Goal: Task Accomplishment & Management: Use online tool/utility

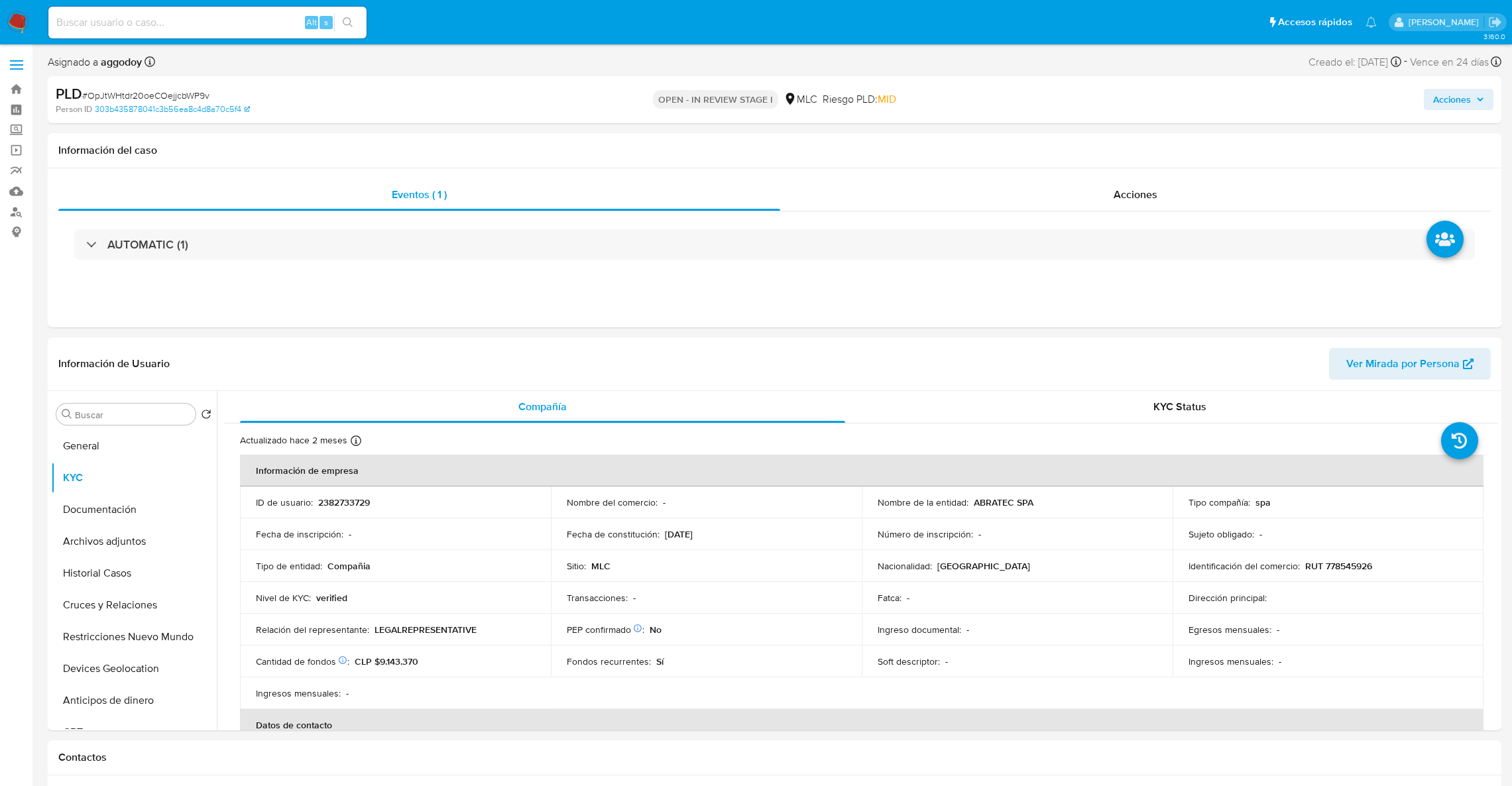
select select "10"
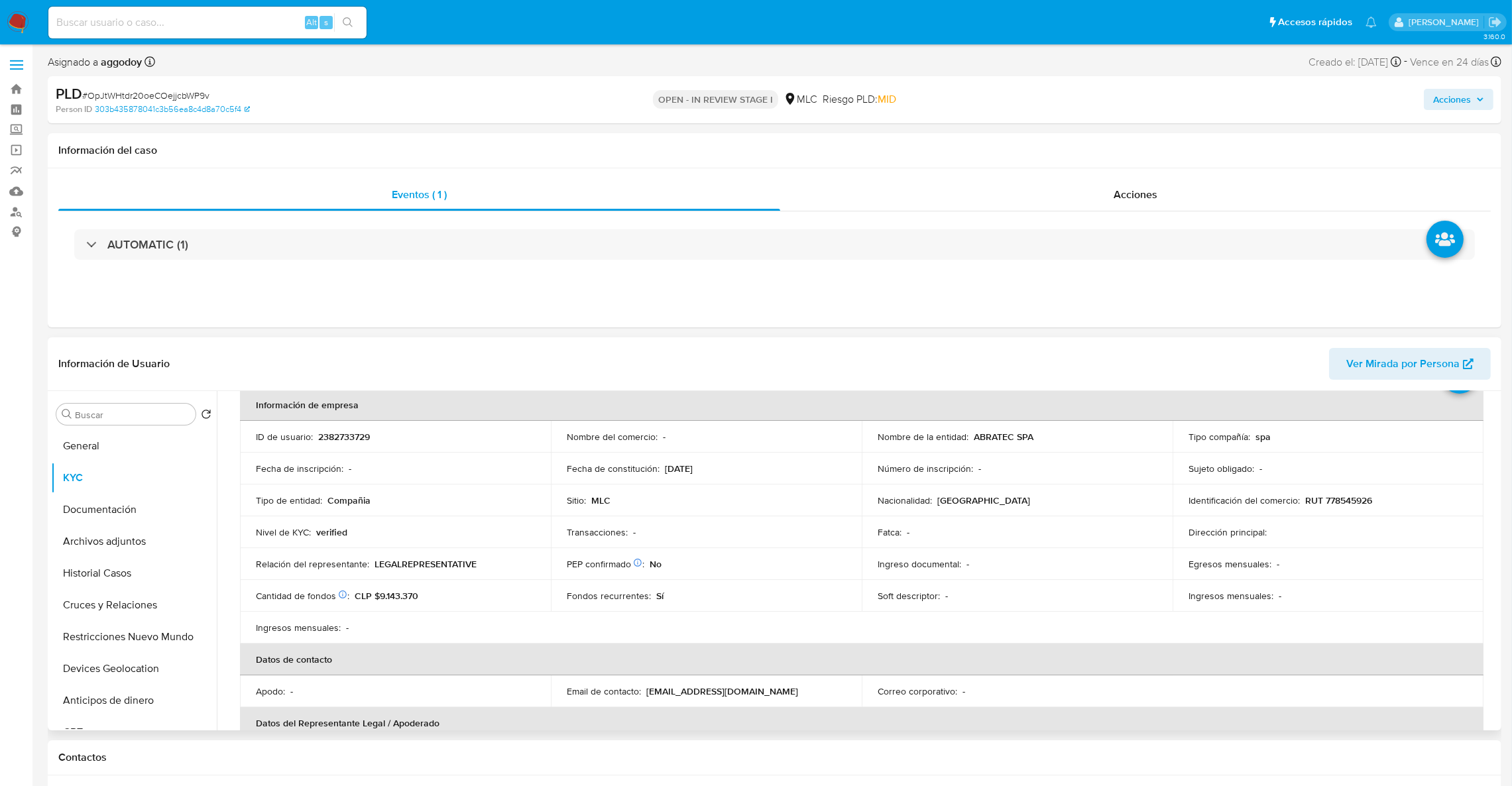
click at [338, 436] on p "2382733729" at bounding box center [344, 437] width 52 height 12
click at [150, 512] on button "Documentación" at bounding box center [129, 510] width 155 height 32
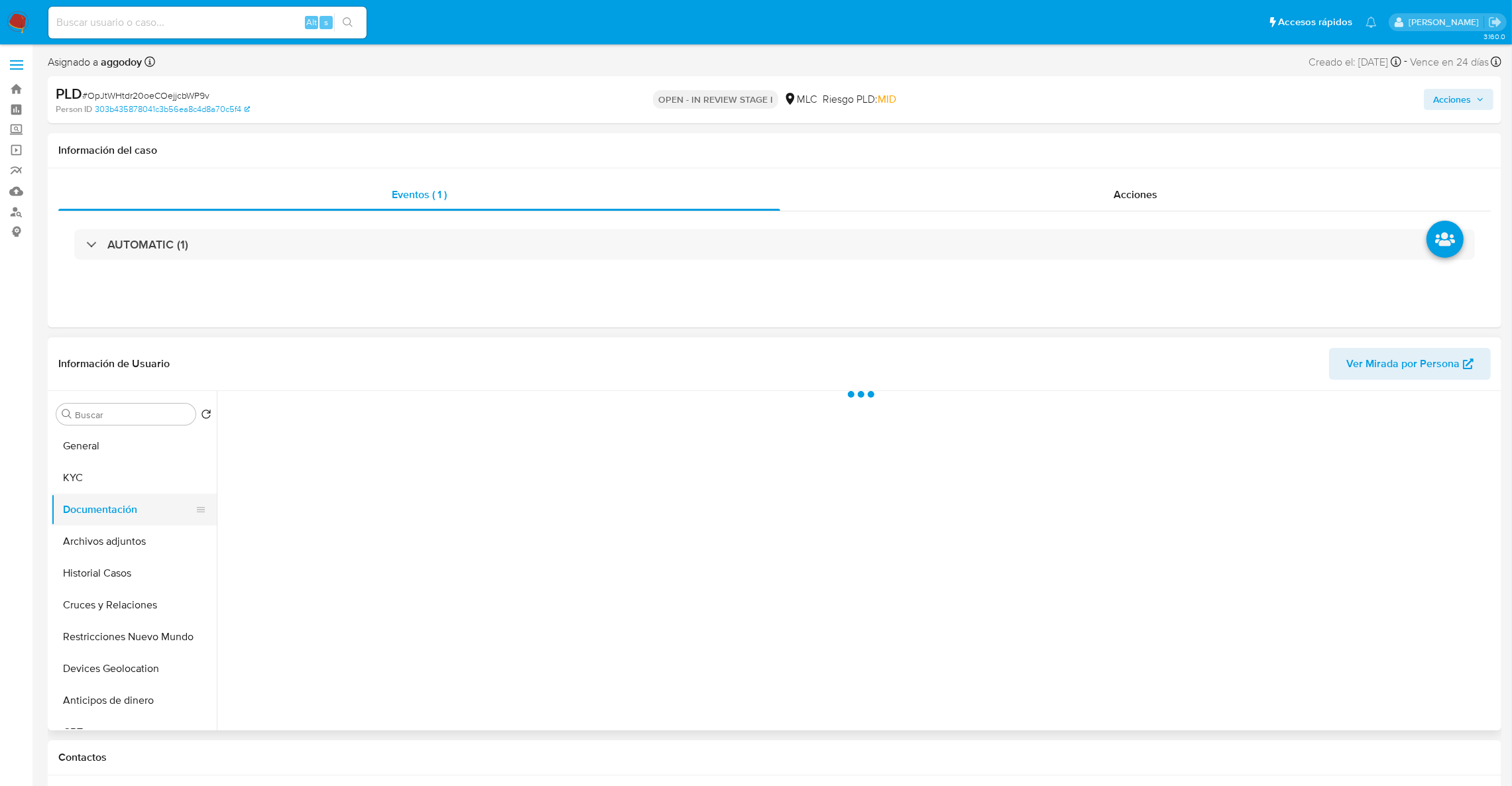
scroll to position [0, 0]
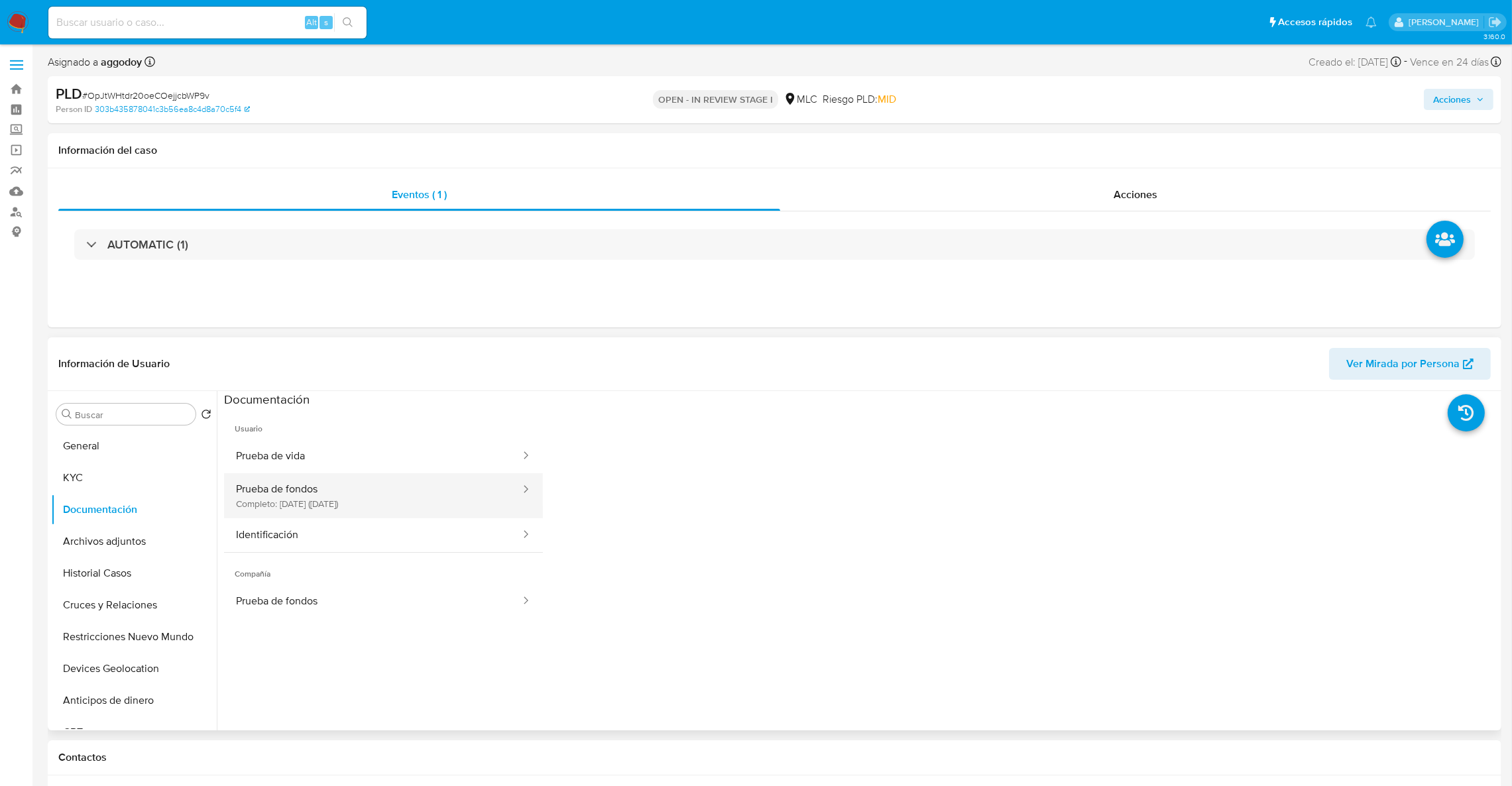
click at [313, 476] on button "Prueba de fondos Completo: 12/07/2025 (hace 2 meses)" at bounding box center [373, 496] width 298 height 45
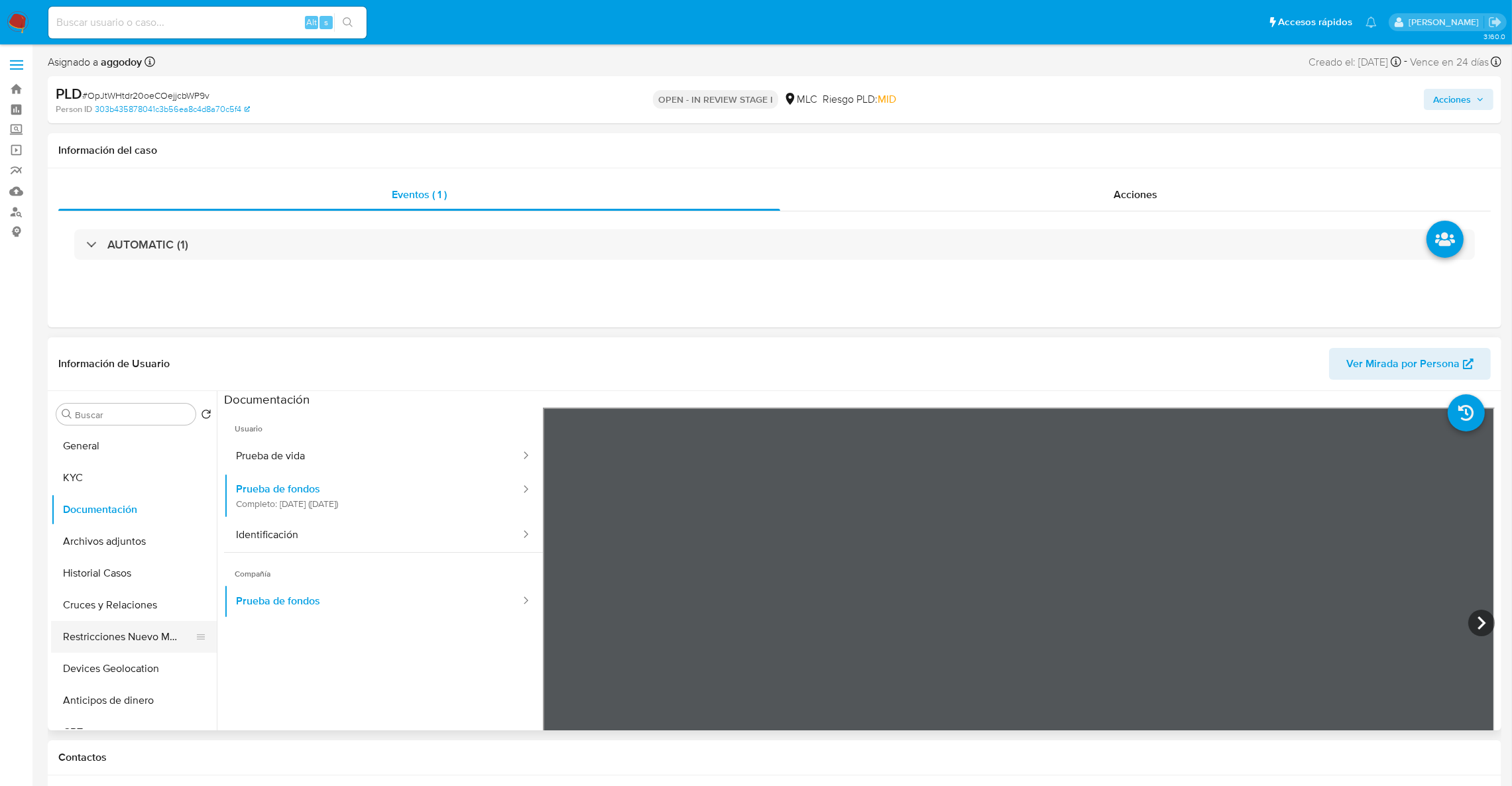
click at [140, 631] on button "Restricciones Nuevo Mundo" at bounding box center [129, 637] width 155 height 32
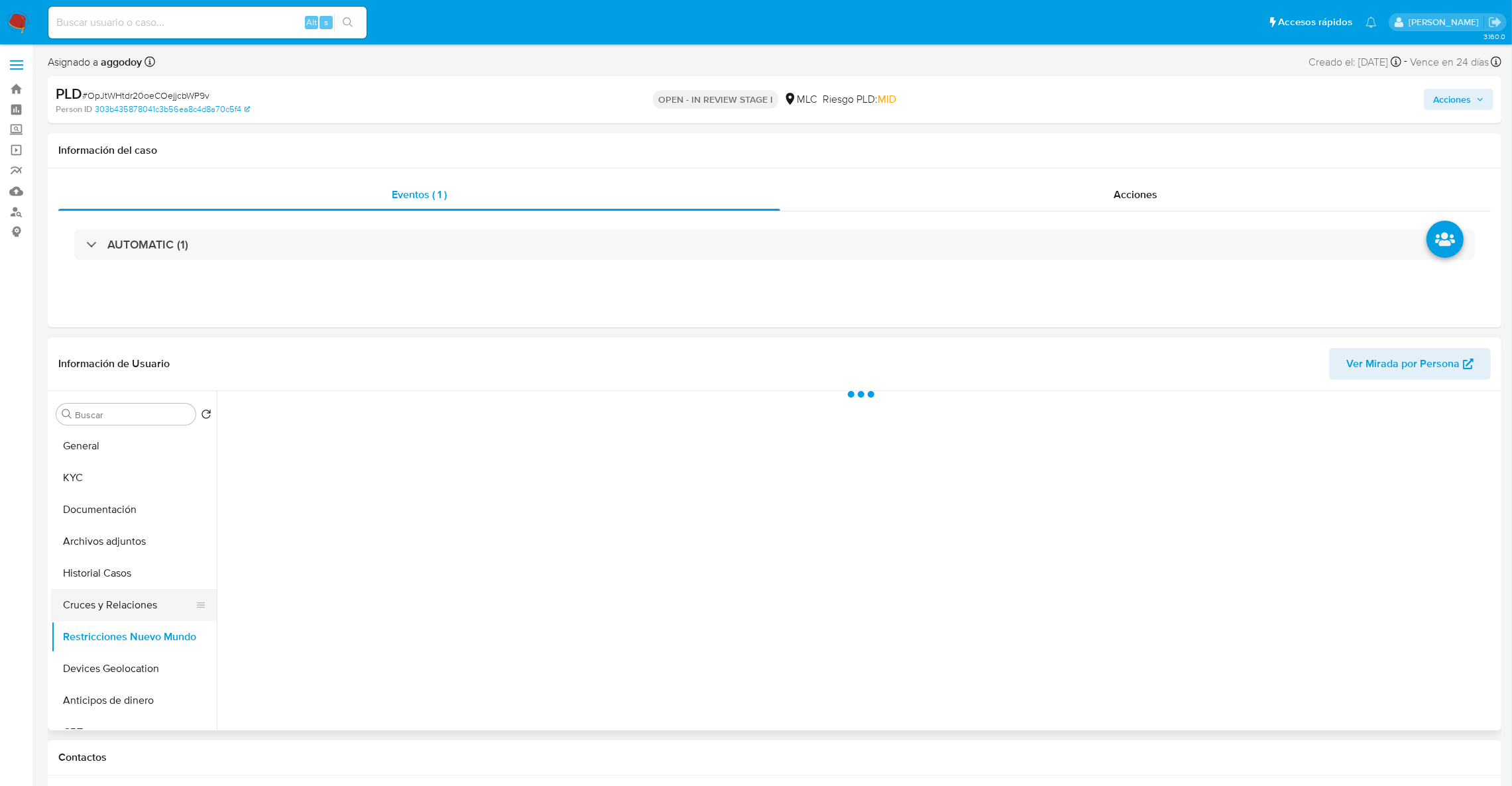
click at [122, 607] on button "Cruces y Relaciones" at bounding box center [129, 605] width 155 height 32
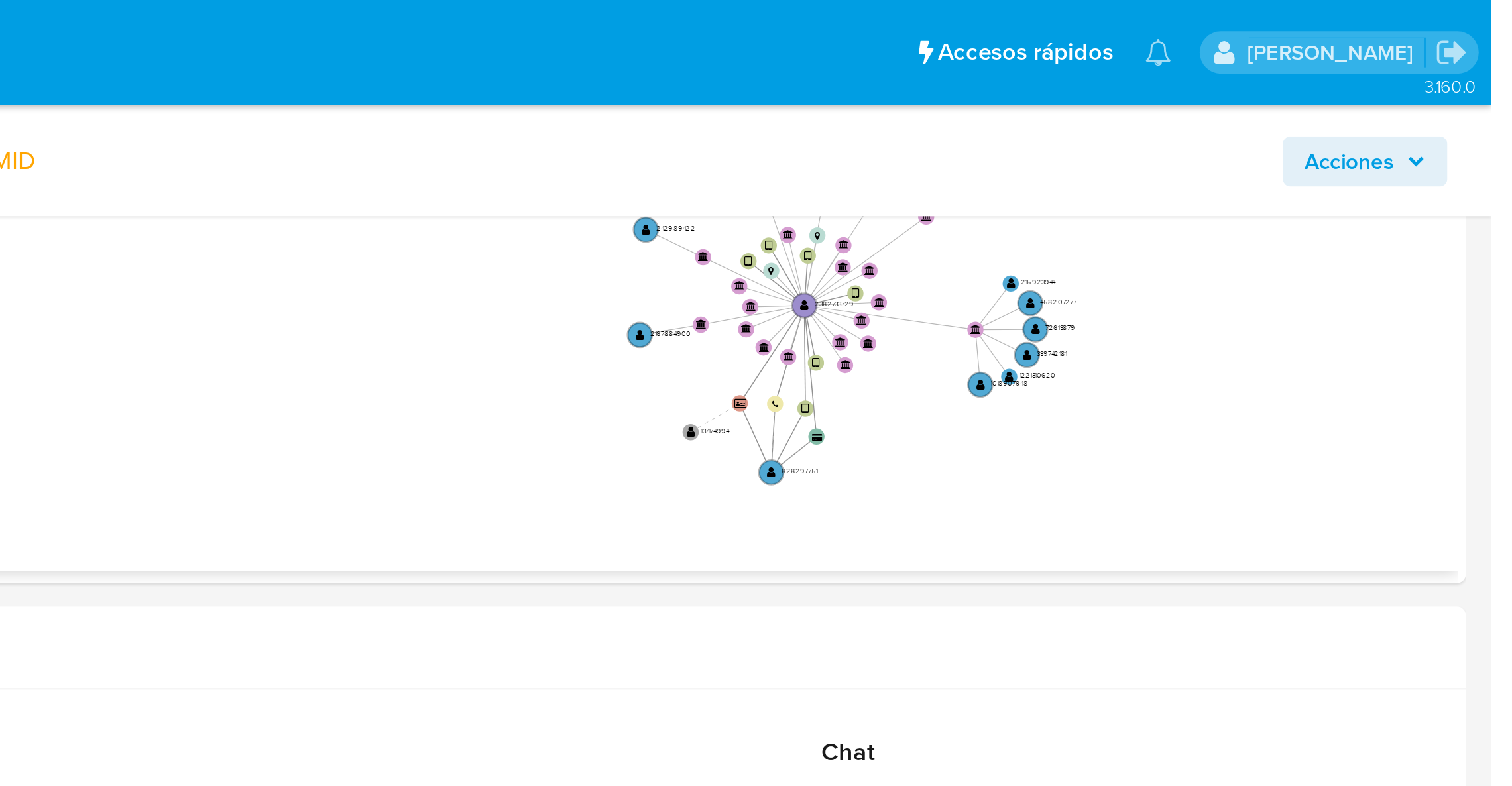
scroll to position [379, 0]
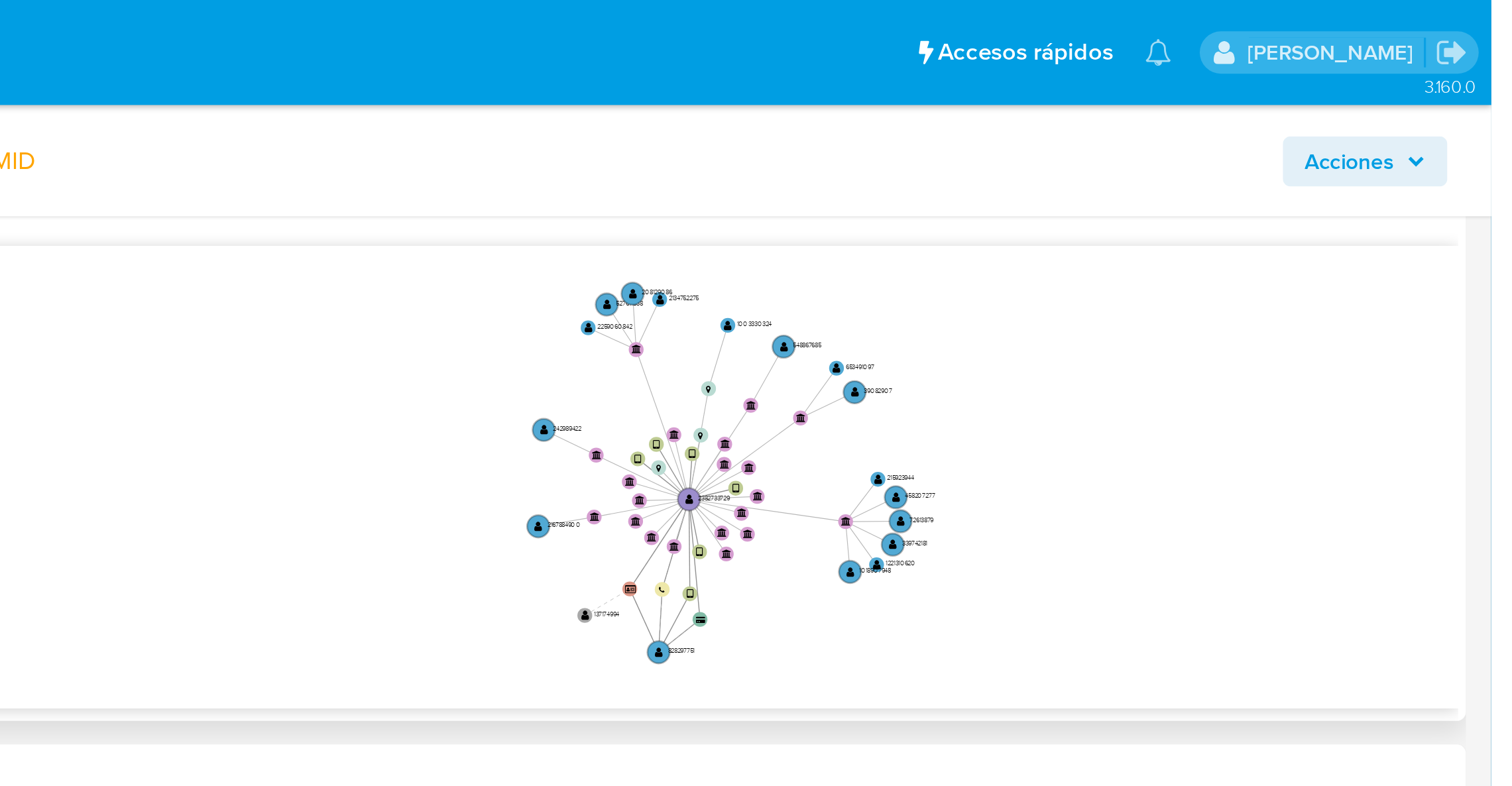
drag, startPoint x: 1379, startPoint y: 160, endPoint x: 1319, endPoint y: 185, distance: 65.0
click at [1319, 185] on icon "device-669010d2ebb1d28595ed0d95  user-828297751  828297751 user-2382733729  …" at bounding box center [870, 200] width 1255 height 192
drag, startPoint x: 1449, startPoint y: 153, endPoint x: 1432, endPoint y: 99, distance: 56.6
click at [1449, 152] on icon "device-669010d2ebb1d28595ed0d95  user-828297751  828297751 user-2382733729  …" at bounding box center [870, 200] width 1255 height 192
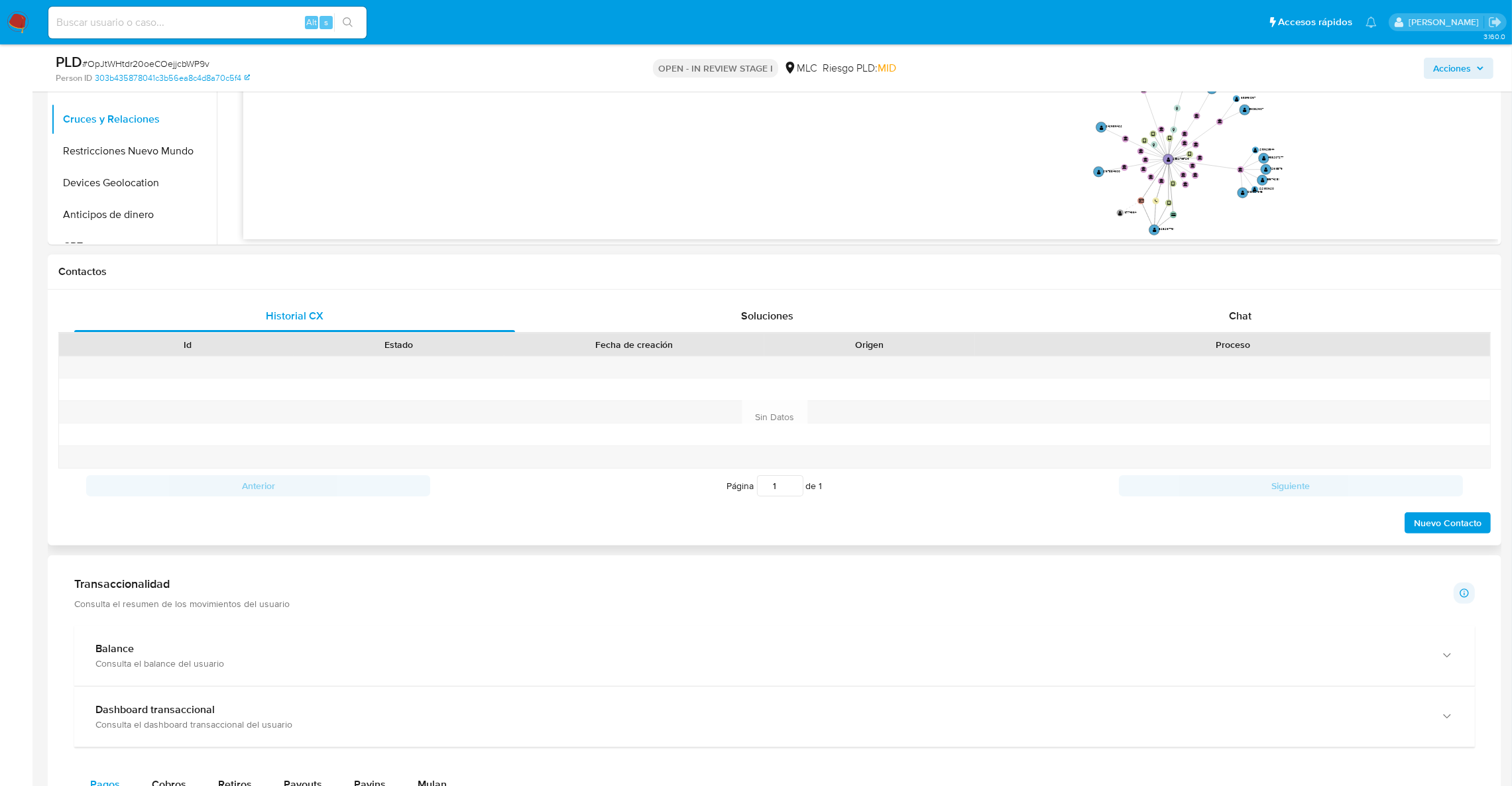
scroll to position [567, 0]
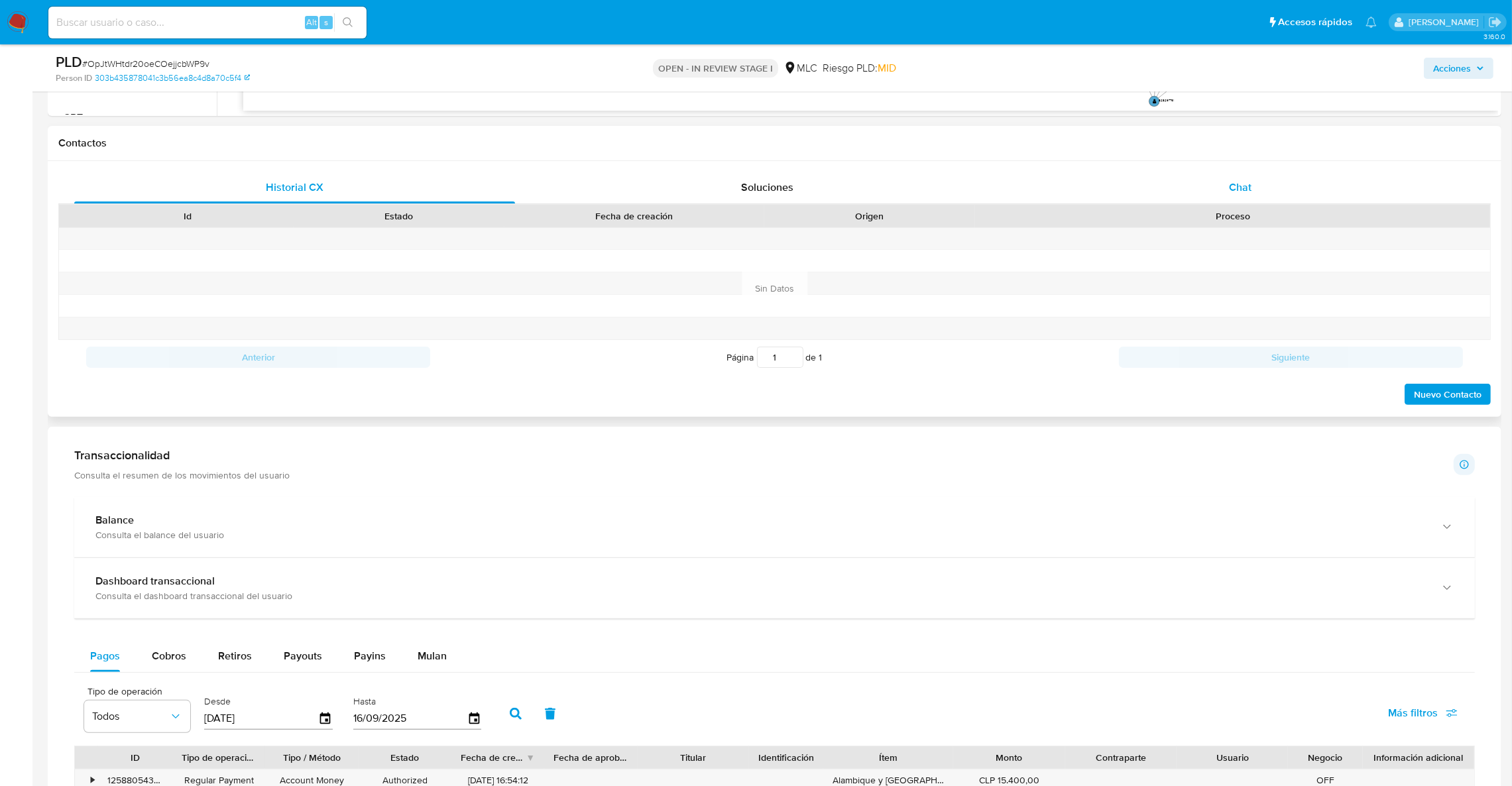
click at [1305, 188] on div "Chat" at bounding box center [1240, 188] width 441 height 32
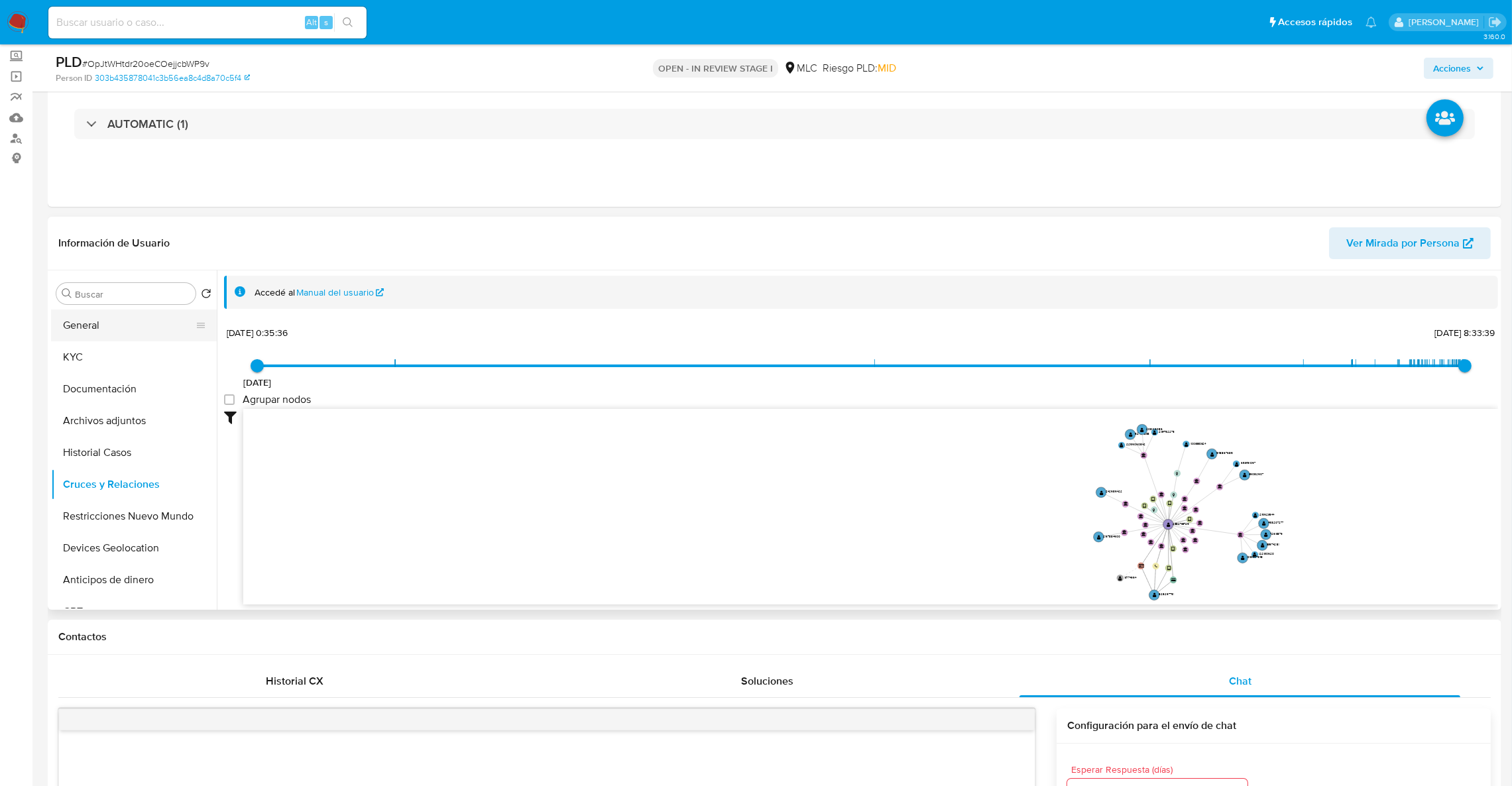
scroll to position [39, 0]
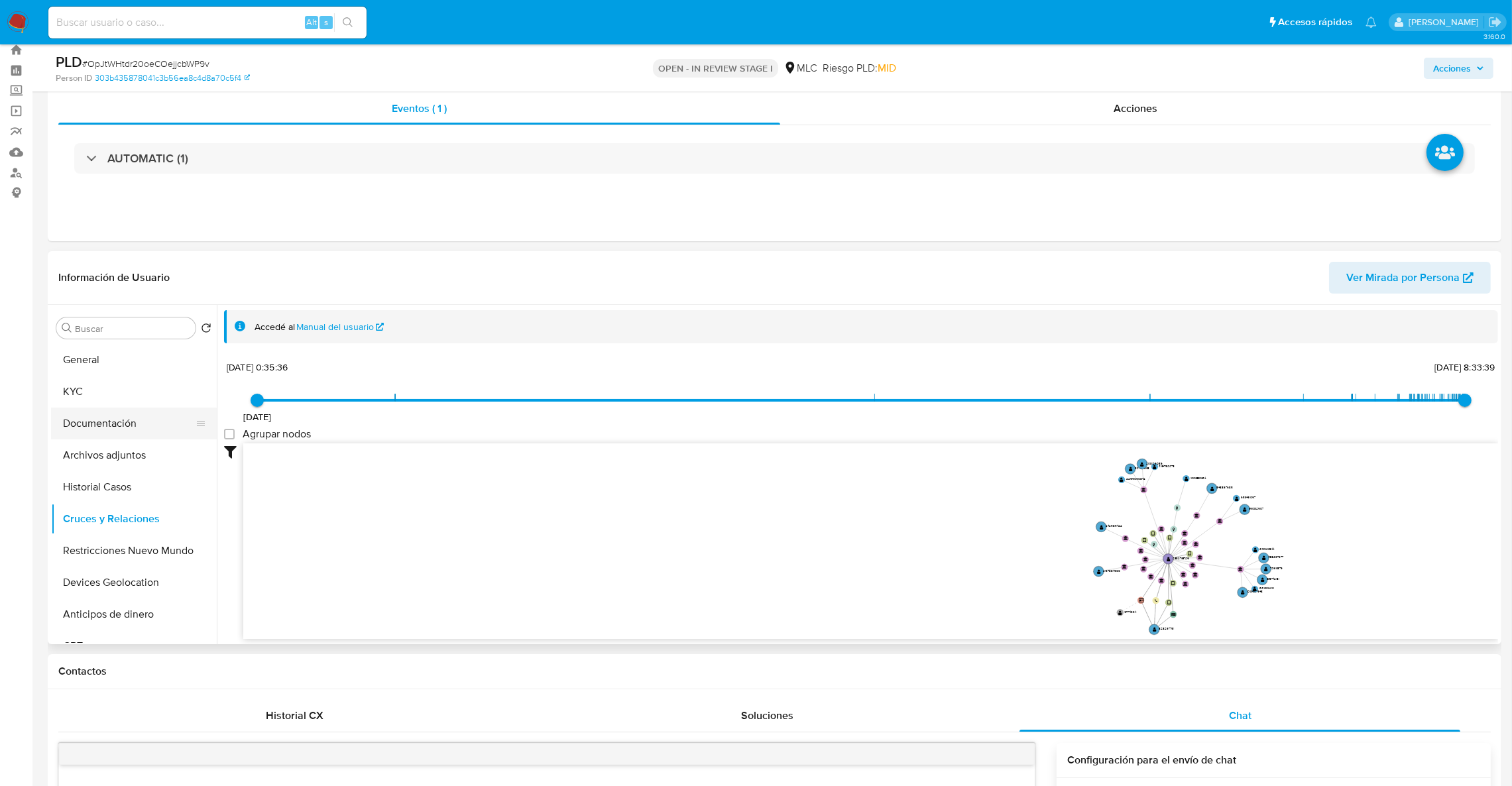
click at [126, 412] on button "Documentación" at bounding box center [129, 423] width 155 height 32
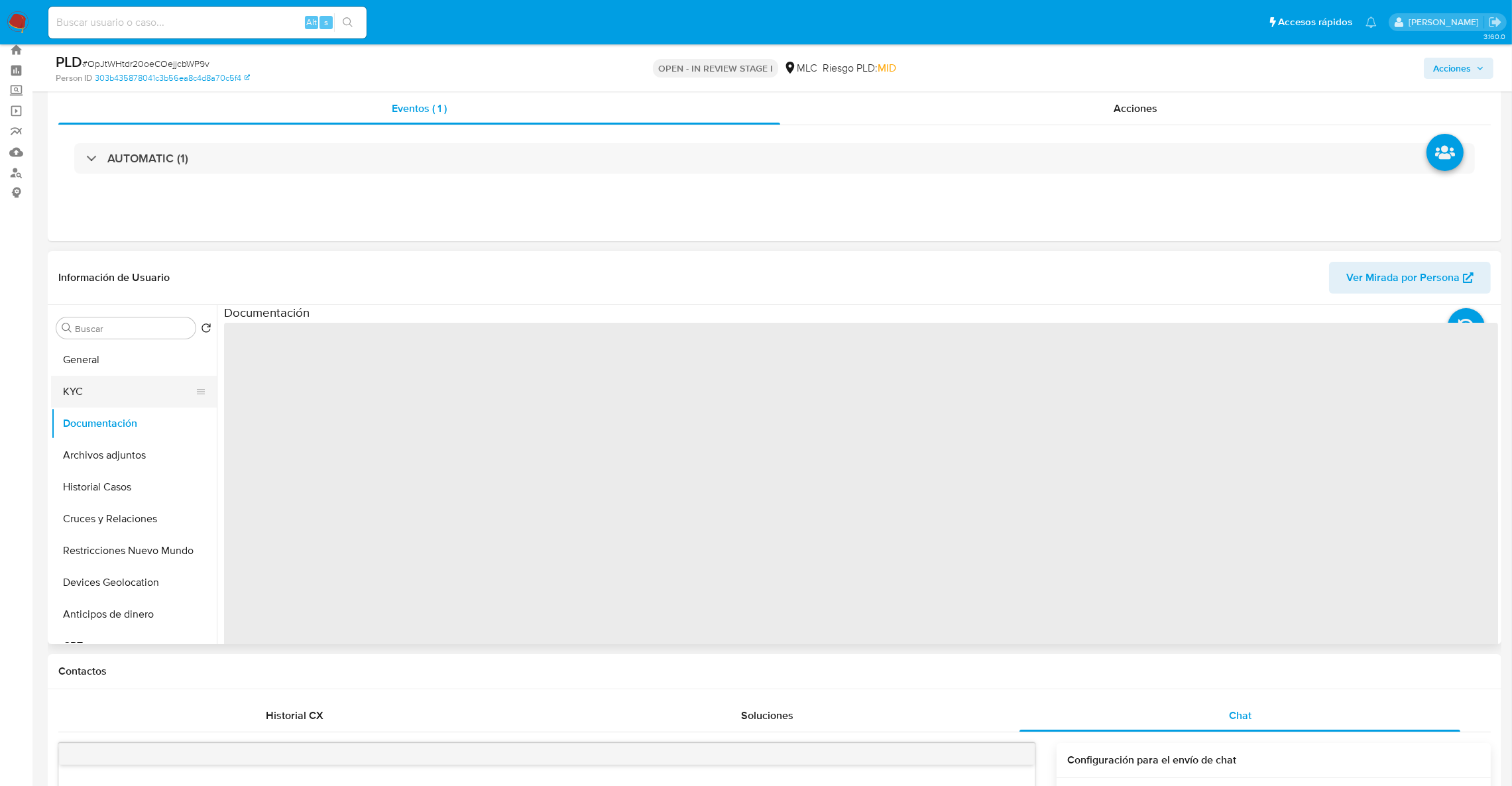
click at [117, 395] on button "KYC" at bounding box center [129, 392] width 155 height 32
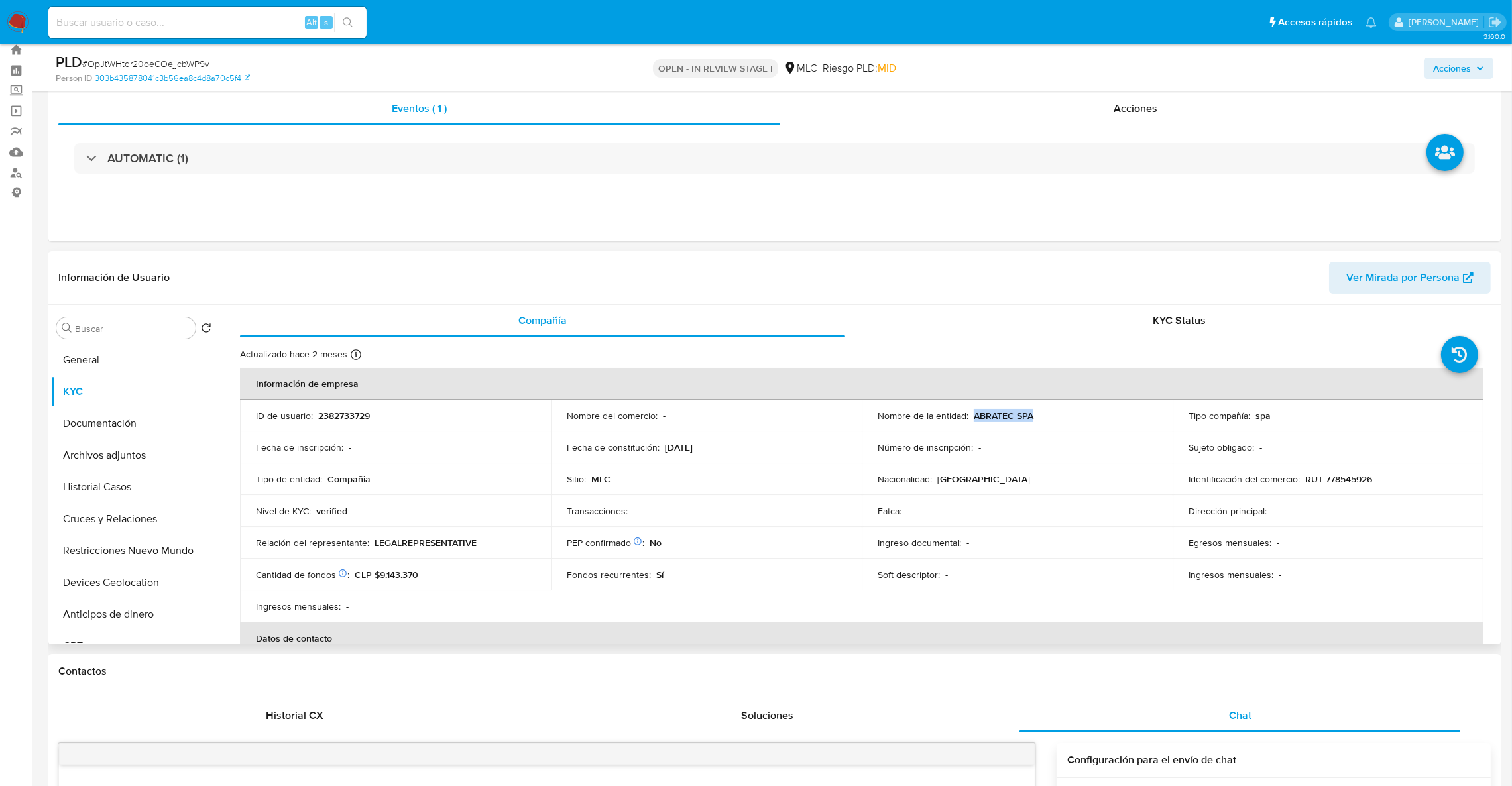
drag, startPoint x: 970, startPoint y: 413, endPoint x: 1057, endPoint y: 419, distance: 87.2
click at [1057, 419] on div "Nombre de la entidad : ABRATEC SPA" at bounding box center [1017, 416] width 279 height 12
drag, startPoint x: 1043, startPoint y: 419, endPoint x: 997, endPoint y: 419, distance: 46.0
click at [997, 419] on p "ABRATEC SPA" at bounding box center [1003, 416] width 60 height 12
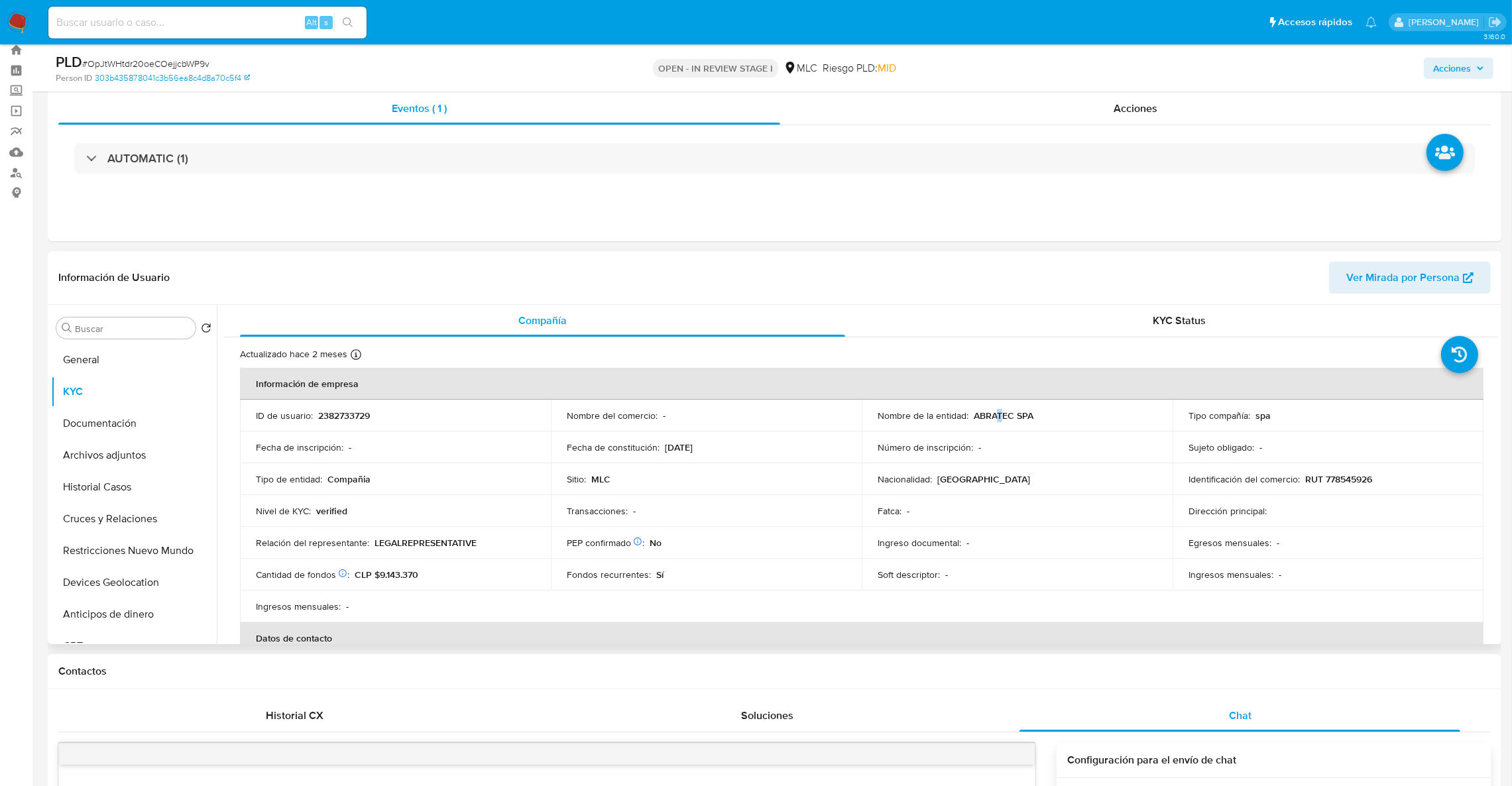
drag, startPoint x: 997, startPoint y: 419, endPoint x: 984, endPoint y: 419, distance: 13.0
click at [997, 419] on p "ABRATEC SPA" at bounding box center [1003, 416] width 60 height 12
click at [980, 419] on p "ABRATEC SPA" at bounding box center [1003, 416] width 60 height 12
copy p "ABRATEC"
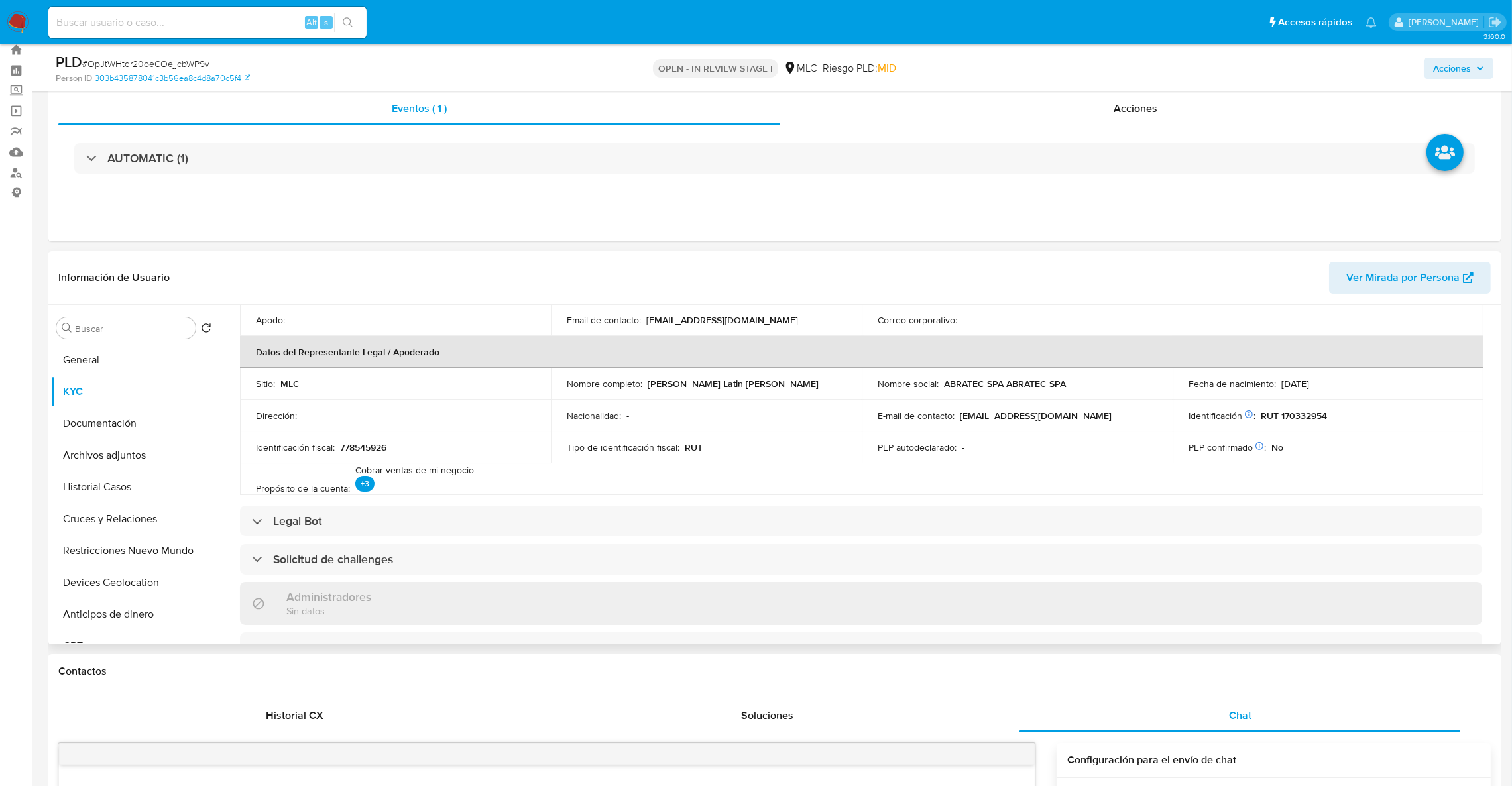
scroll to position [347, 0]
click at [386, 452] on p "778545926" at bounding box center [363, 450] width 46 height 12
click at [381, 452] on p "778545926" at bounding box center [363, 450] width 46 height 12
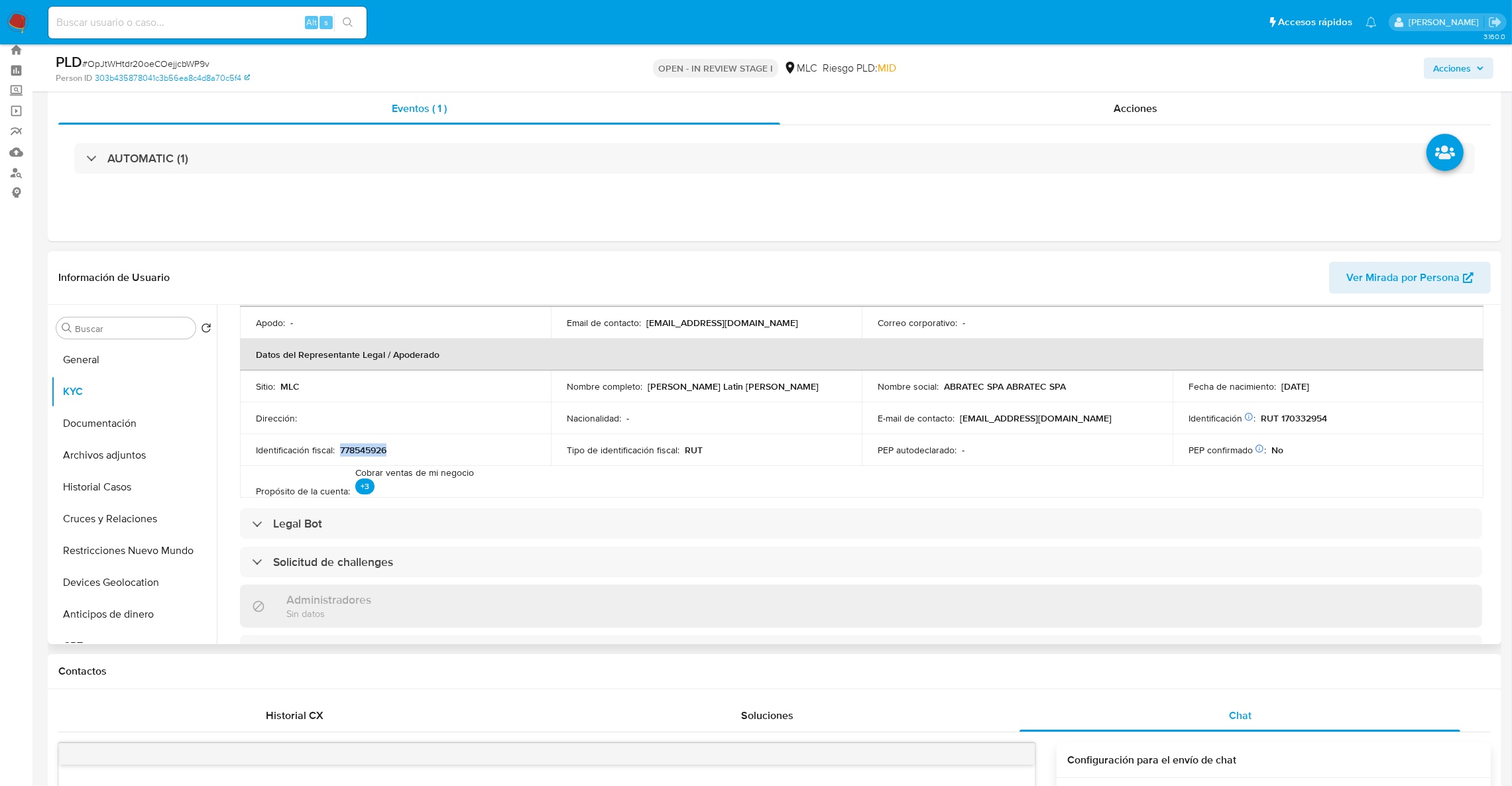
copy p "778545926"
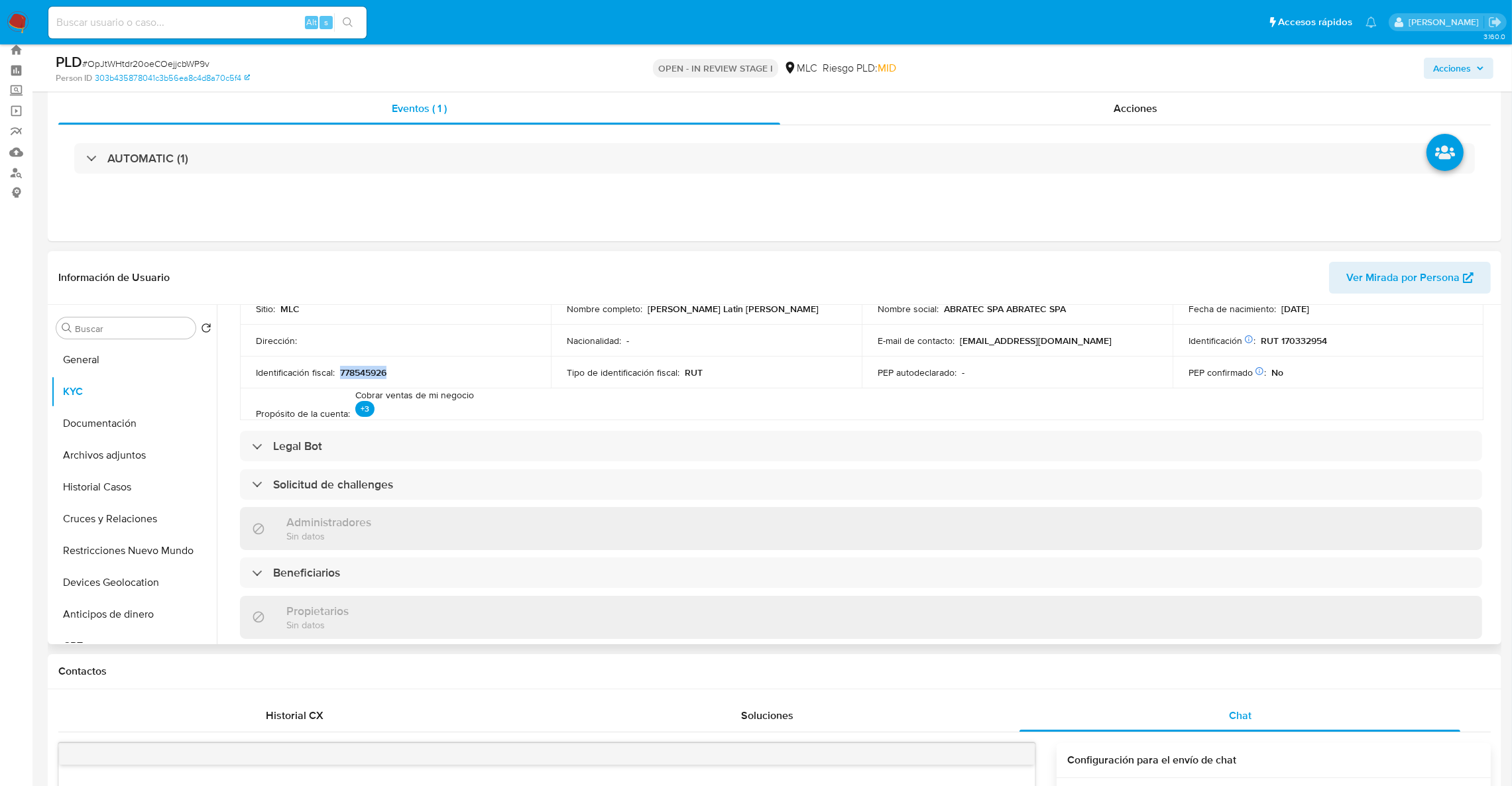
scroll to position [248, 0]
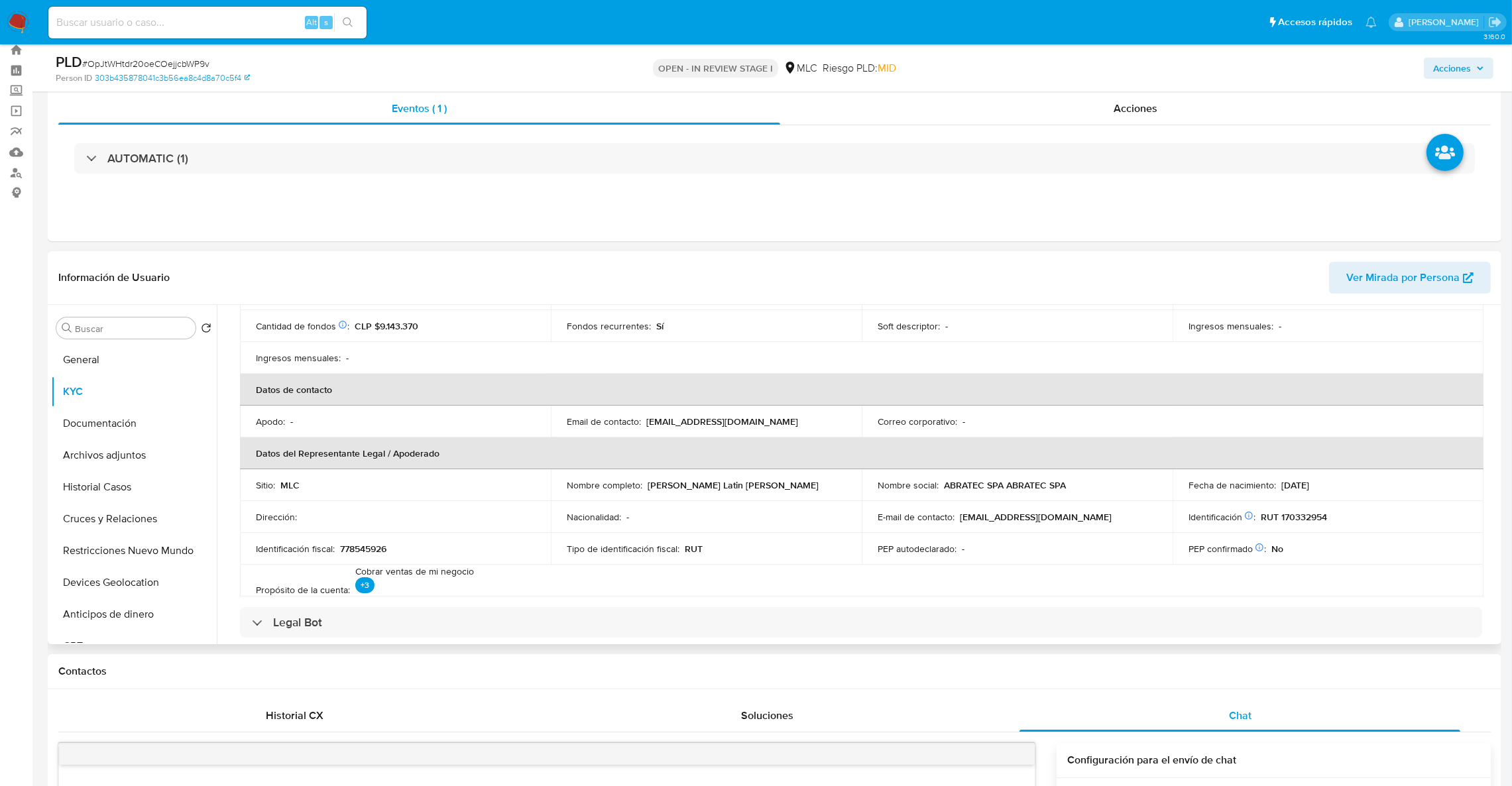
click at [1299, 527] on td "Identificación Nº de serie: 537035342 : RUT 170332954" at bounding box center [1328, 517] width 311 height 32
click at [1299, 523] on p "RUT 170332954" at bounding box center [1294, 517] width 66 height 12
copy p "170332954"
click at [663, 423] on p "abratecml@gmail.com" at bounding box center [722, 422] width 152 height 12
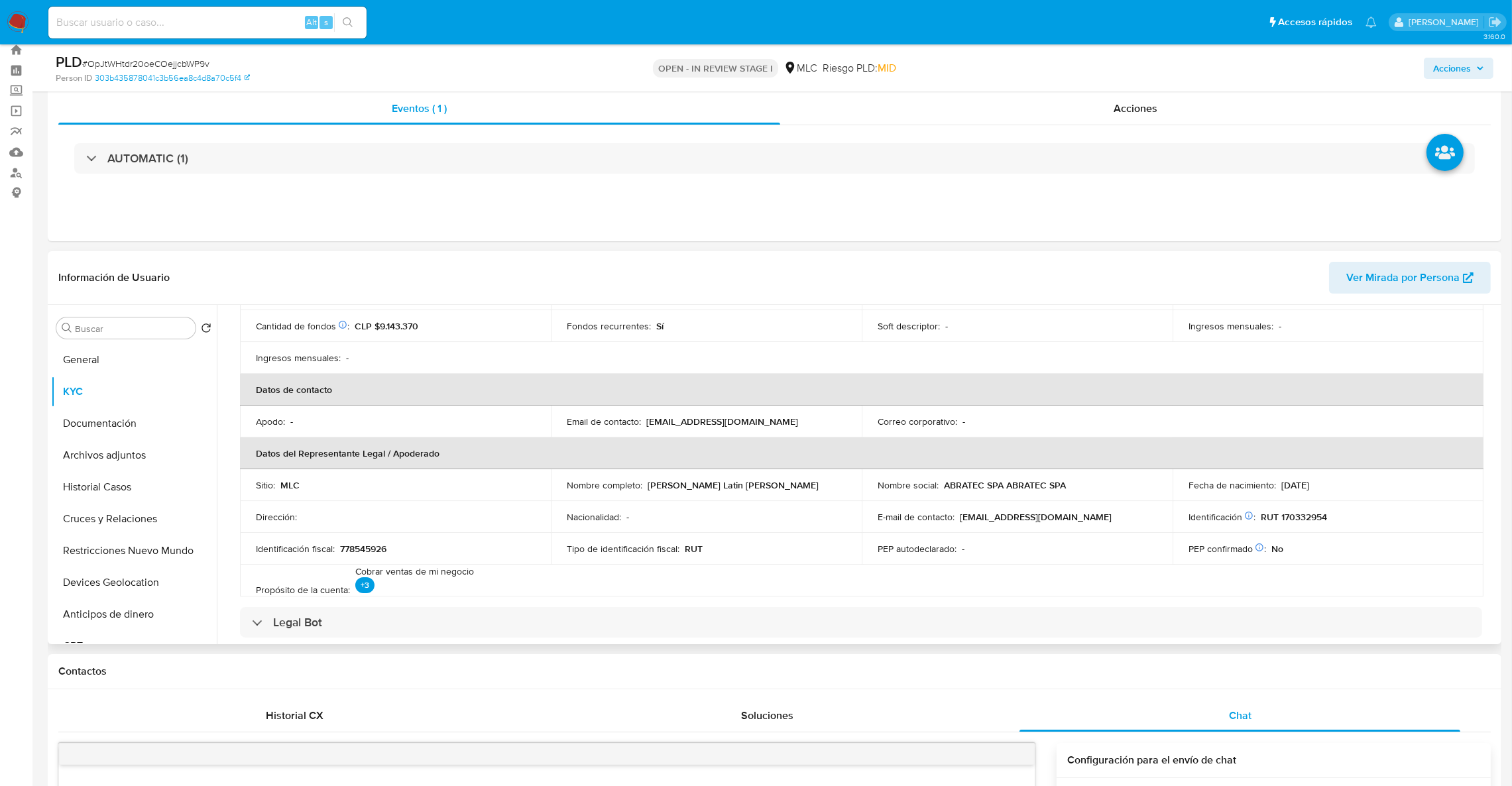
click at [663, 423] on p "abratecml@gmail.com" at bounding box center [722, 422] width 152 height 12
click at [724, 421] on p "abratecml@gmail.com" at bounding box center [722, 422] width 152 height 12
drag, startPoint x: 755, startPoint y: 420, endPoint x: 650, endPoint y: 425, distance: 105.1
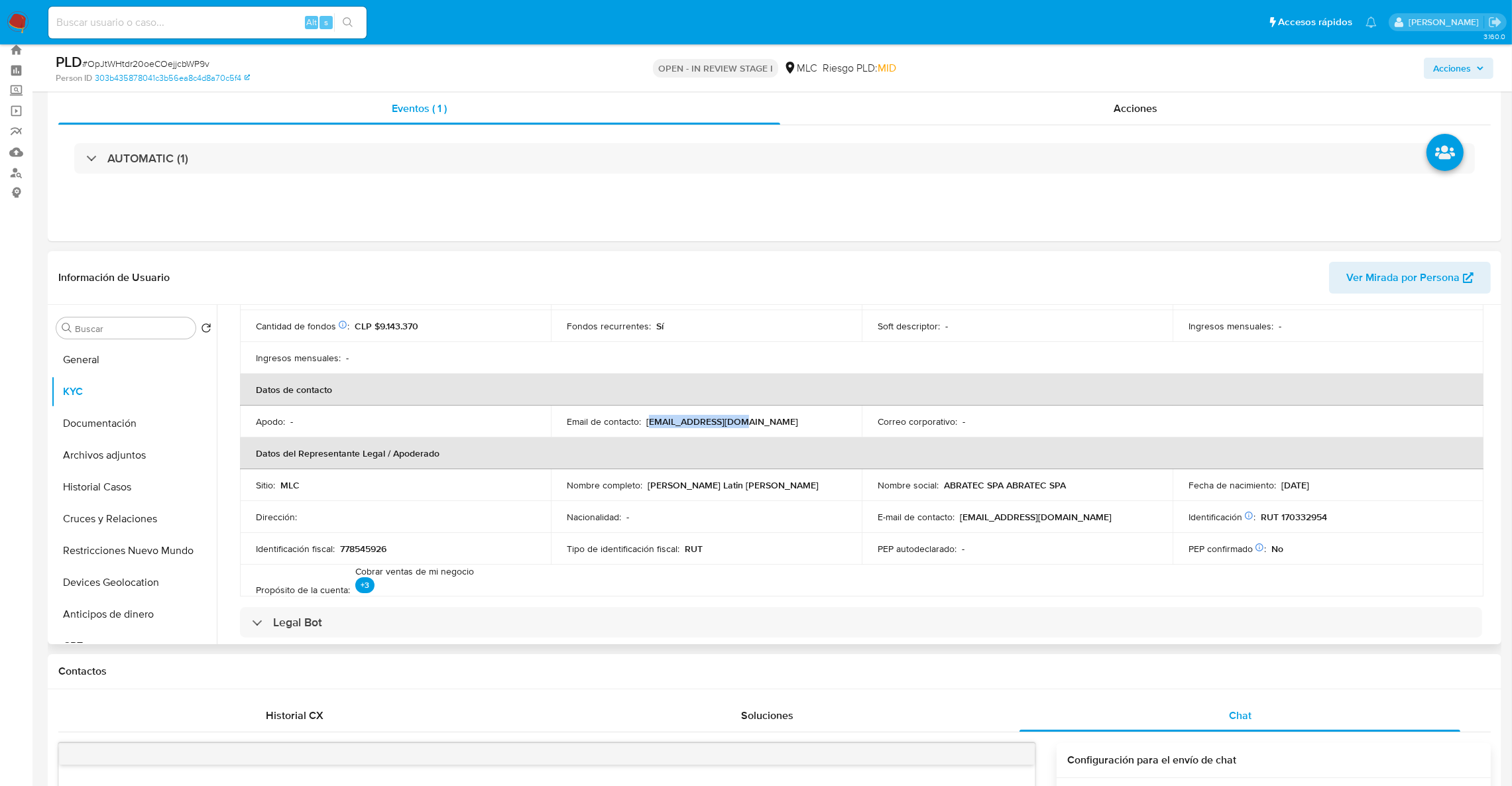
click at [650, 425] on div "Email de contacto : abratecml@gmail.com" at bounding box center [706, 422] width 279 height 12
drag, startPoint x: 642, startPoint y: 419, endPoint x: 849, endPoint y: 421, distance: 207.0
click at [849, 421] on td "Email de contacto : abratecml@gmail.com" at bounding box center [706, 421] width 311 height 32
copy div "abratecml@gmail.com"
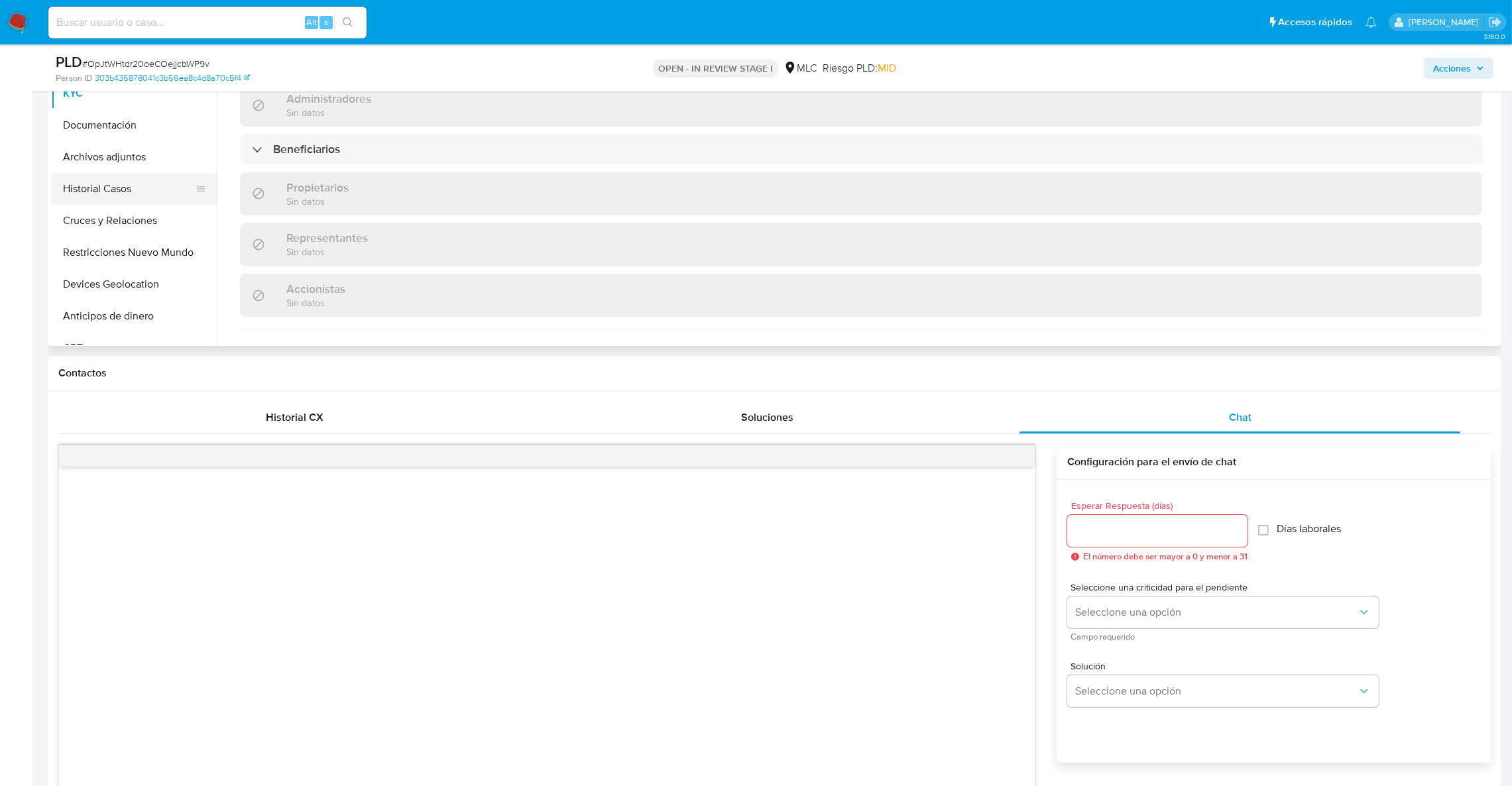
scroll to position [347, 0]
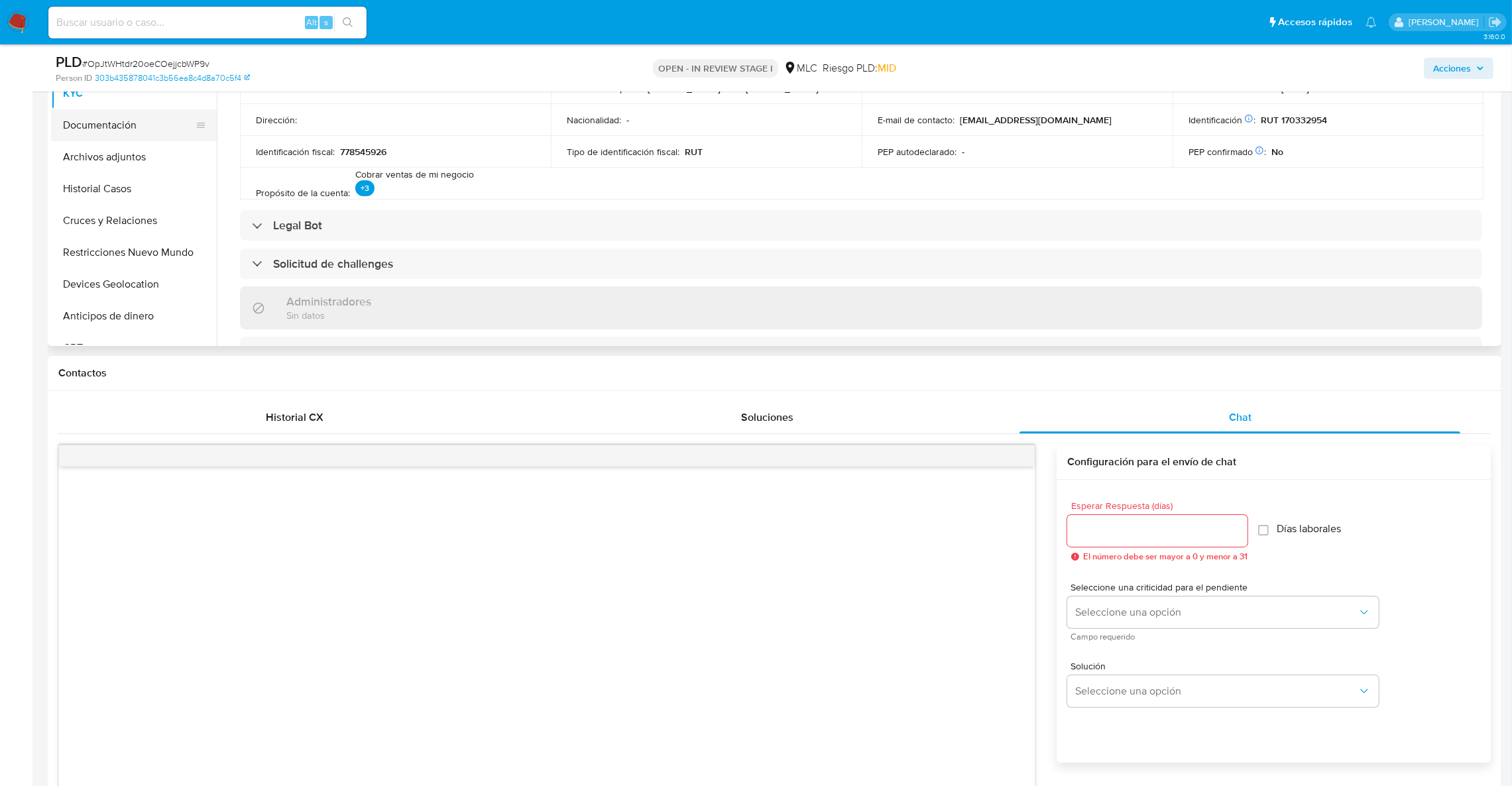
click at [95, 137] on button "Documentación" at bounding box center [129, 125] width 155 height 32
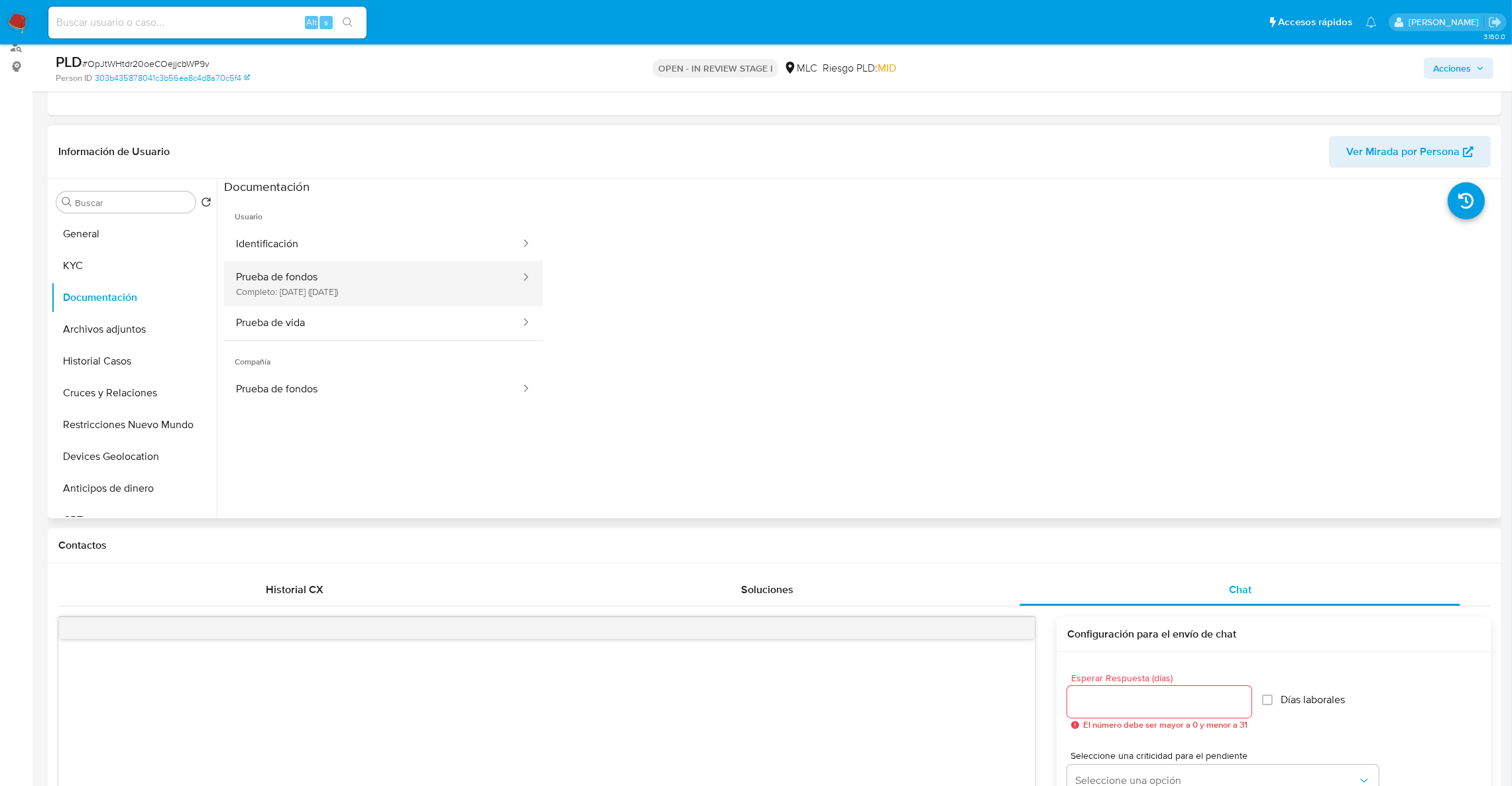
scroll to position [139, 0]
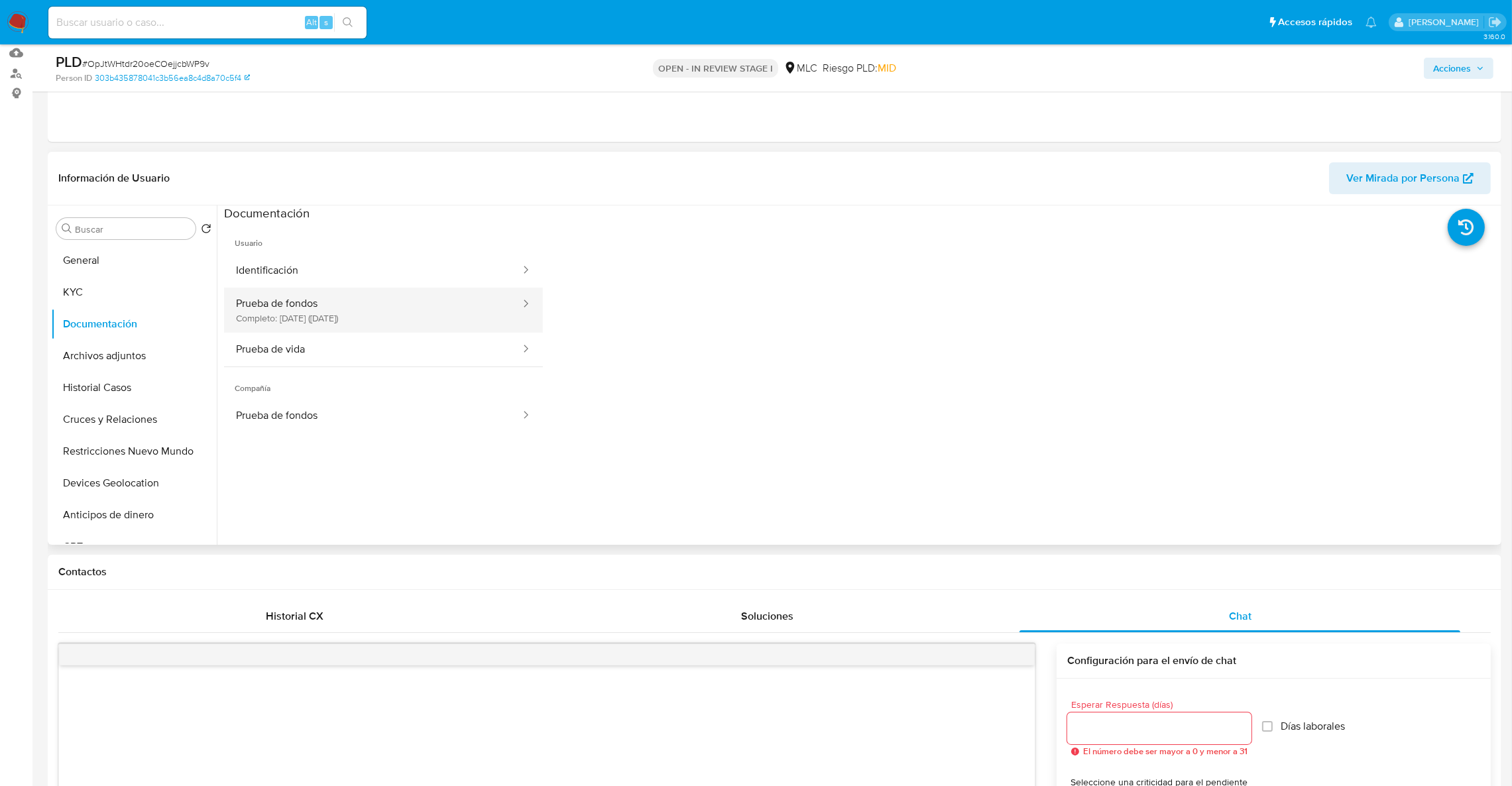
click at [387, 312] on button "Prueba de fondos Completo: 12/07/2025 (hace 2 meses)" at bounding box center [373, 310] width 298 height 45
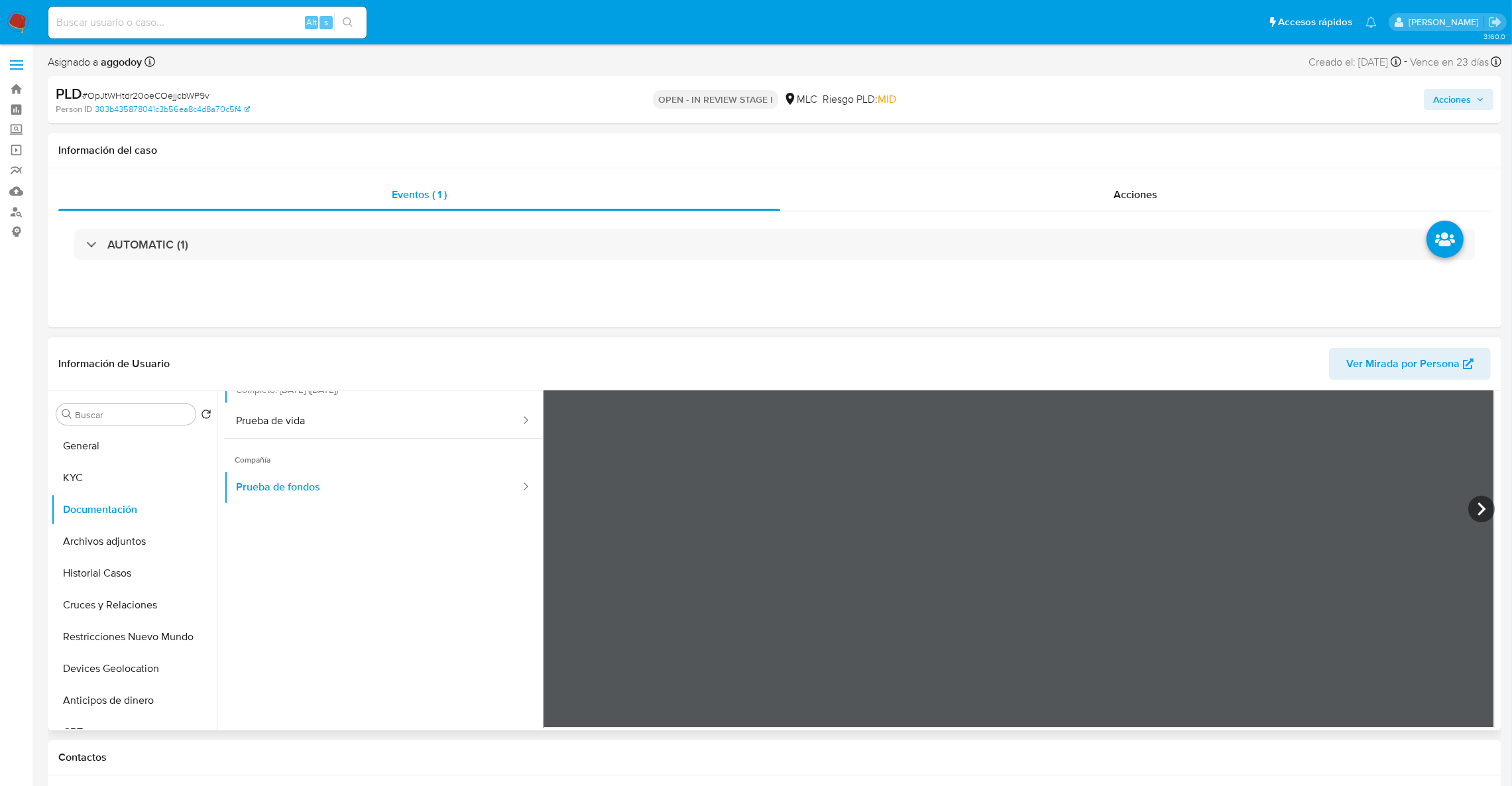
scroll to position [115, 0]
click at [1473, 508] on icon at bounding box center [1482, 508] width 27 height 27
click at [551, 511] on icon at bounding box center [559, 508] width 27 height 27
click at [122, 537] on button "Archivos adjuntos" at bounding box center [129, 541] width 155 height 32
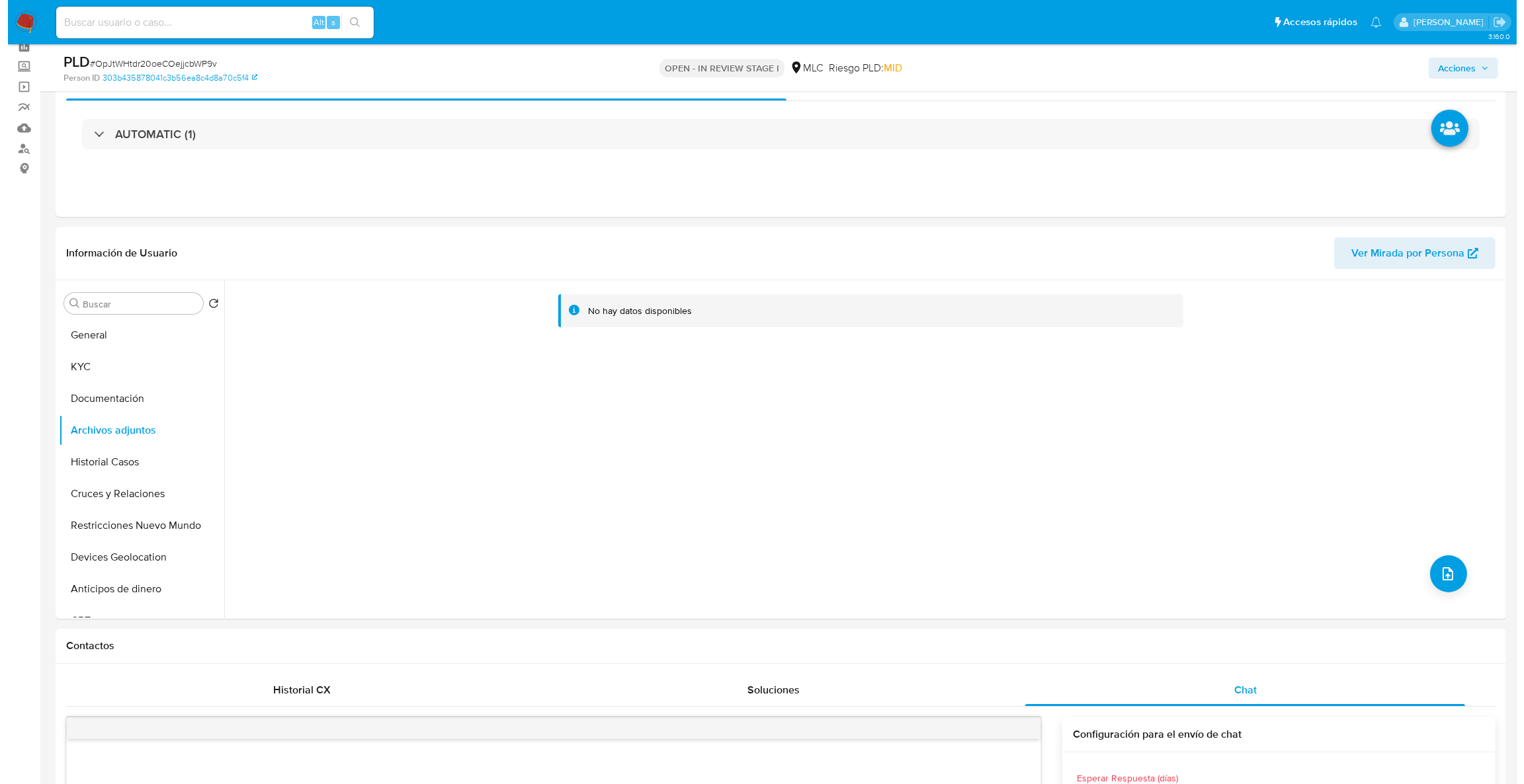
scroll to position [100, 0]
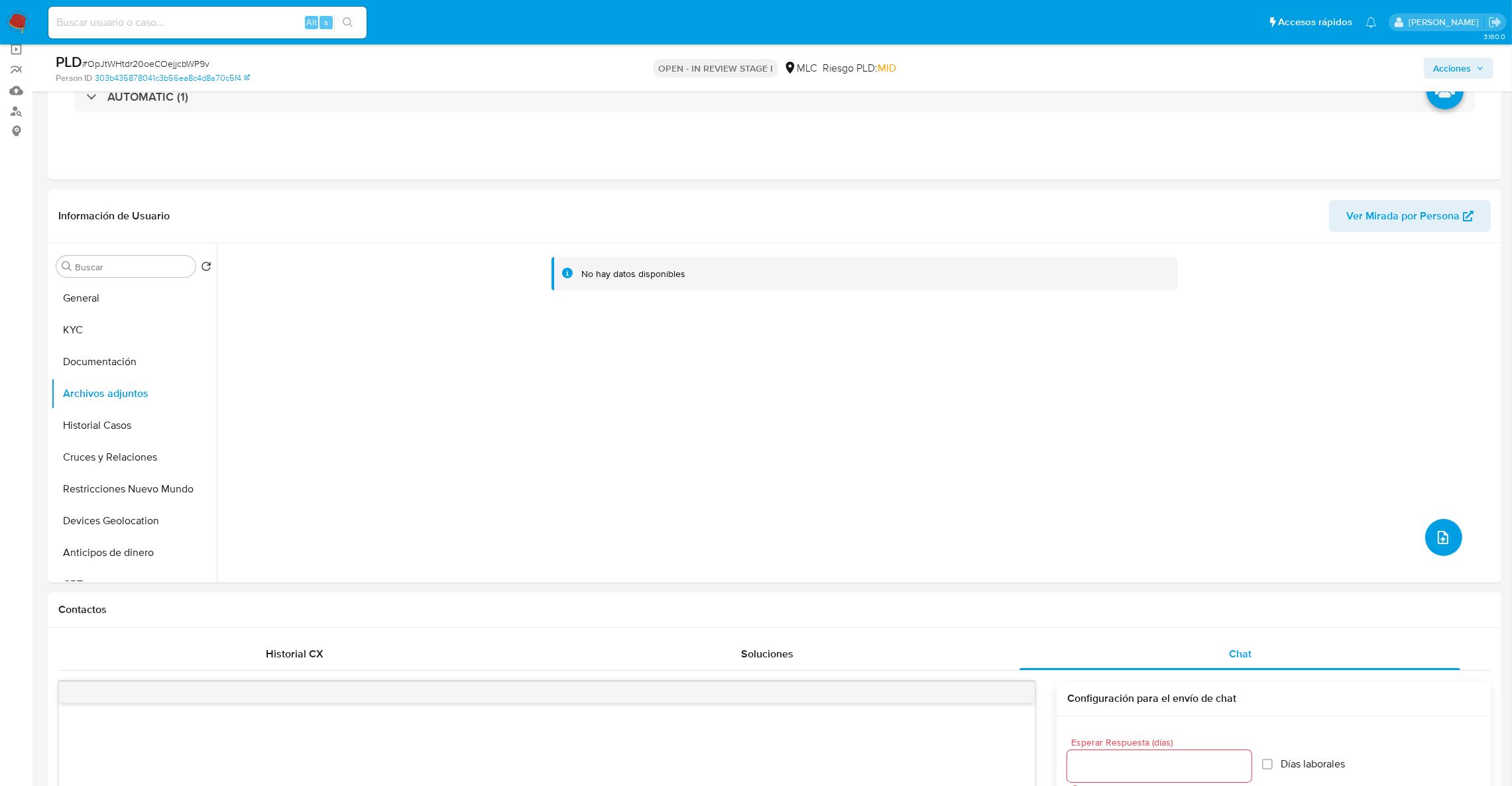
click at [1438, 536] on icon "upload-file" at bounding box center [1443, 538] width 16 height 16
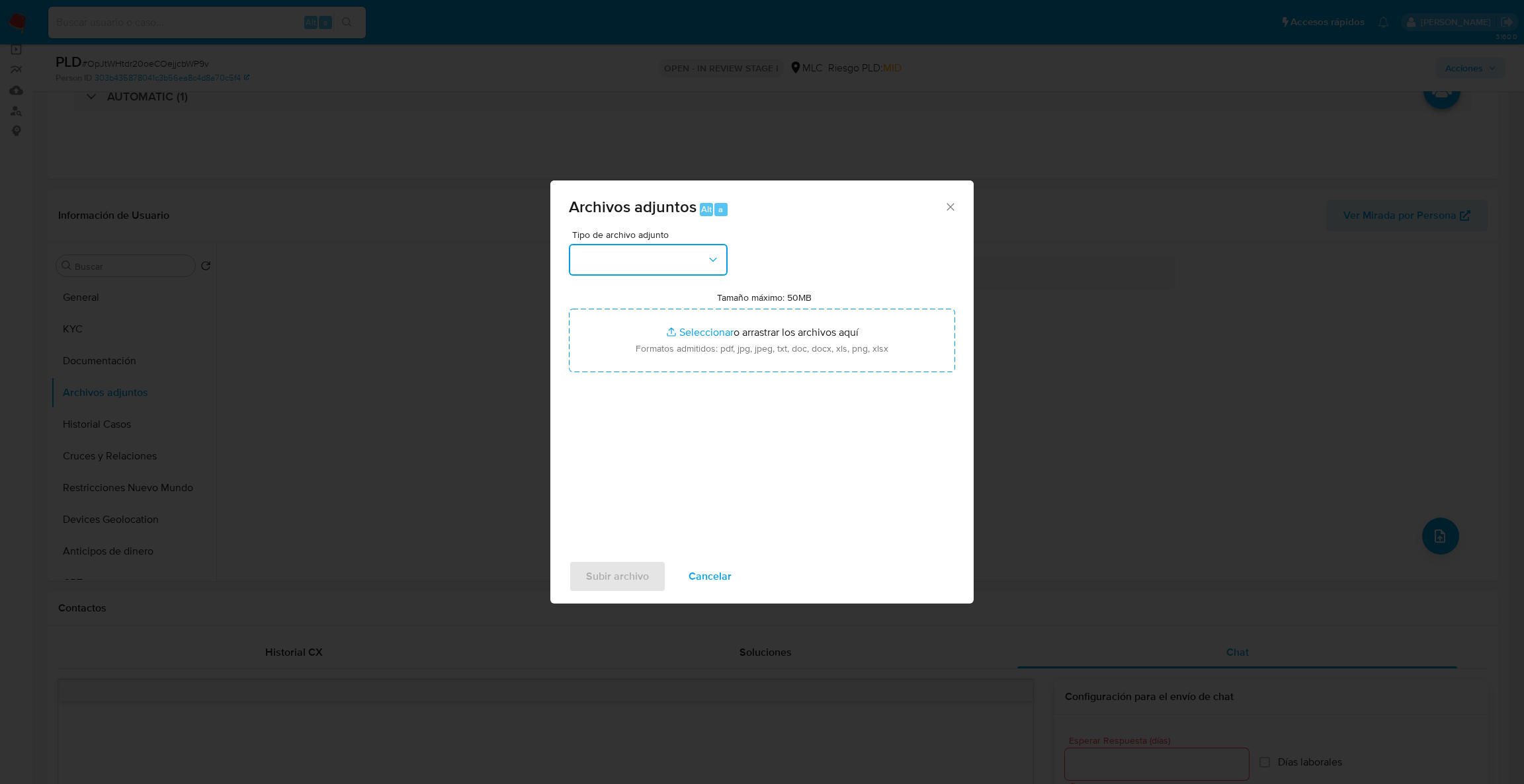
click at [652, 257] on button "button" at bounding box center [647, 260] width 159 height 32
drag, startPoint x: 710, startPoint y: 312, endPoint x: 757, endPoint y: 483, distance: 177.3
click at [757, 483] on div "Tipo de archivo adjunto CAPTURA BUREAU CAPTURA DOWJONES CAPTURA GOOGLE CAPTURA …" at bounding box center [762, 386] width 386 height 312
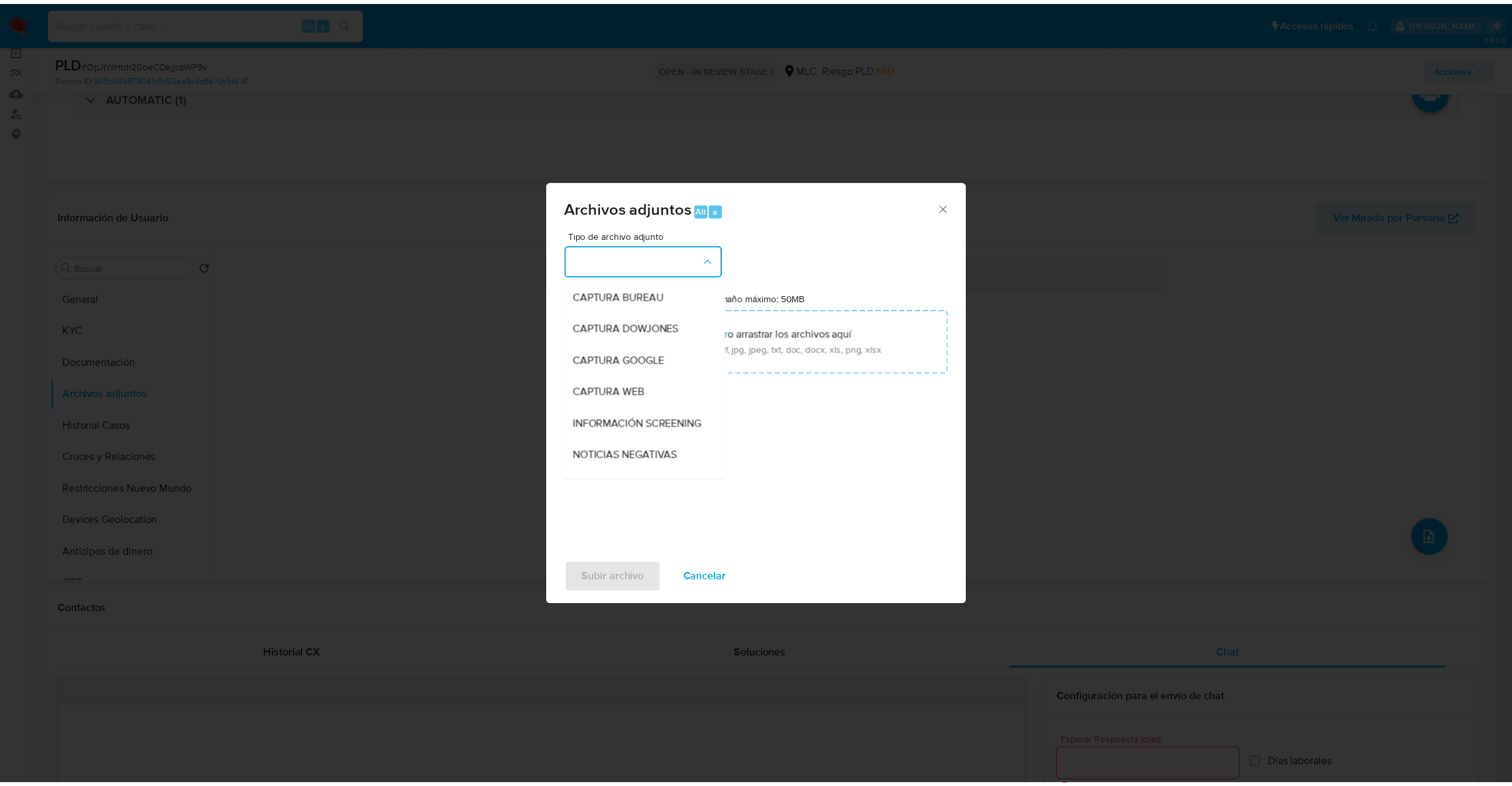
scroll to position [125, 0]
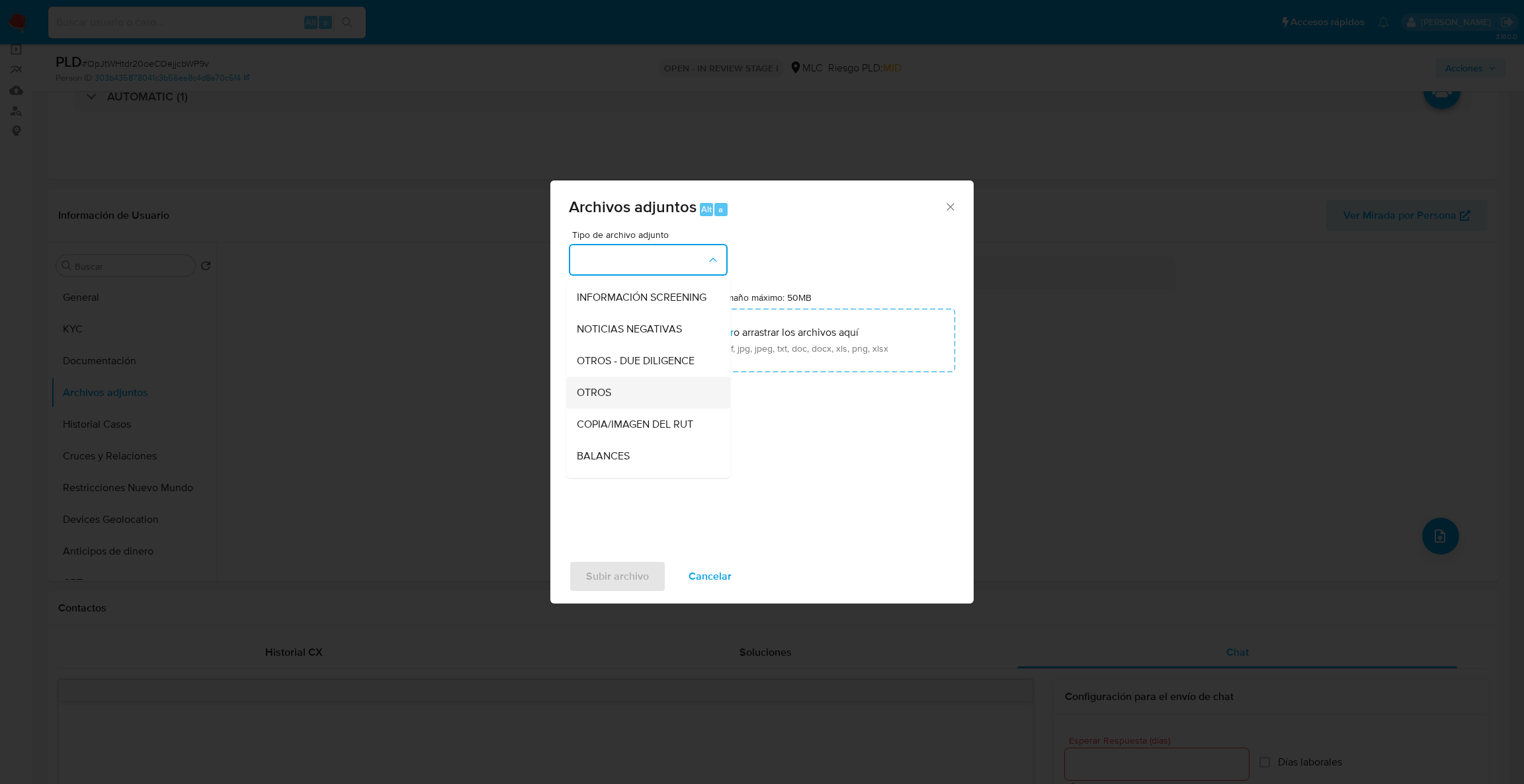
click at [636, 409] on div "OTROS" at bounding box center [645, 392] width 135 height 32
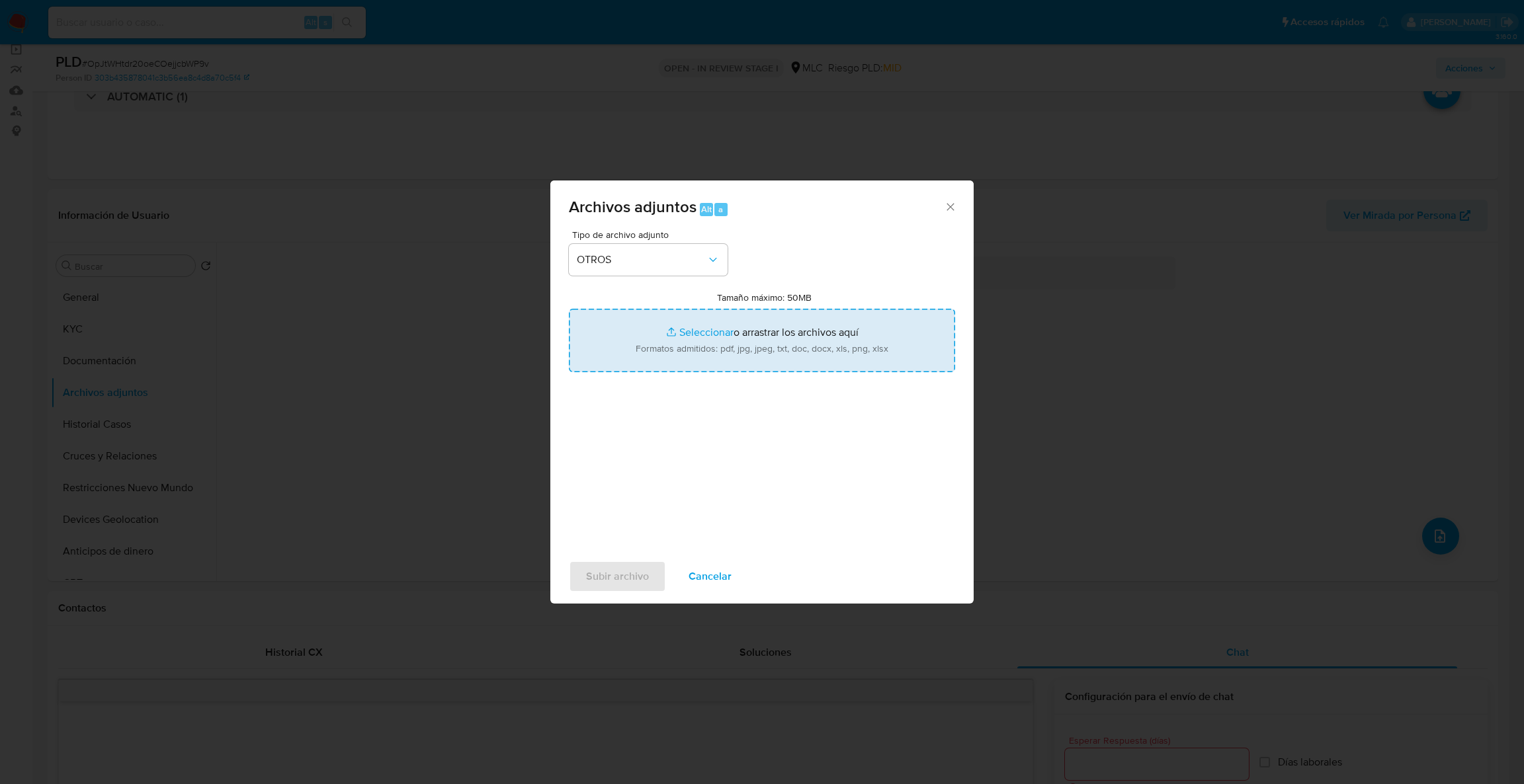
click at [639, 360] on input "Tamaño máximo: 50MB Seleccionar archivos" at bounding box center [762, 340] width 386 height 63
type input "C:\fakepath\Case Log - 2382733729.pdf"
click at [756, 367] on input "Tamaño máximo: 50MB Seleccionar archivos" at bounding box center [762, 340] width 386 height 63
click at [775, 356] on input "Tamaño máximo: 50MB Seleccionar archivos" at bounding box center [762, 340] width 386 height 63
type input "C:\fakepath\2382733729Movimientos .xlsx"
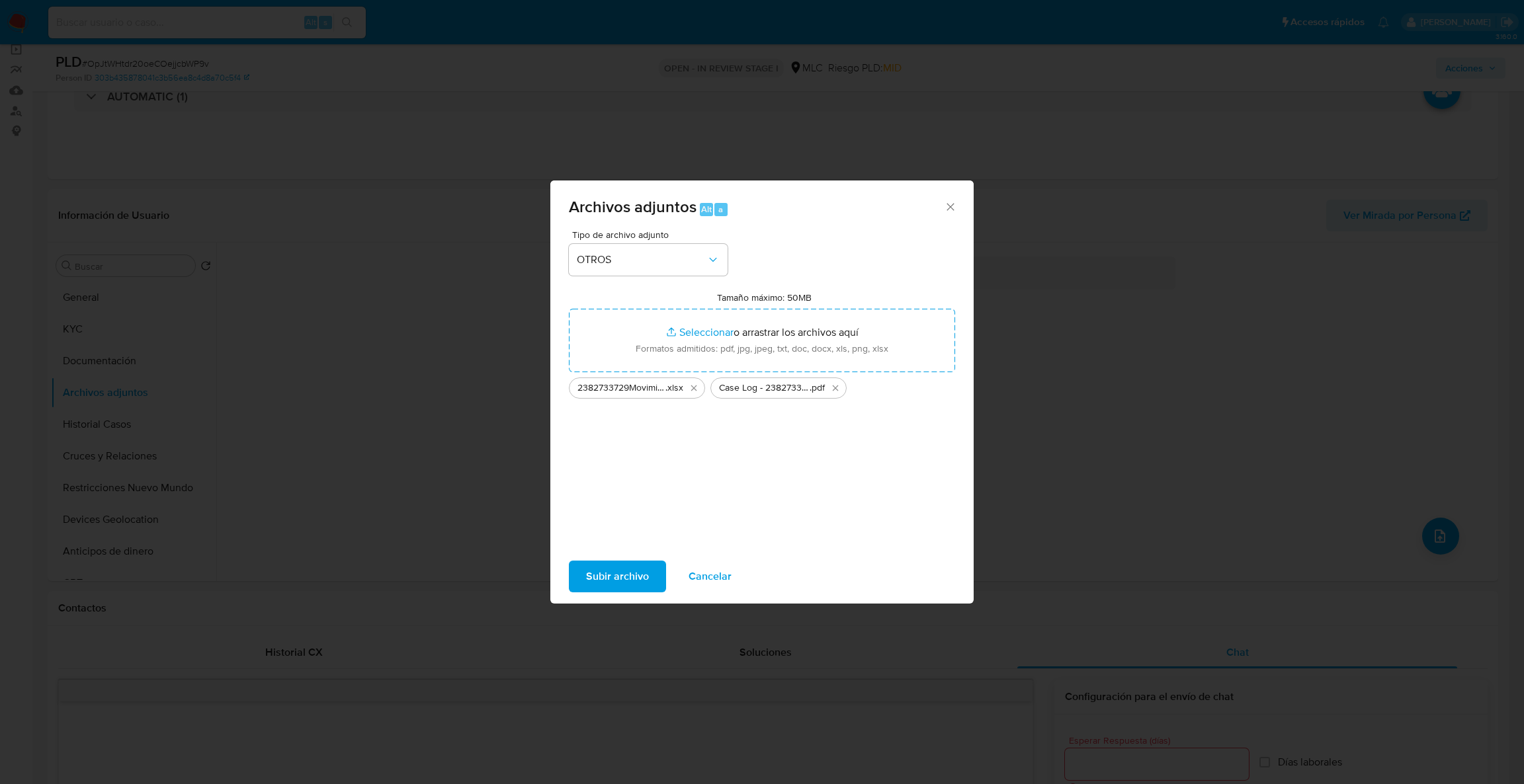
click at [579, 591] on button "Subir archivo" at bounding box center [617, 576] width 97 height 32
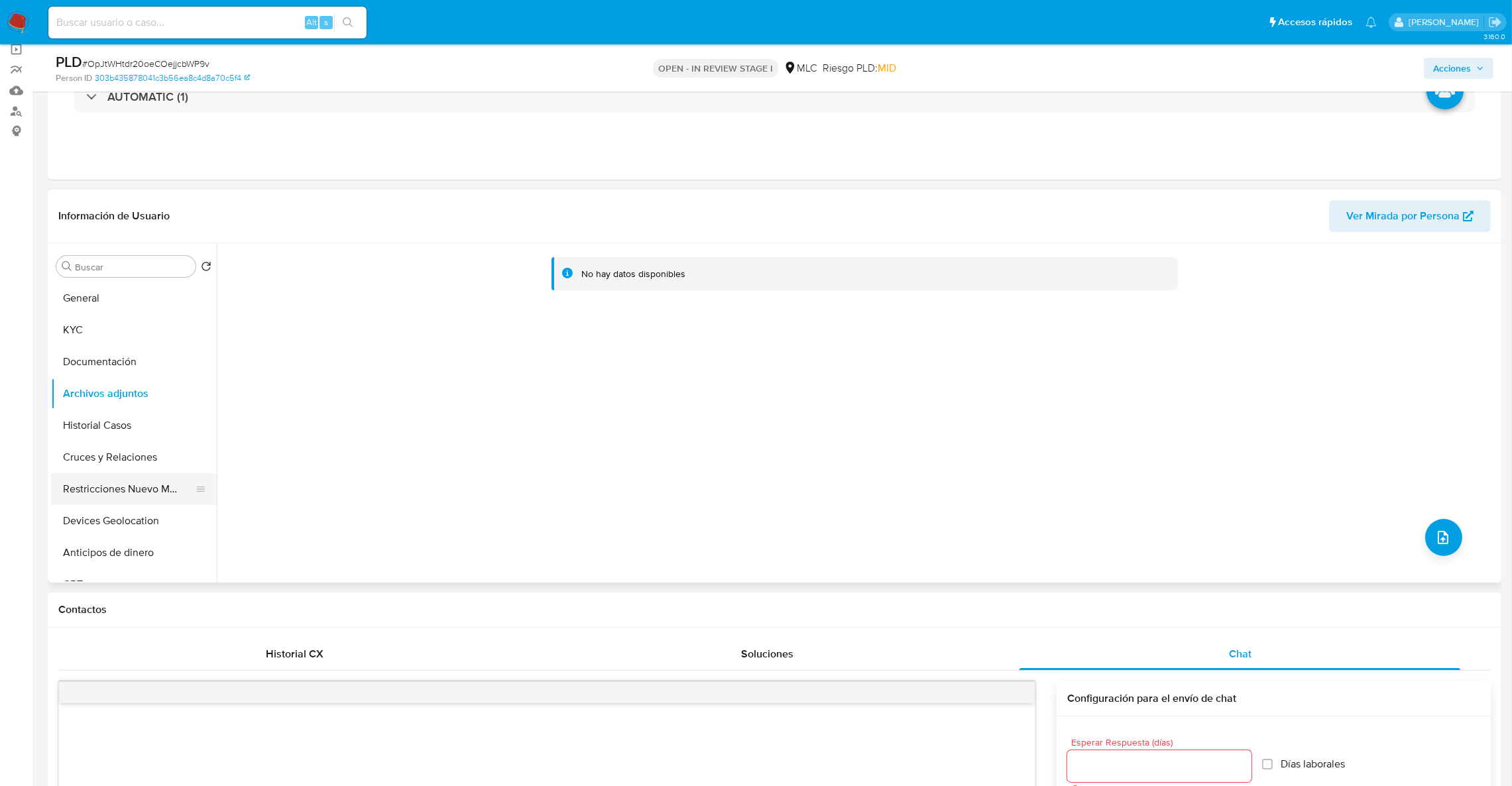
click at [77, 480] on button "Restricciones Nuevo Mundo" at bounding box center [129, 489] width 155 height 32
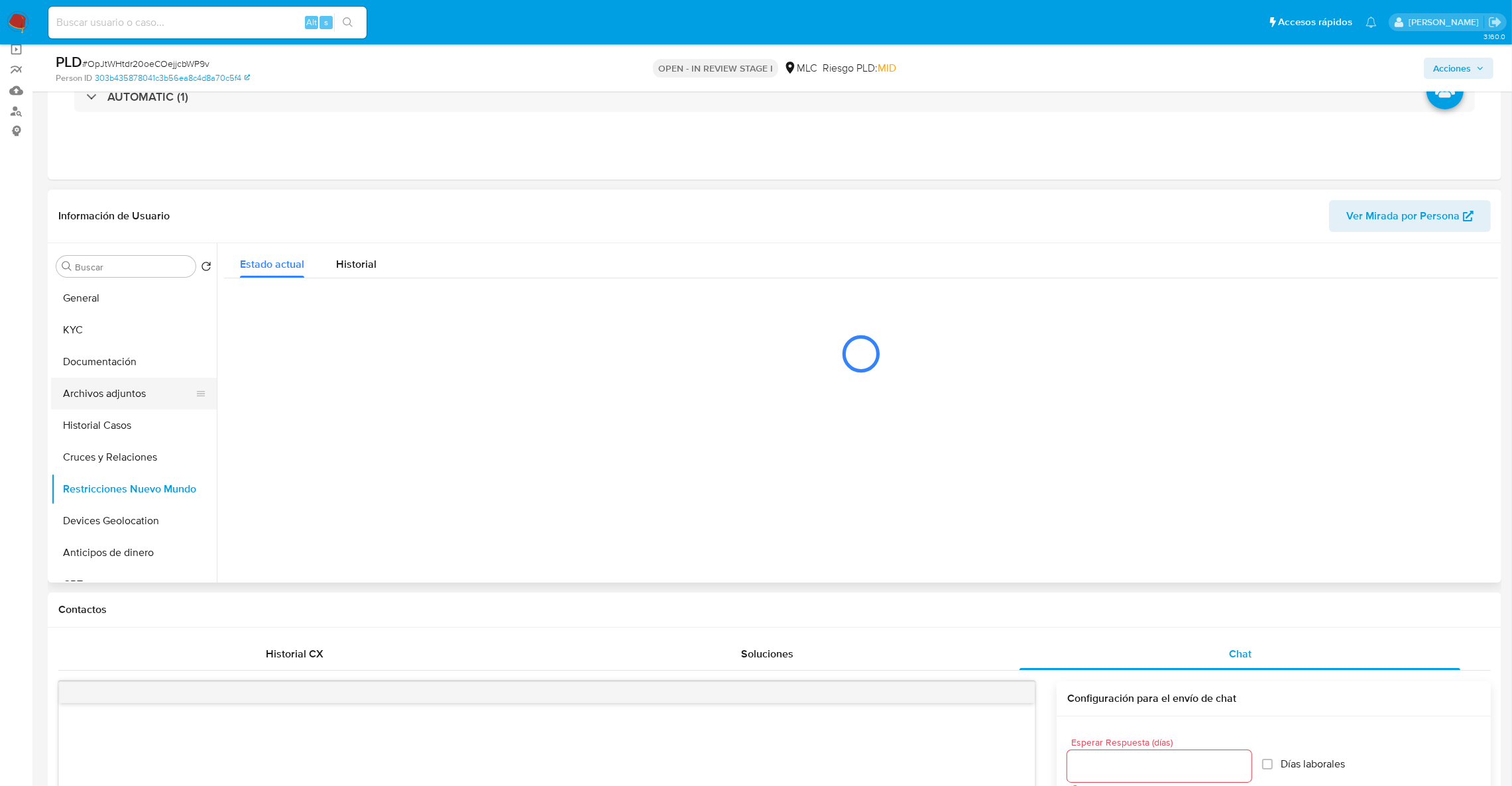
click at [144, 404] on button "Archivos adjuntos" at bounding box center [129, 393] width 155 height 32
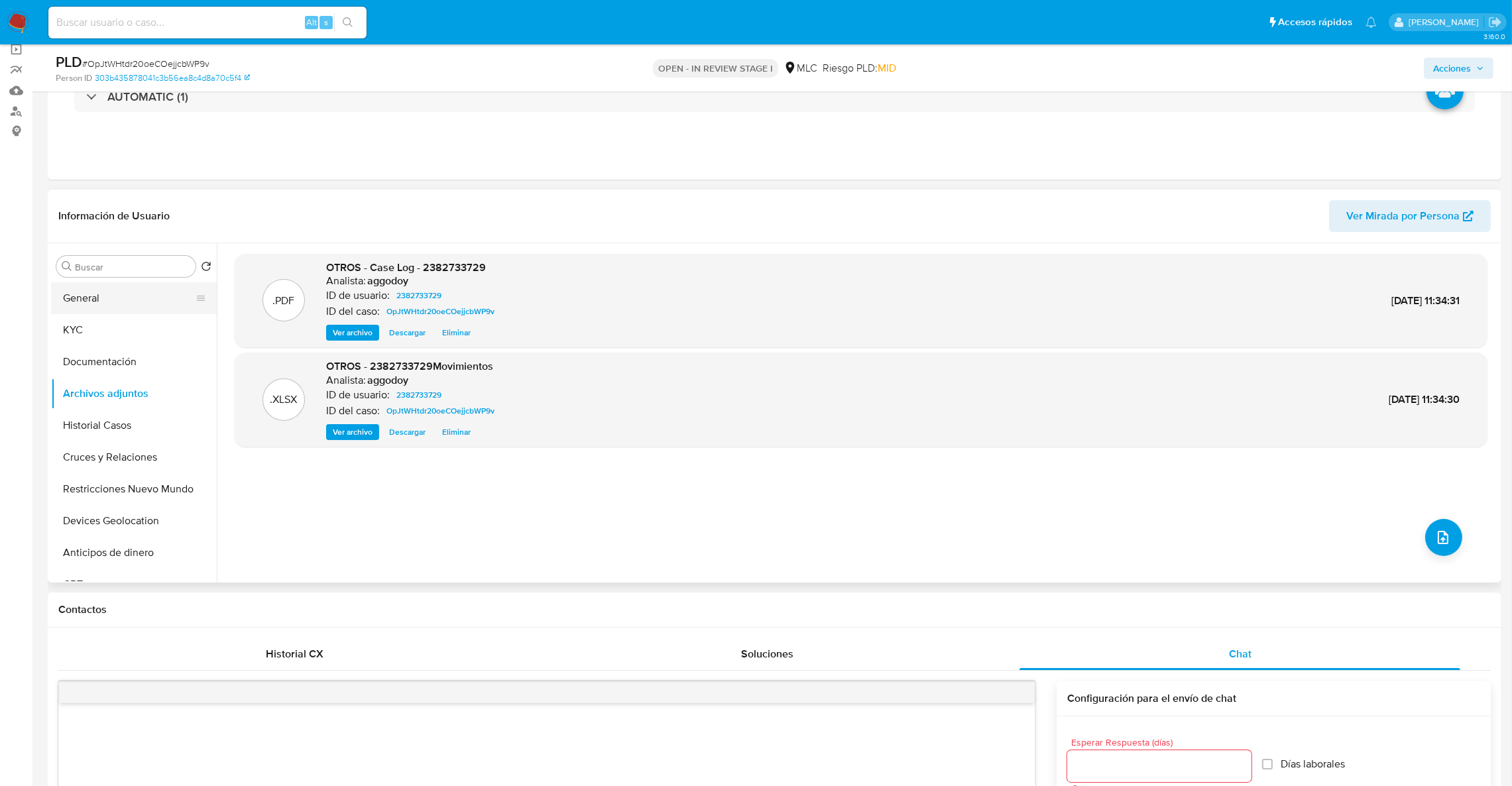
click at [164, 304] on button "General" at bounding box center [129, 298] width 155 height 32
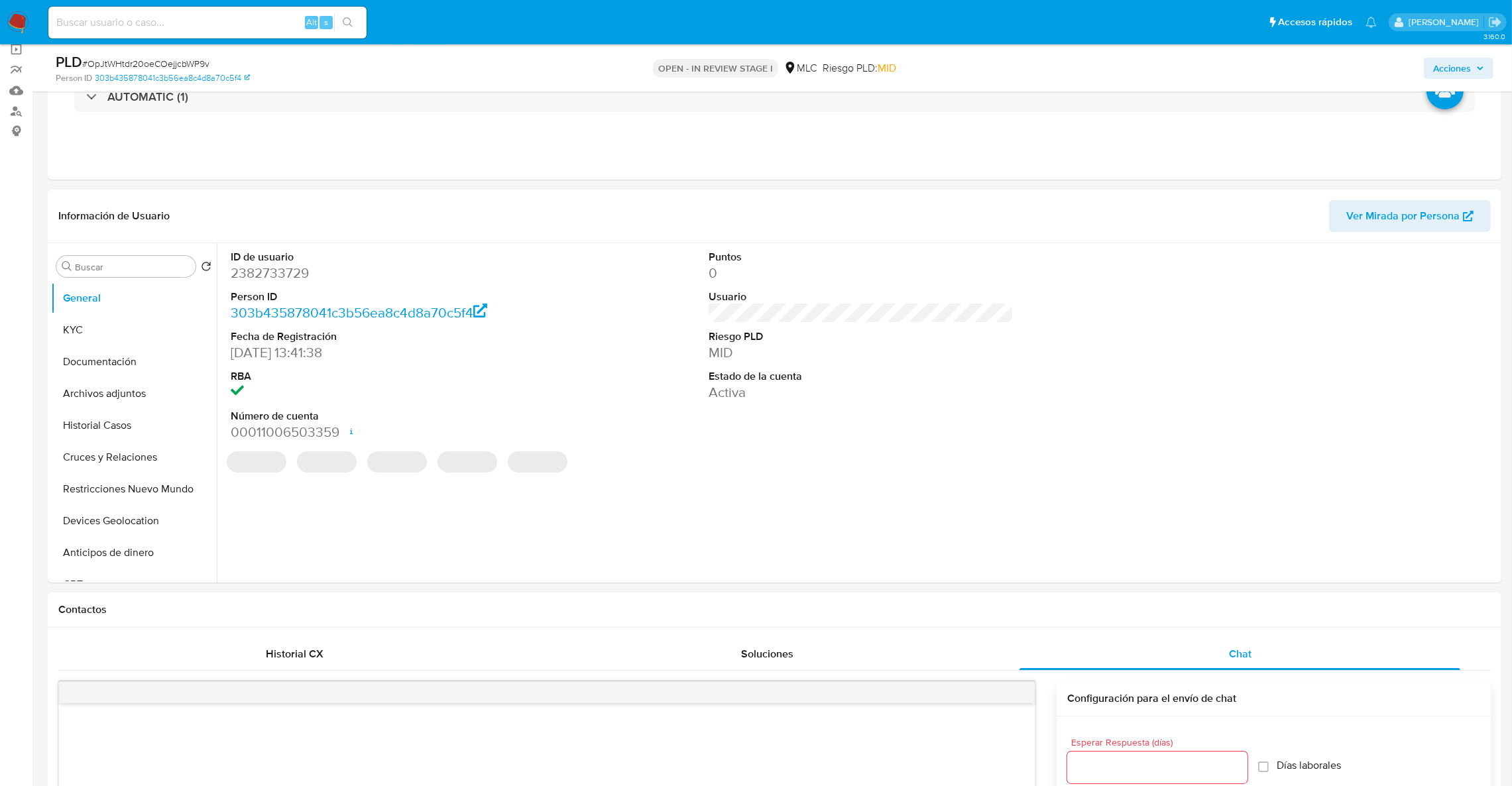
click at [1465, 68] on span "Acciones" at bounding box center [1452, 68] width 38 height 21
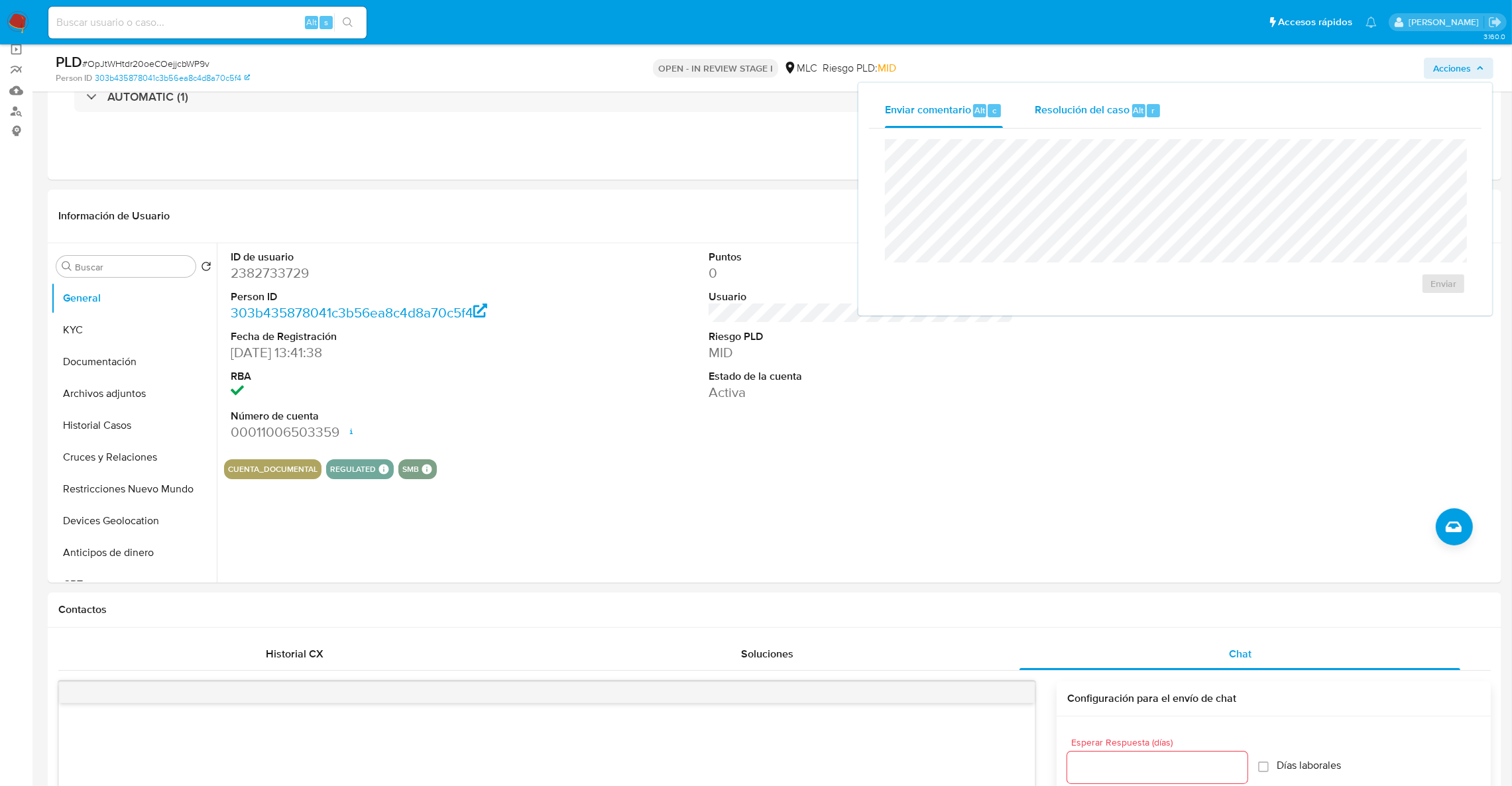
click at [1119, 116] on span "Resolución del caso" at bounding box center [1081, 110] width 95 height 16
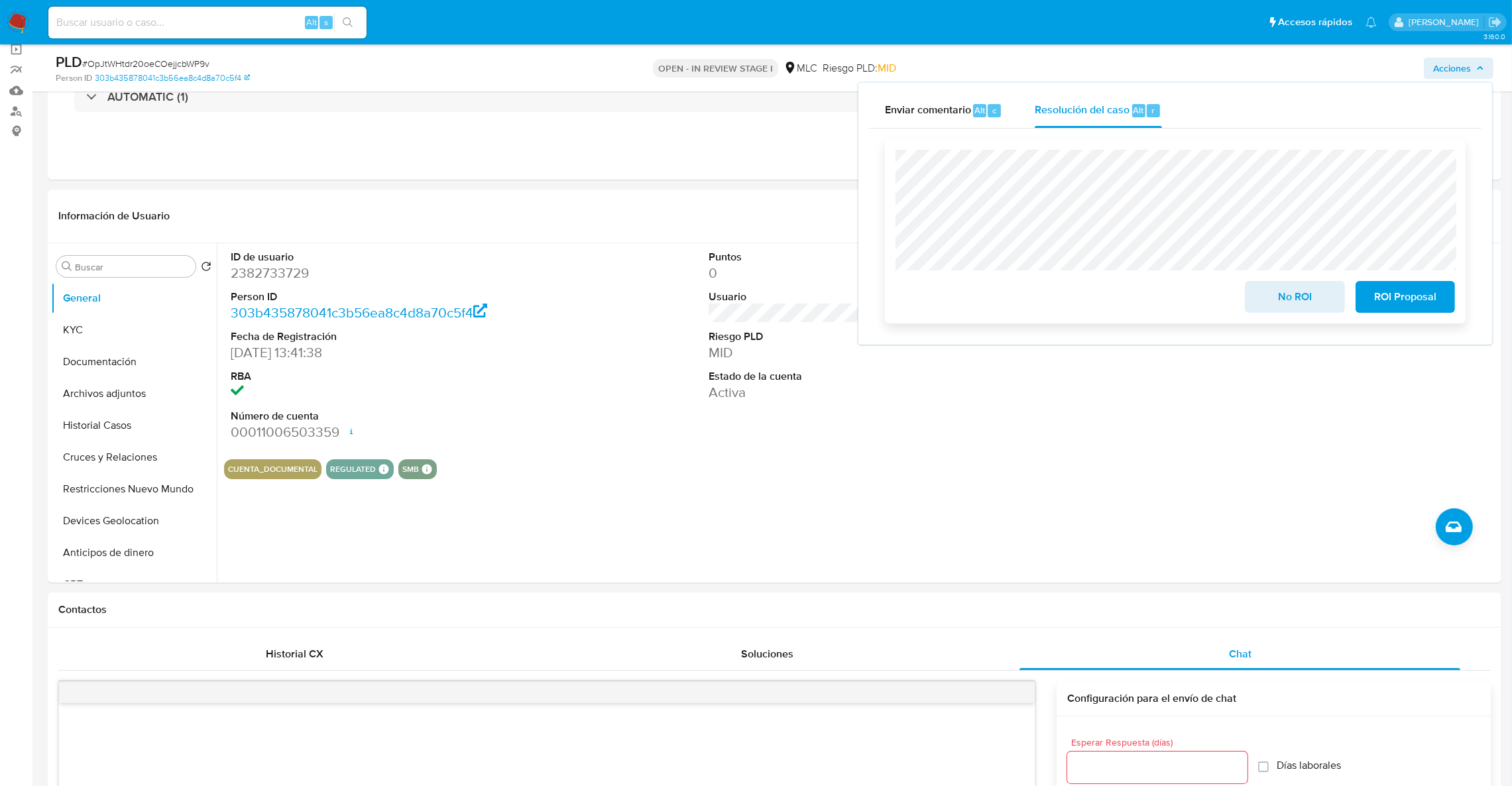
click at [1306, 296] on span "No ROI" at bounding box center [1294, 297] width 65 height 30
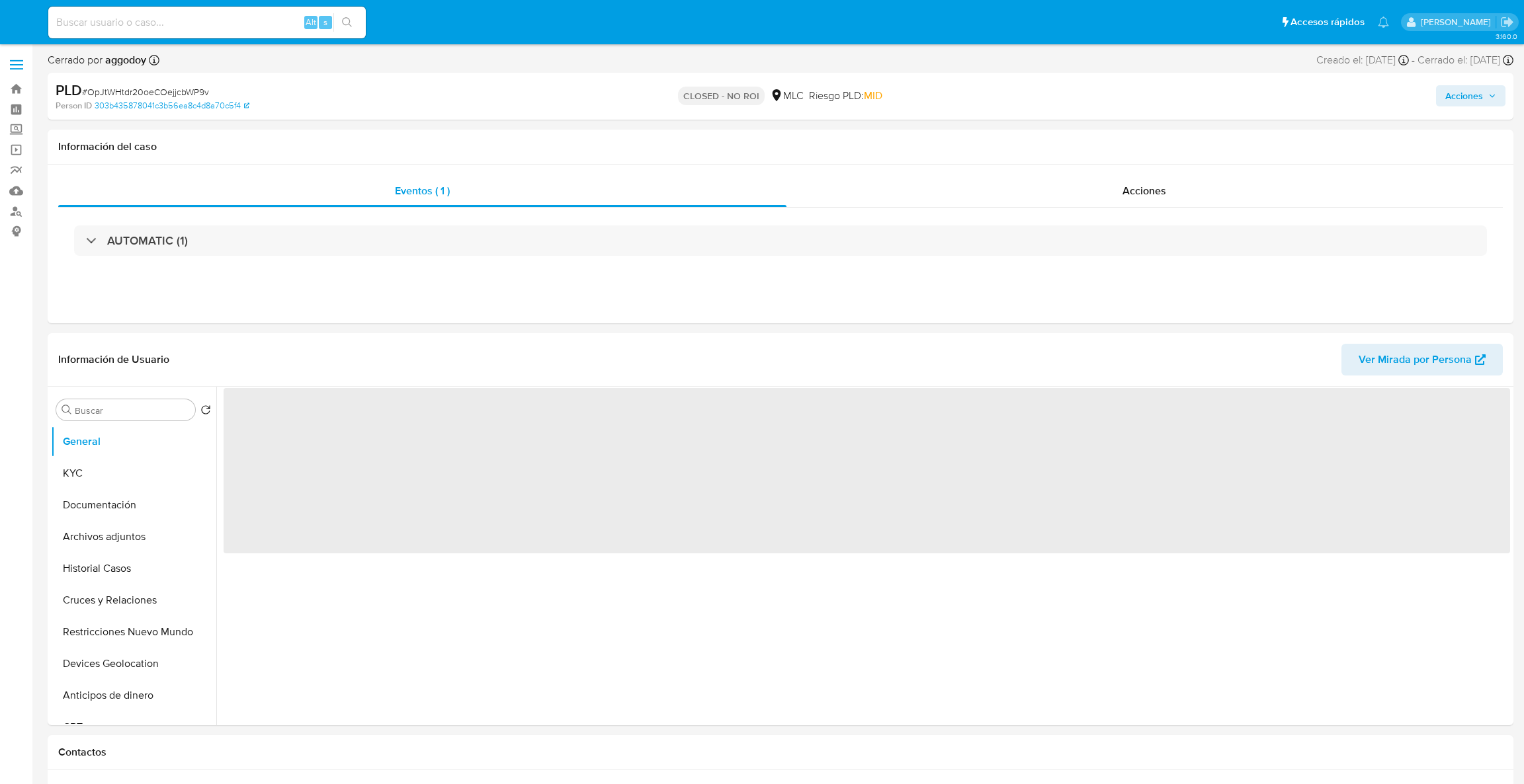
select select "10"
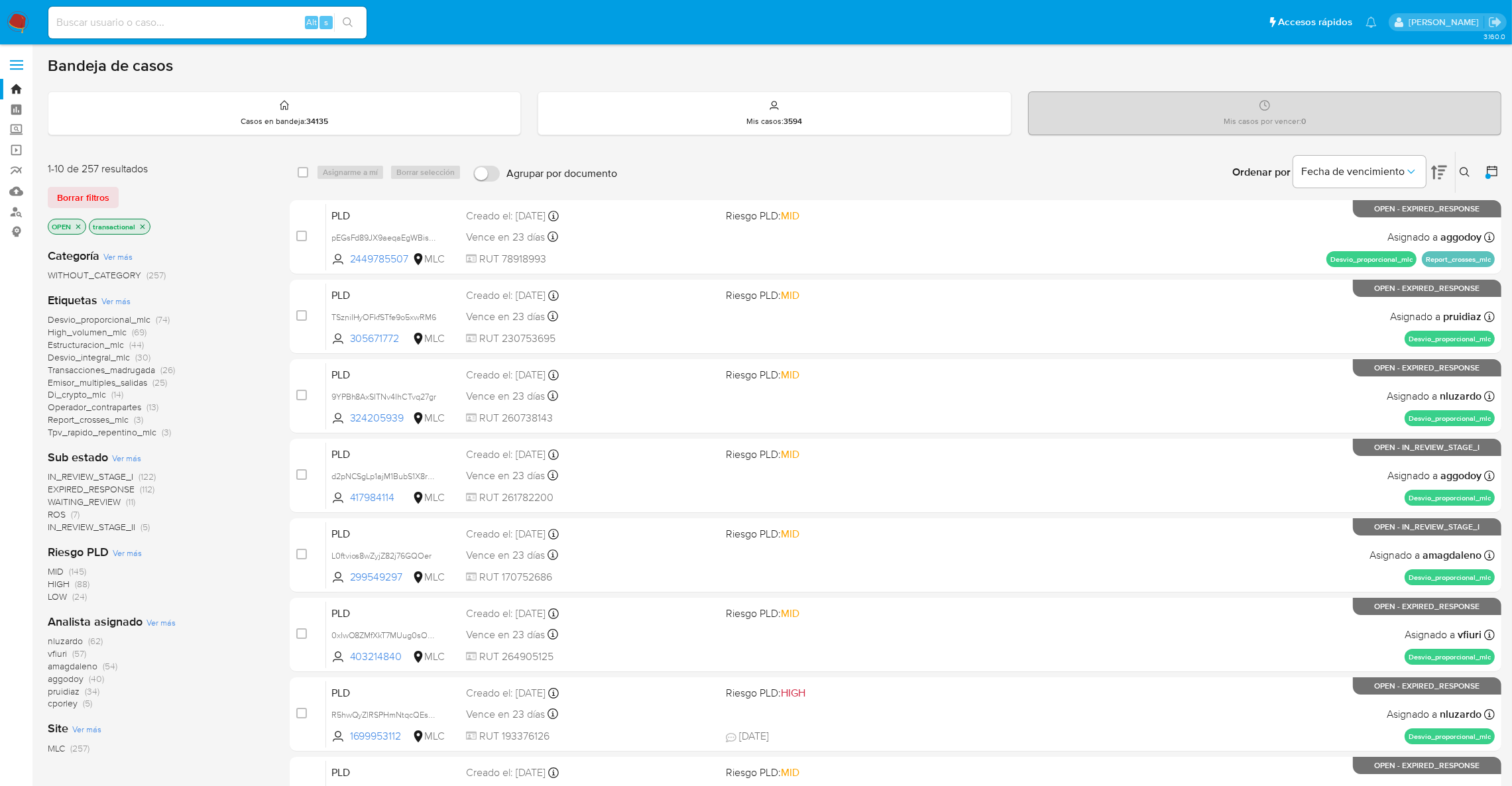
click at [77, 682] on span "aggodoy" at bounding box center [65, 678] width 36 height 13
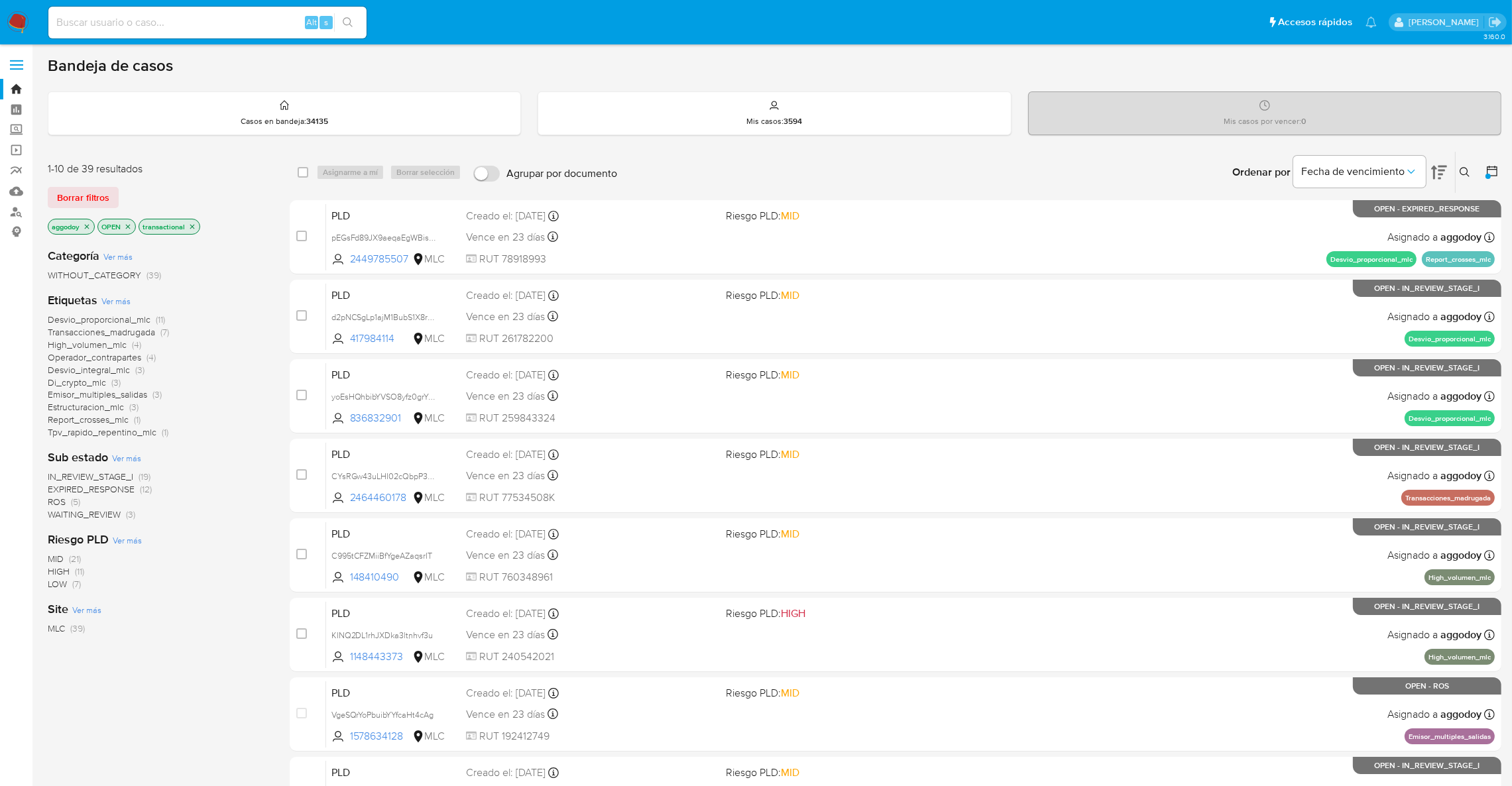
drag, startPoint x: 1469, startPoint y: 169, endPoint x: 1443, endPoint y: 206, distance: 45.2
click at [1469, 169] on icon at bounding box center [1465, 172] width 10 height 10
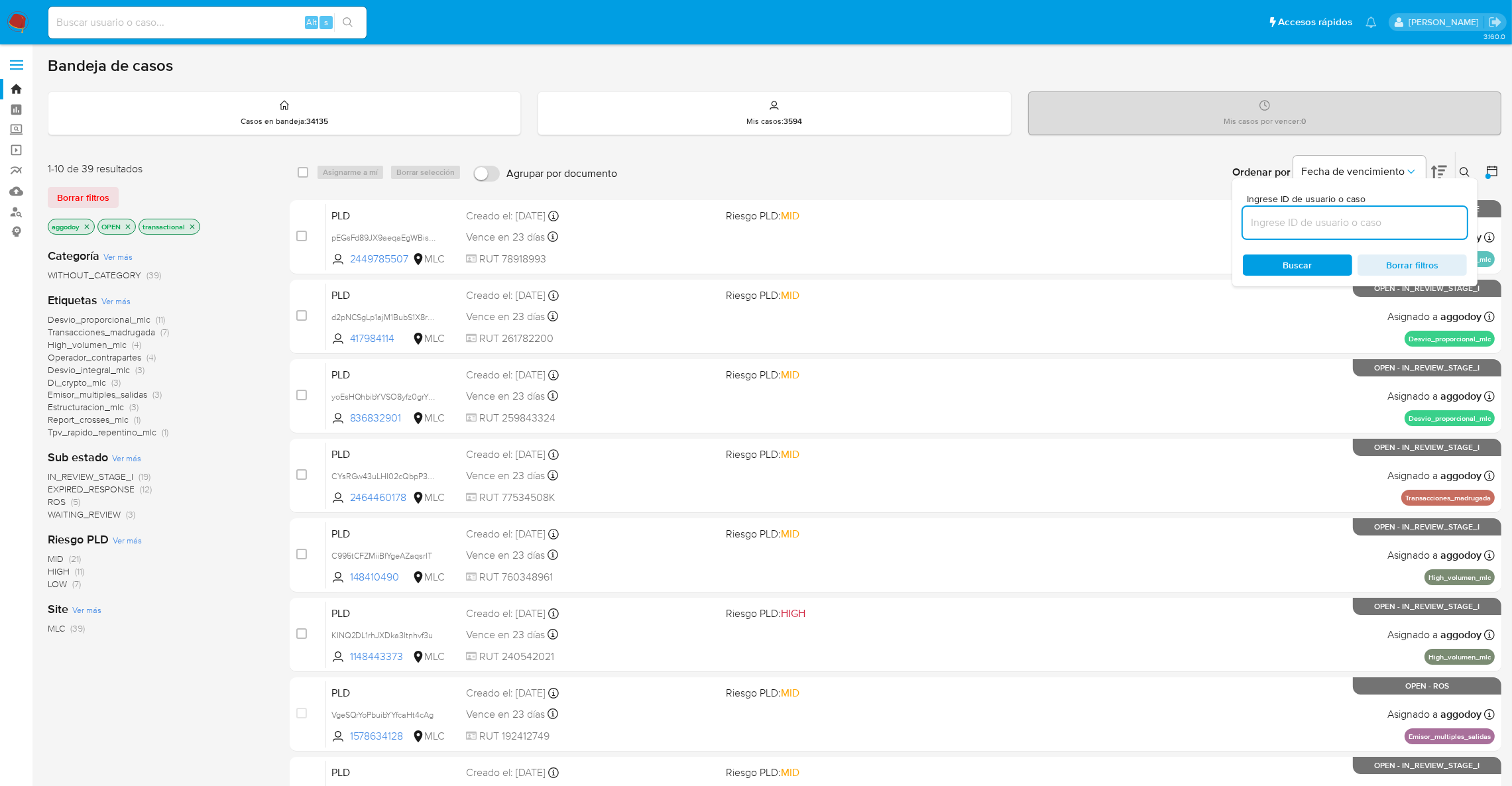
click at [1417, 221] on input at bounding box center [1355, 223] width 224 height 17
type input "195496932"
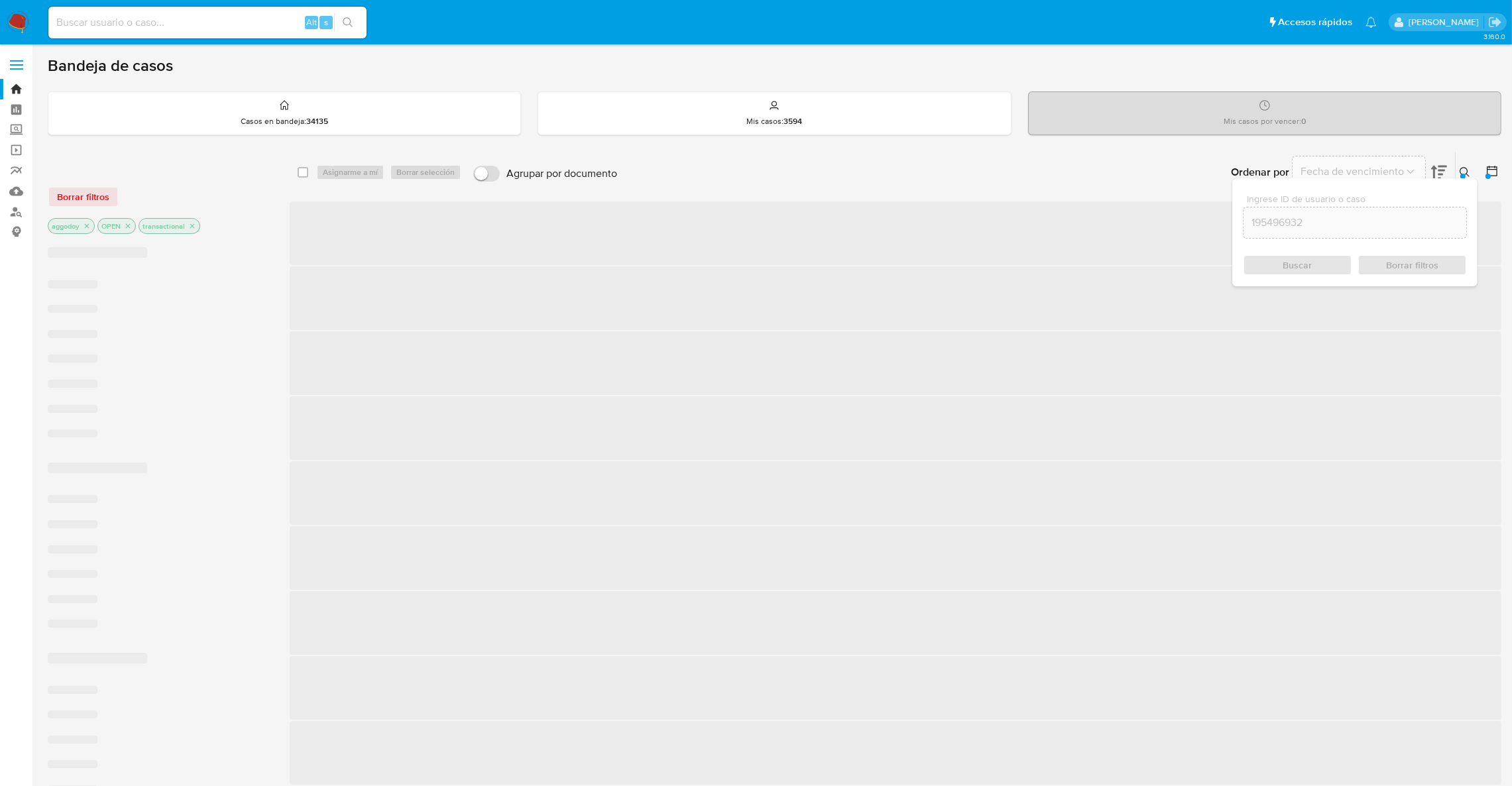
click at [1467, 171] on icon at bounding box center [1464, 171] width 10 height 10
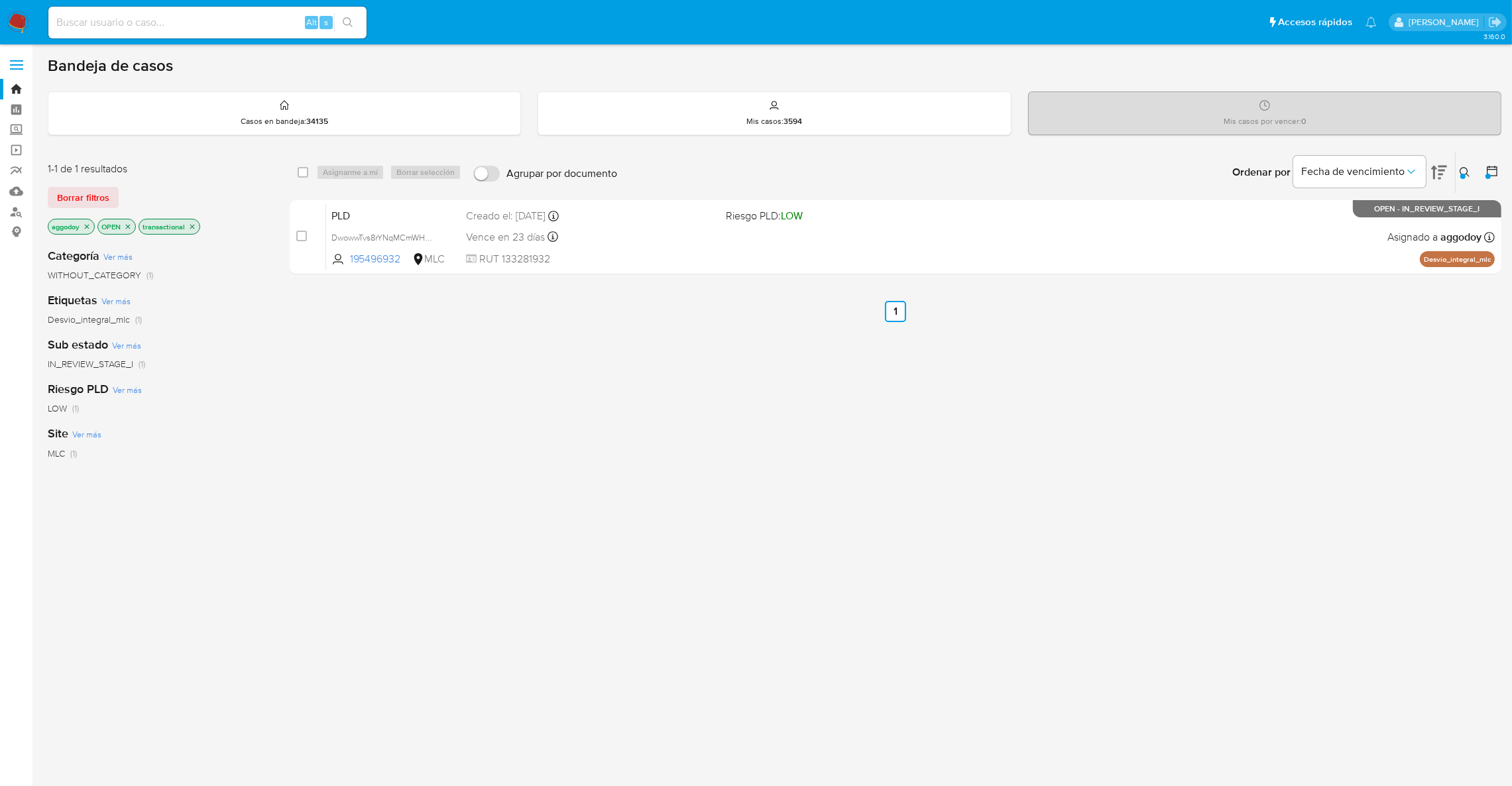
click at [1343, 432] on div "select-all-cases-checkbox Asignarme a mí Borrar selección Agrupar por documento…" at bounding box center [895, 452] width 1212 height 601
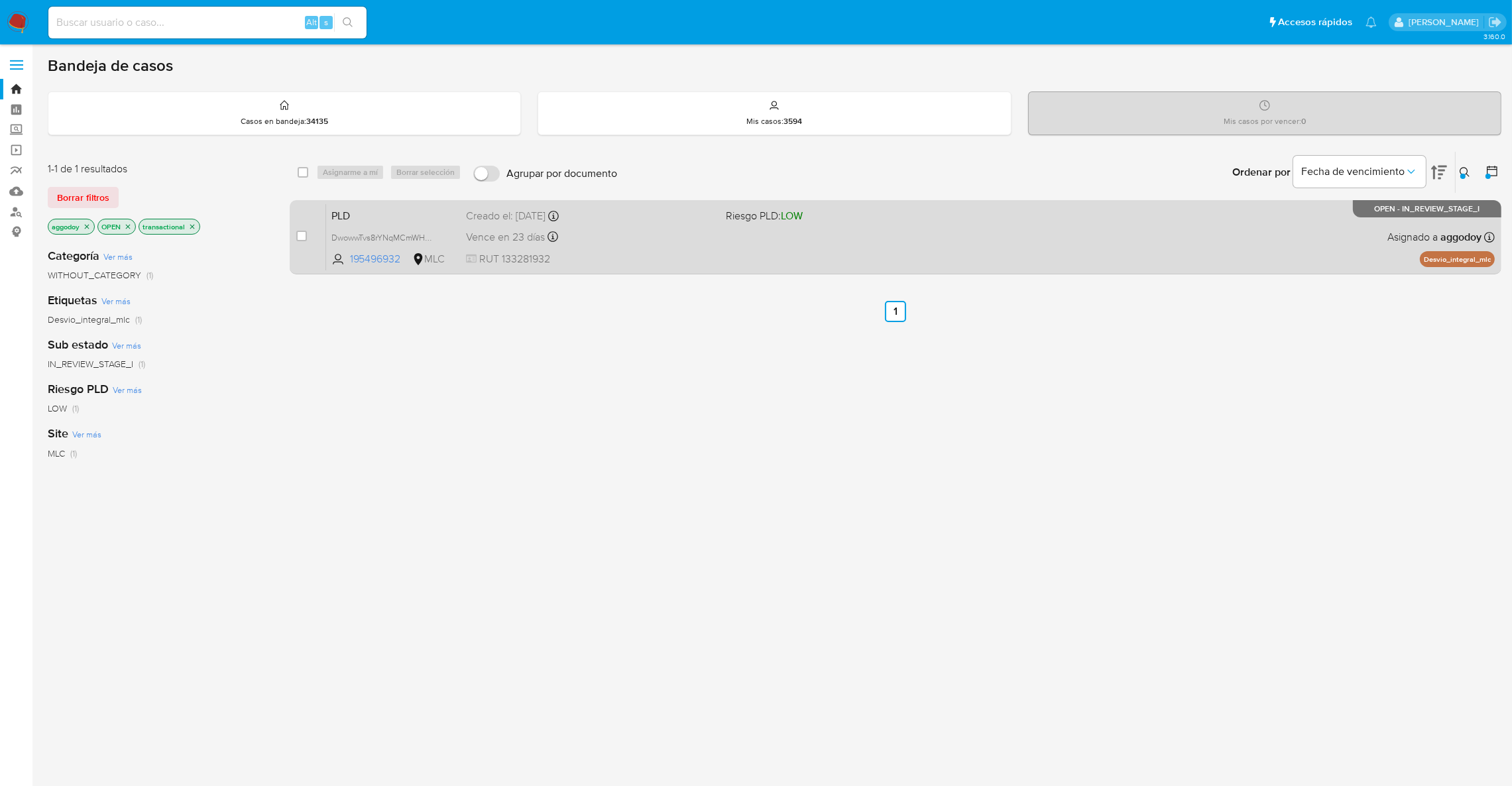
click at [1264, 258] on div "PLD DwowwTvs8rYNqMCmWHHkwpgG 195496932 MLC Riesgo PLD: LOW Creado el: 12/07/202…" at bounding box center [911, 236] width 1169 height 67
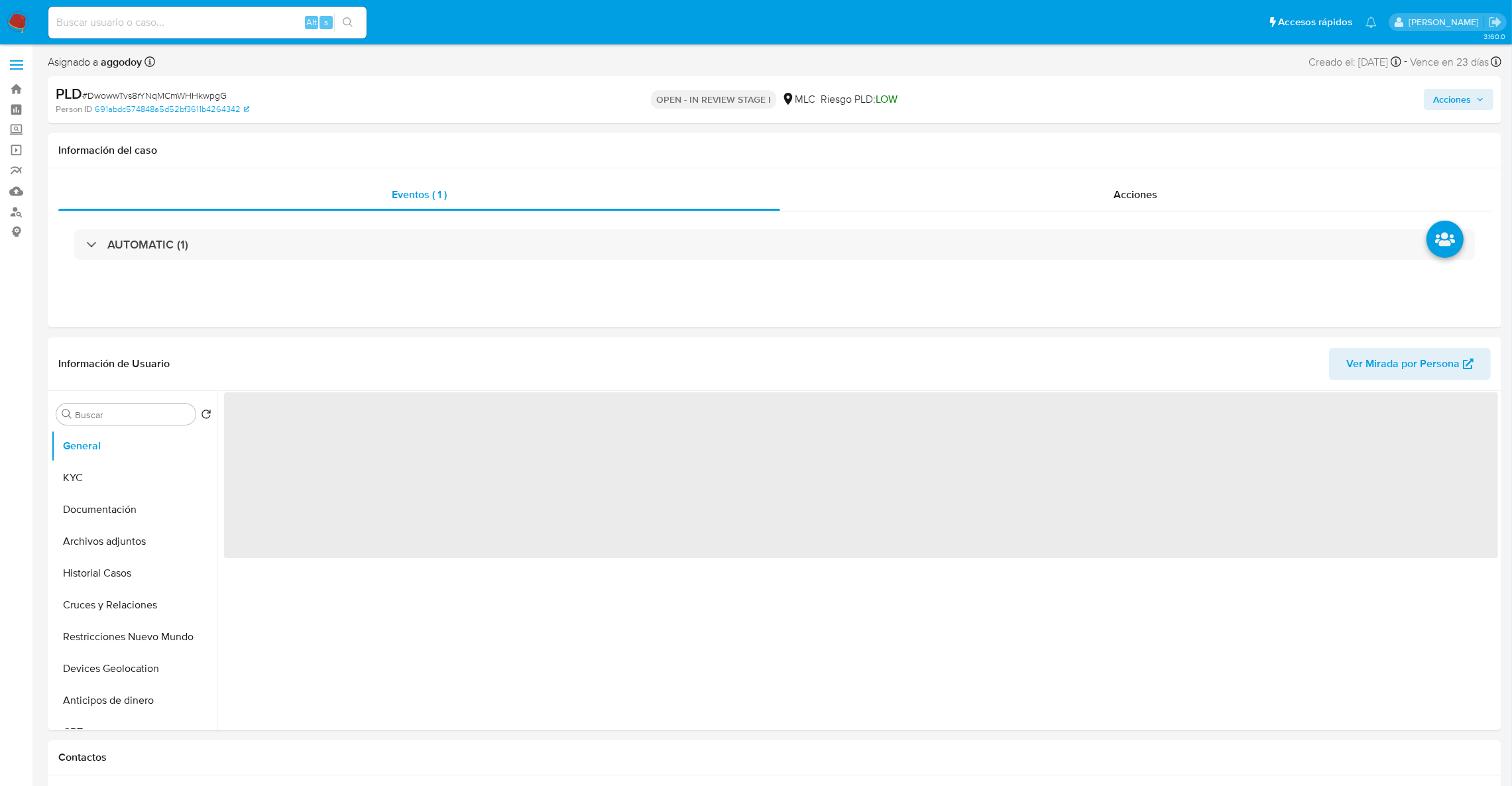
select select "10"
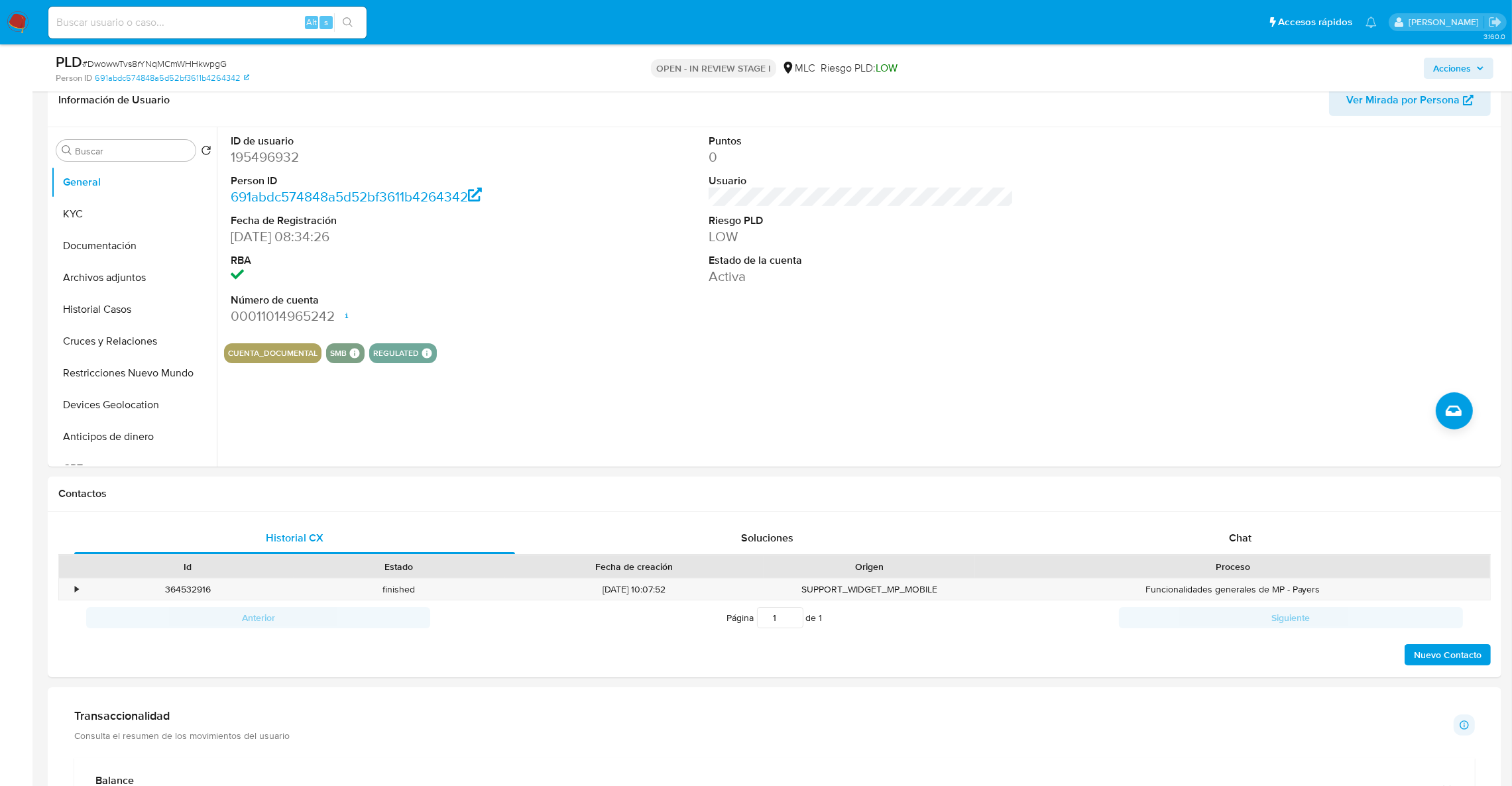
scroll to position [199, 0]
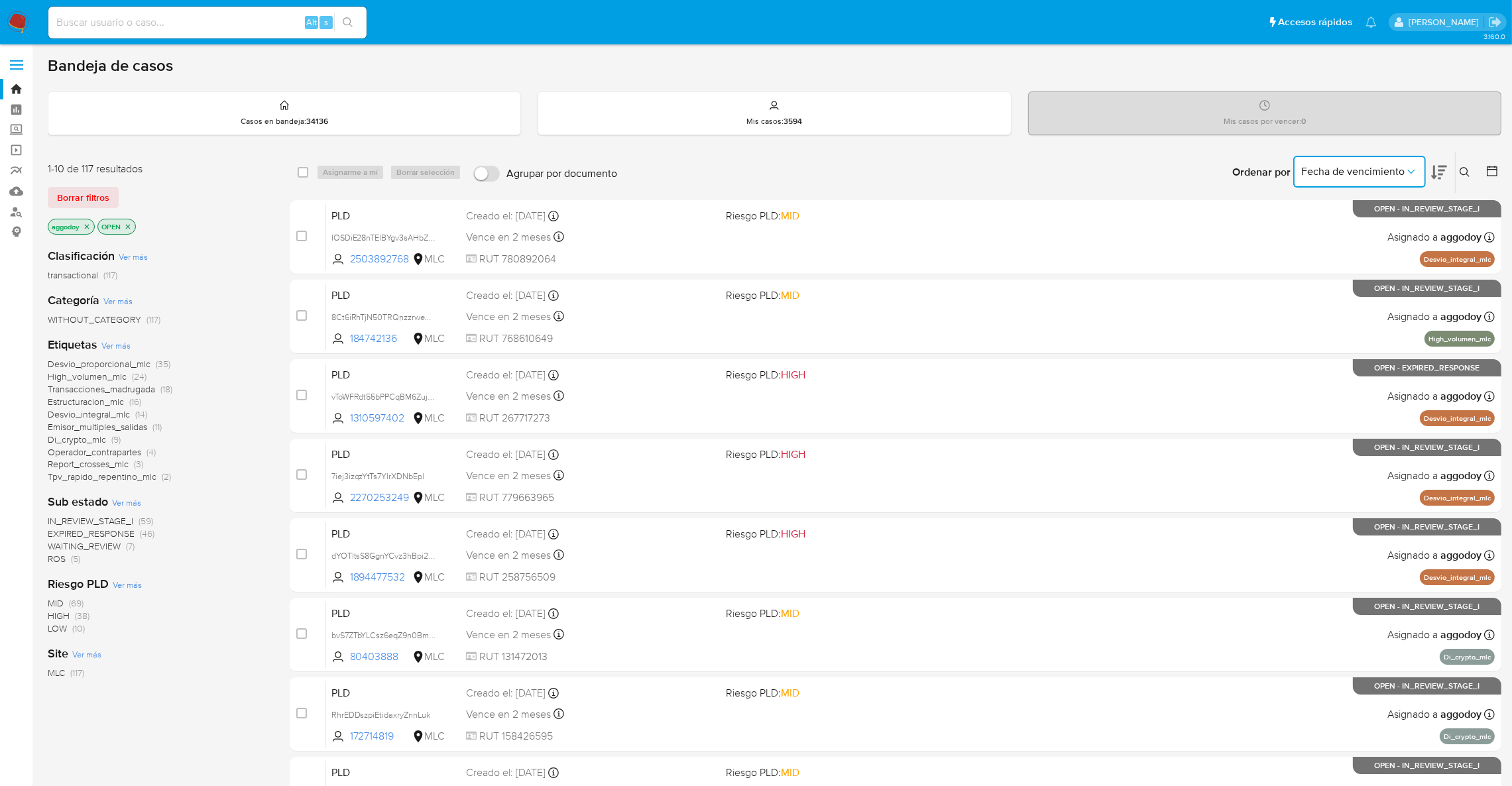
click at [1370, 175] on span "Fecha de vencimiento" at bounding box center [1352, 171] width 103 height 13
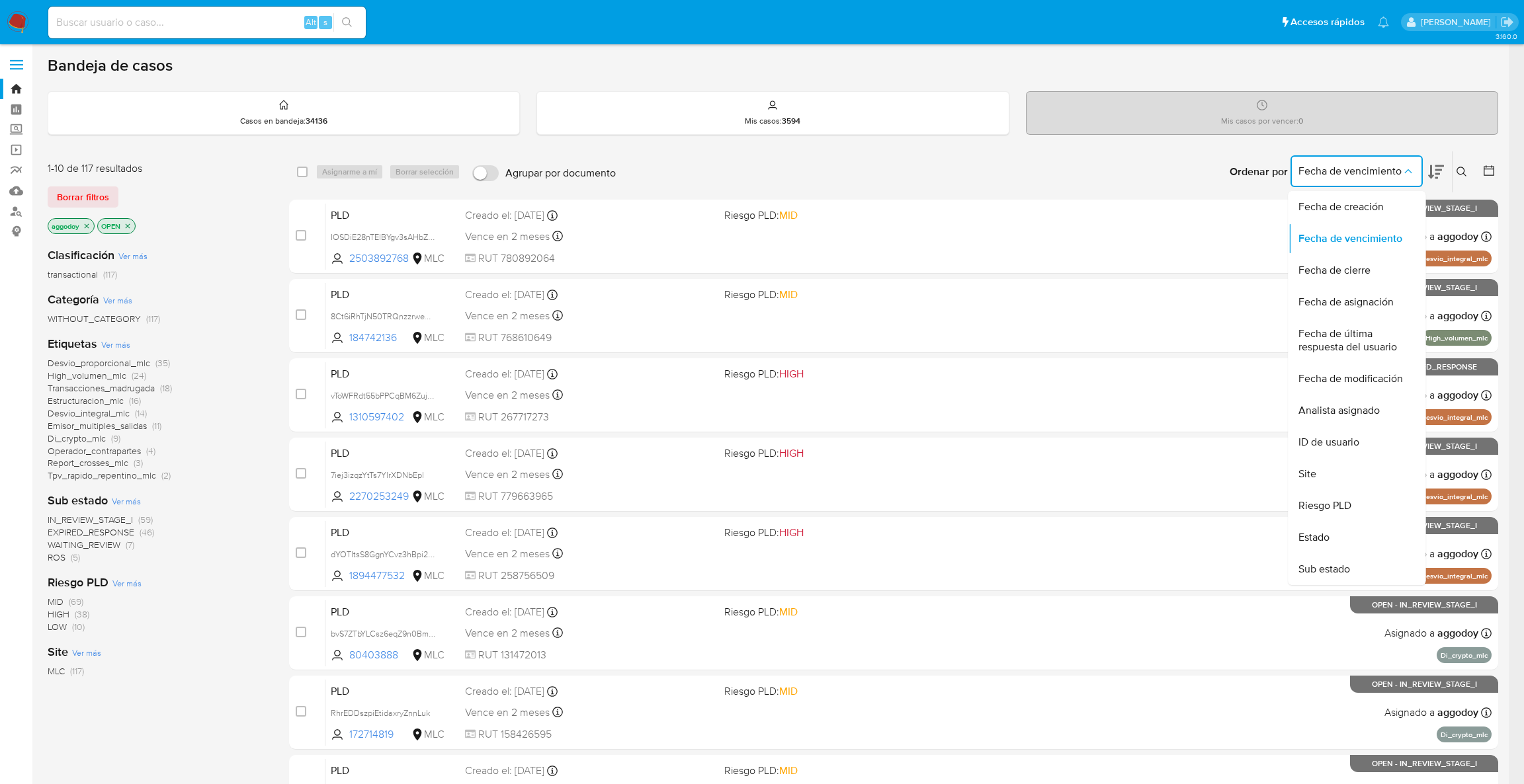
click at [1411, 133] on div "Mis casos por vencer : 0" at bounding box center [1261, 113] width 470 height 42
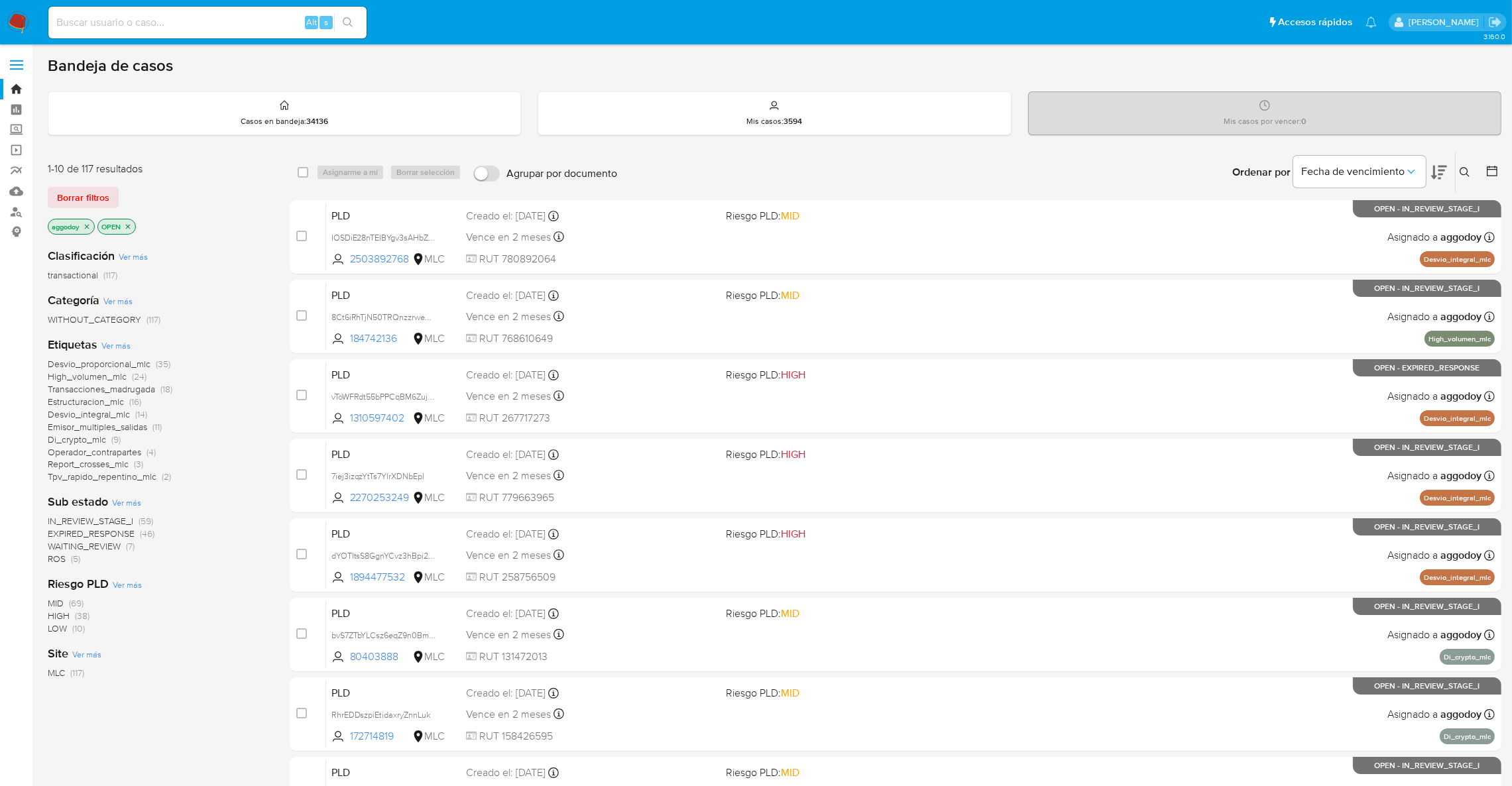
click at [124, 383] on span "Transacciones_madrugada" at bounding box center [102, 388] width 108 height 13
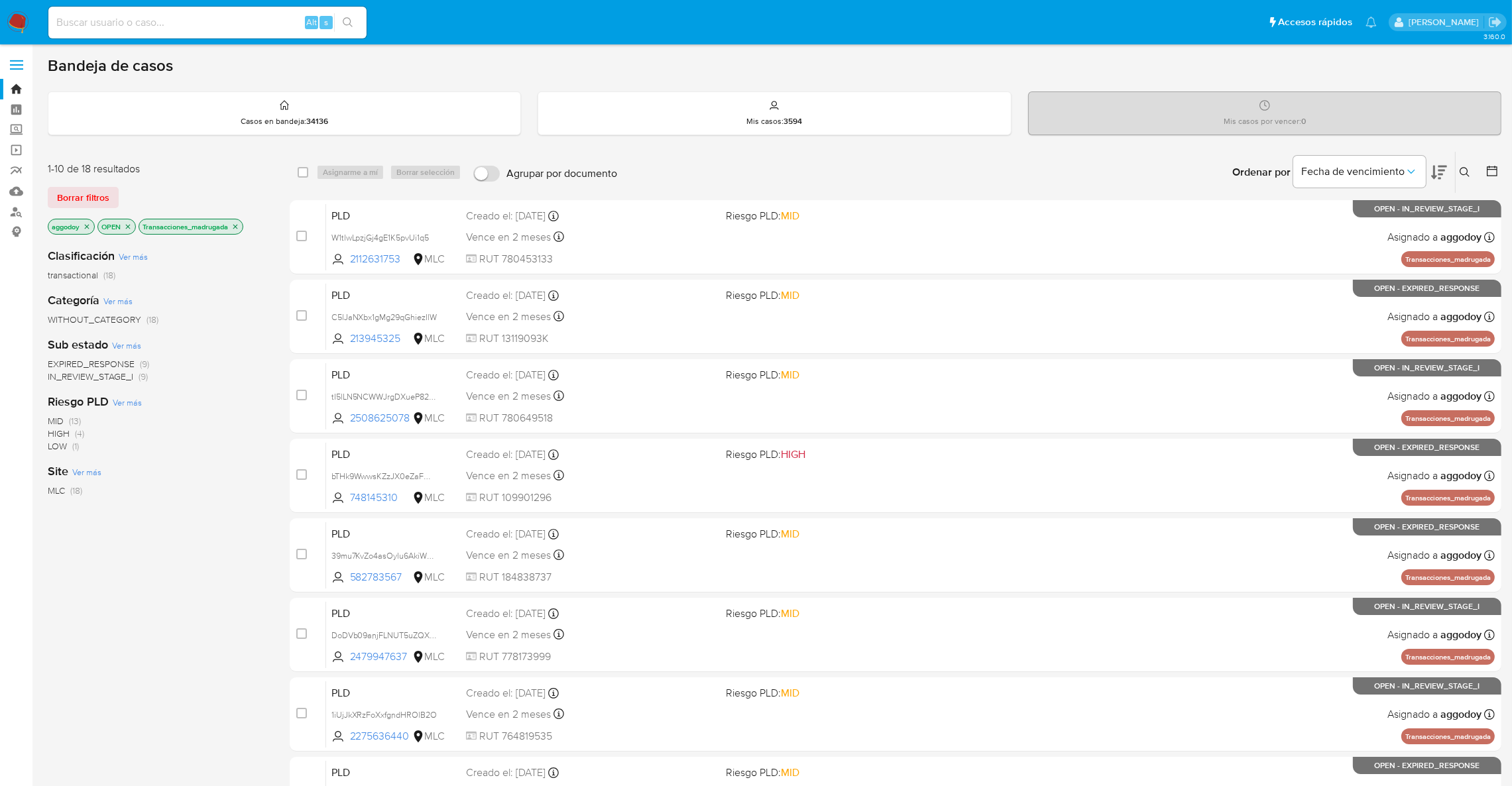
click at [1438, 177] on icon at bounding box center [1439, 172] width 16 height 16
click at [236, 228] on icon "close-filter" at bounding box center [234, 226] width 8 height 8
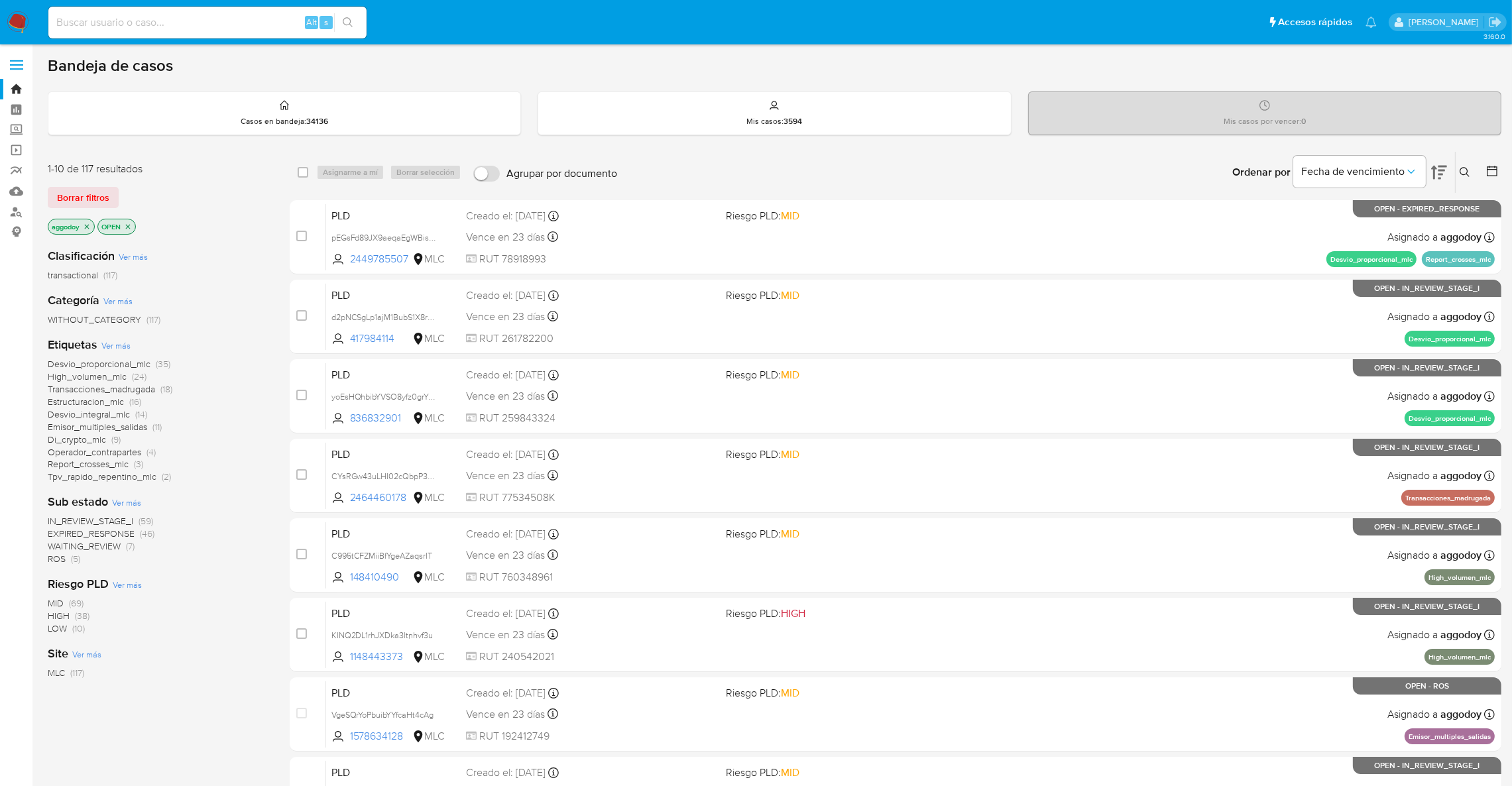
click at [112, 413] on span "Desvio_integral_mlc" at bounding box center [89, 413] width 83 height 13
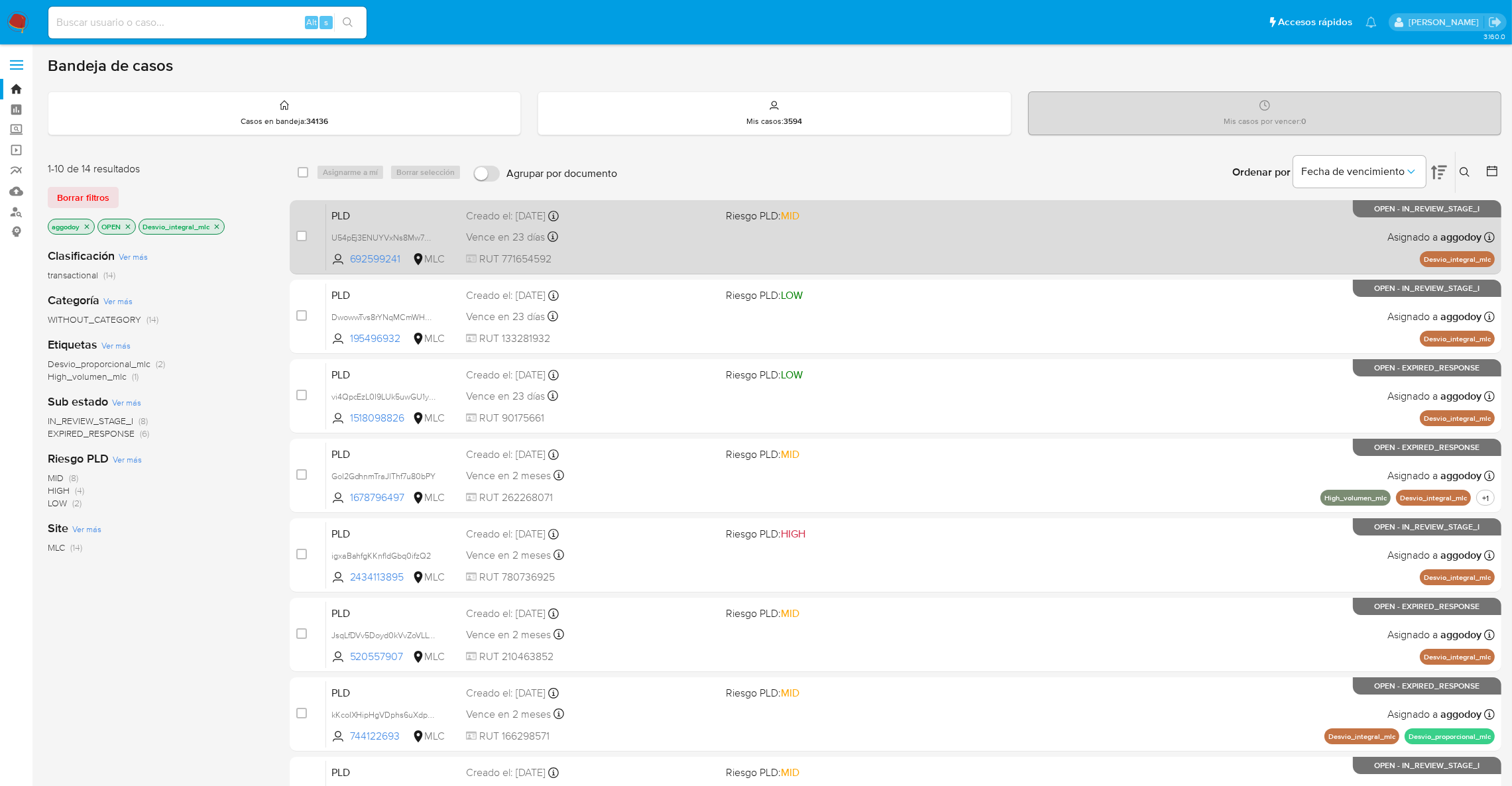
click at [727, 226] on div "PLD U54pEj3ENUYVxNs8Mw7GwjSi 692599241 MLC Riesgo PLD: MID Creado el: 12/07/202…" at bounding box center [911, 236] width 1169 height 67
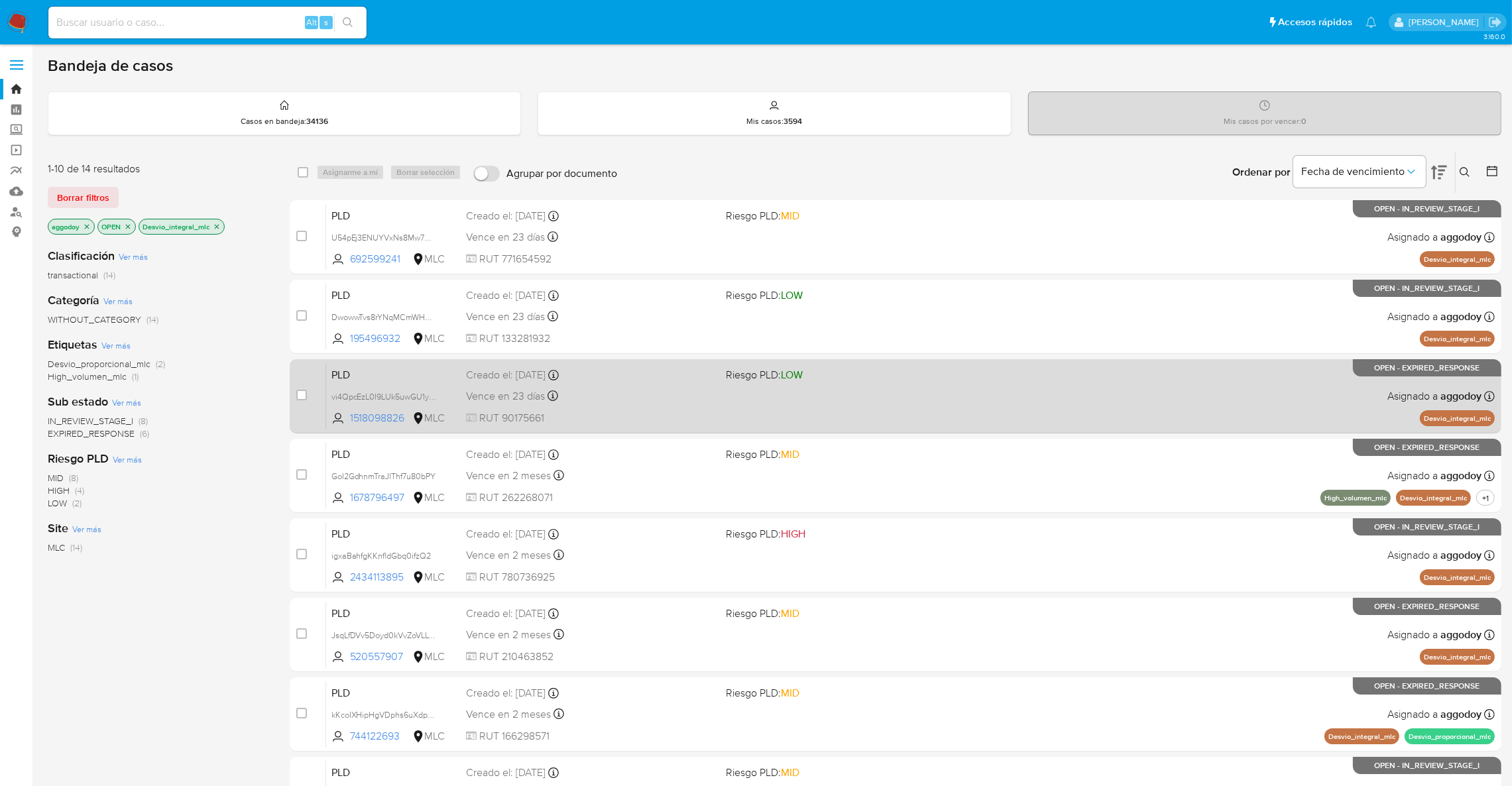
click at [644, 380] on div "Creado el: 12/07/2025 Creado el: 12/07/2025 16:08:38" at bounding box center [591, 375] width 249 height 15
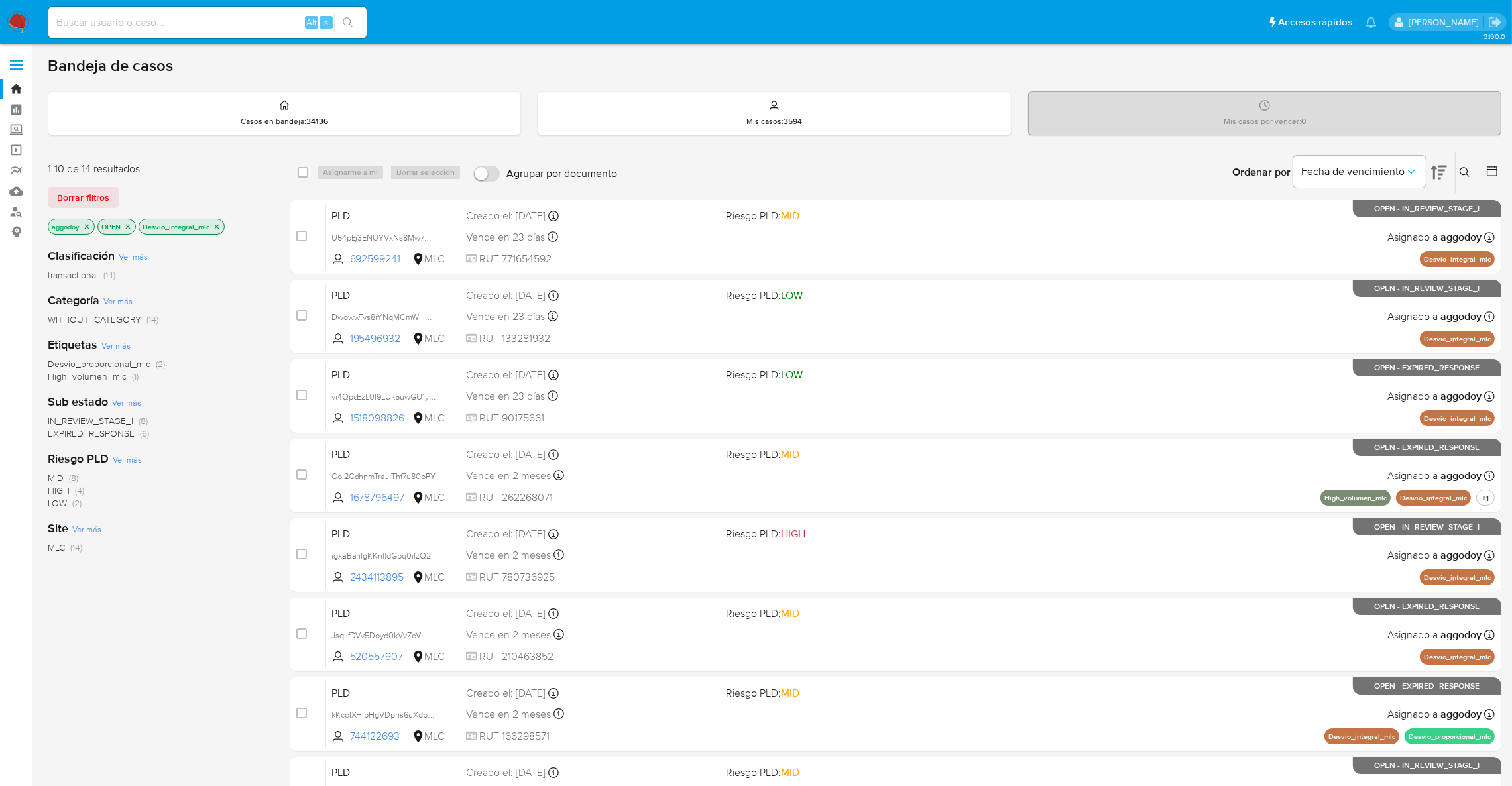
click at [221, 230] on p "Desvio_integral_mlc" at bounding box center [182, 227] width 85 height 15
click at [221, 229] on icon "close-filter" at bounding box center [216, 226] width 8 height 8
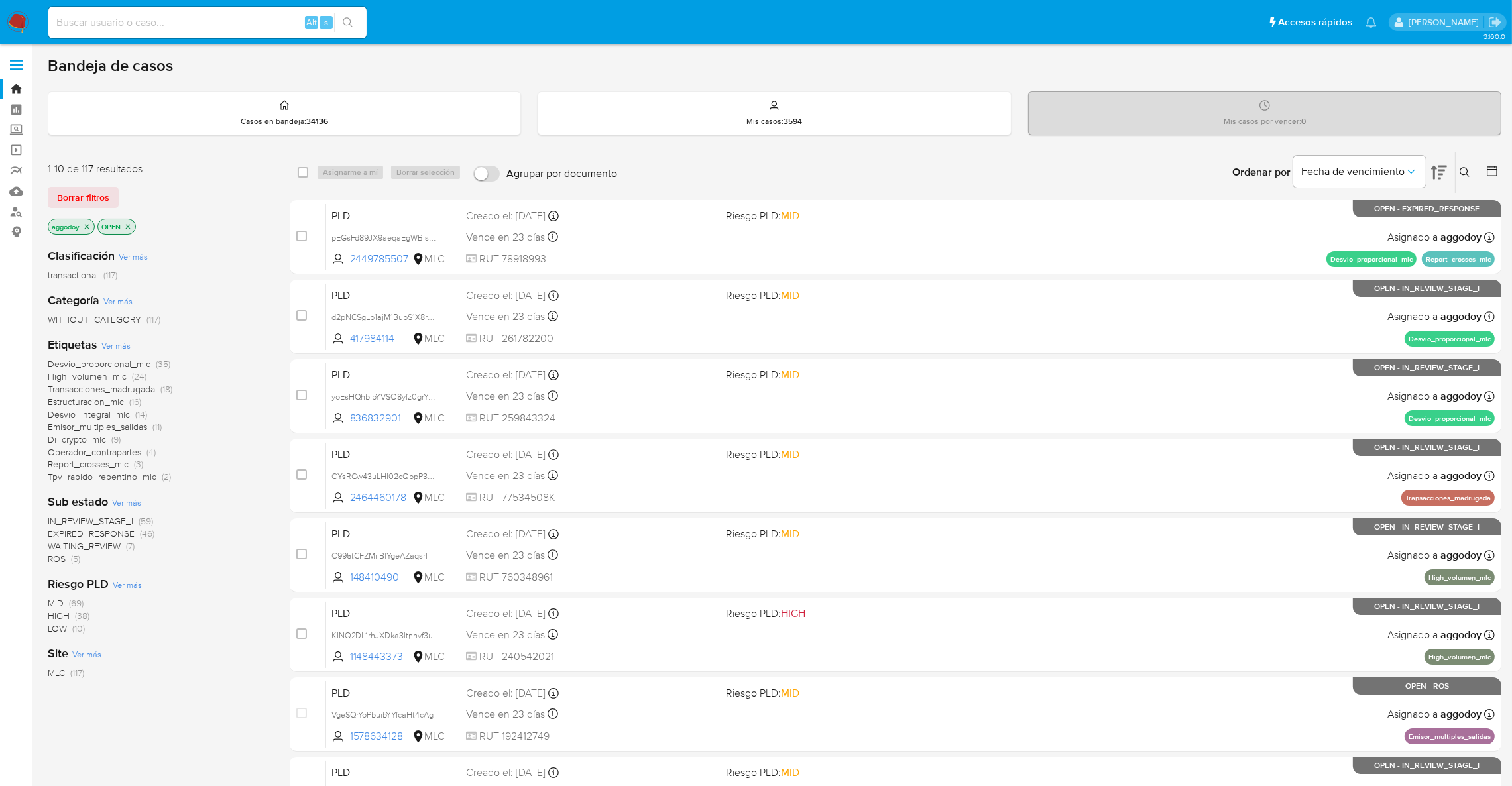
click at [106, 404] on span "Estructuracion_mlc" at bounding box center [86, 401] width 76 height 13
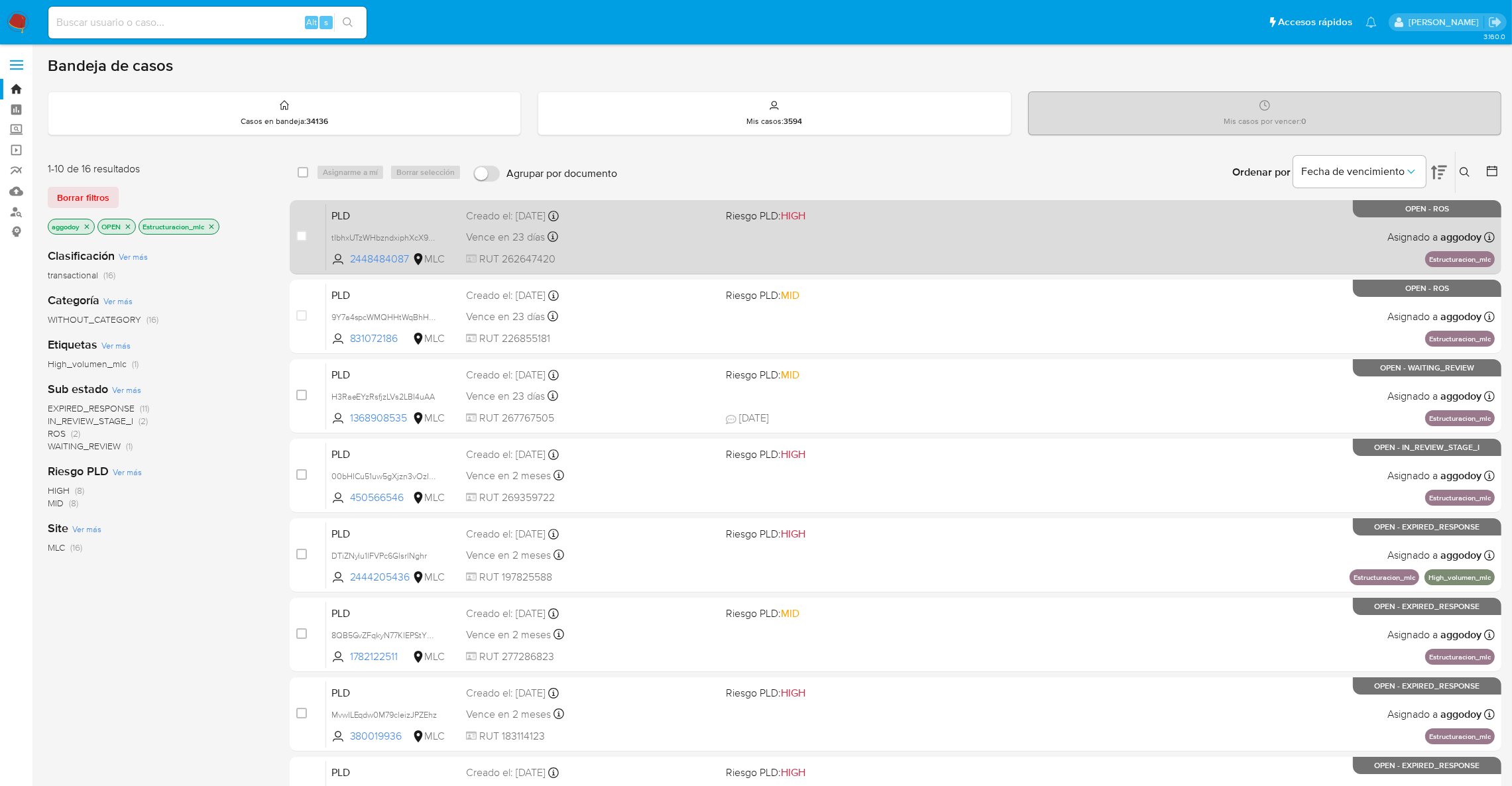
click at [690, 244] on div "Vence en 23 días Vence el 10/10/2025 16:10:05" at bounding box center [591, 237] width 249 height 18
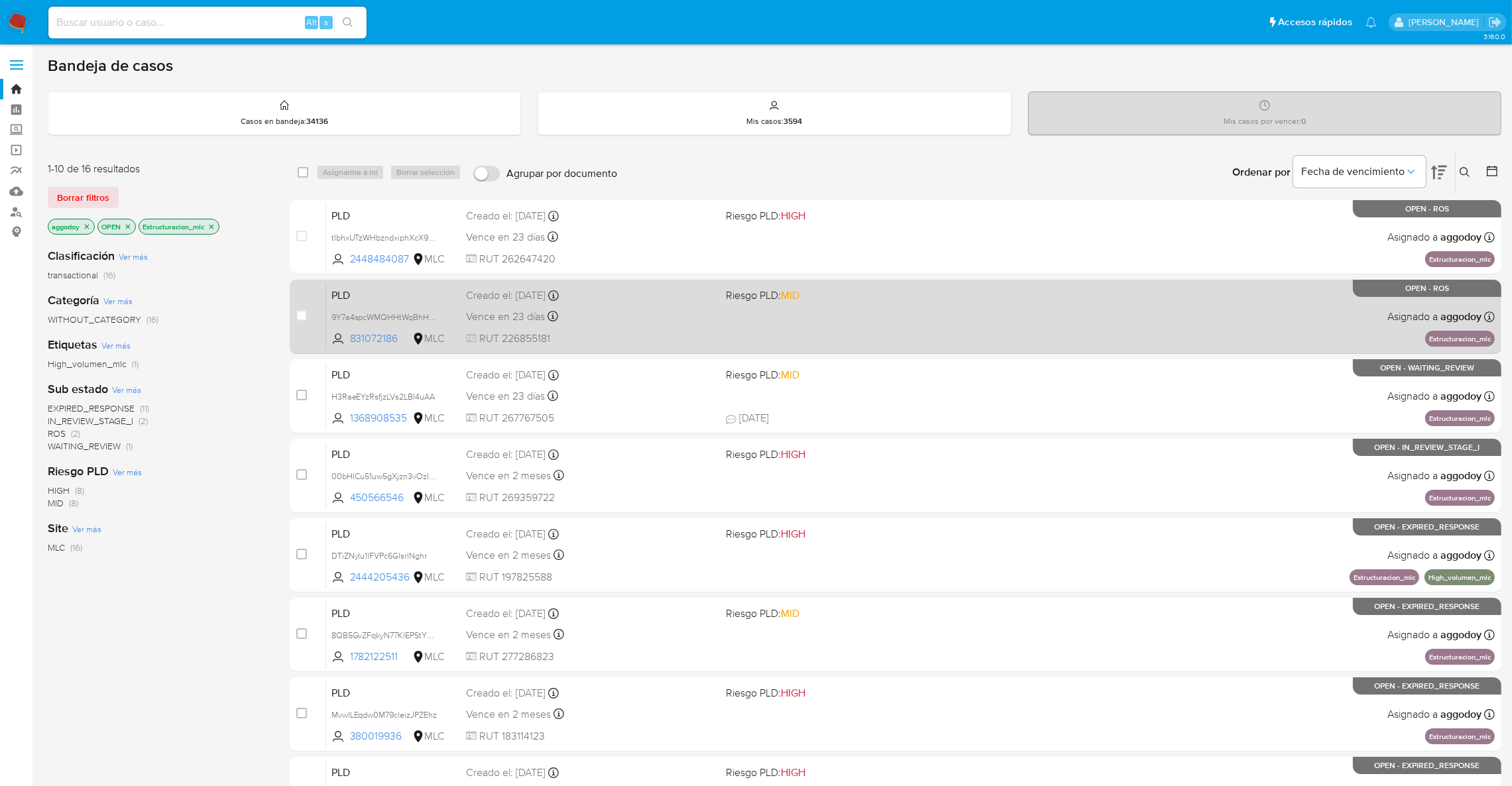
click at [571, 320] on div "Vence en 23 días Vence el 10/10/2025 16:10:05" at bounding box center [591, 316] width 249 height 18
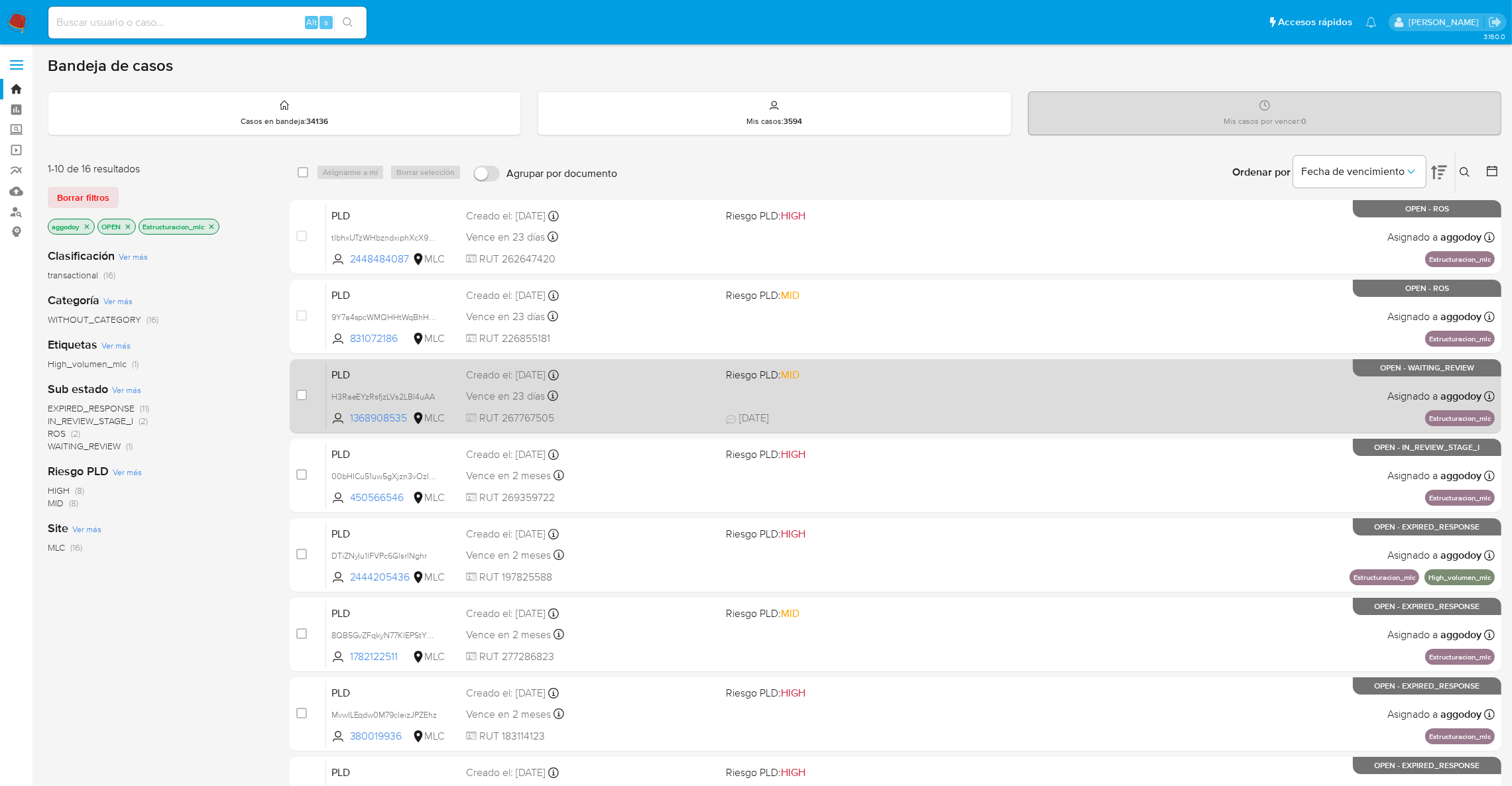
click at [598, 393] on div "Vence en 23 días Vence el 10/10/2025 16:10:22" at bounding box center [591, 396] width 249 height 18
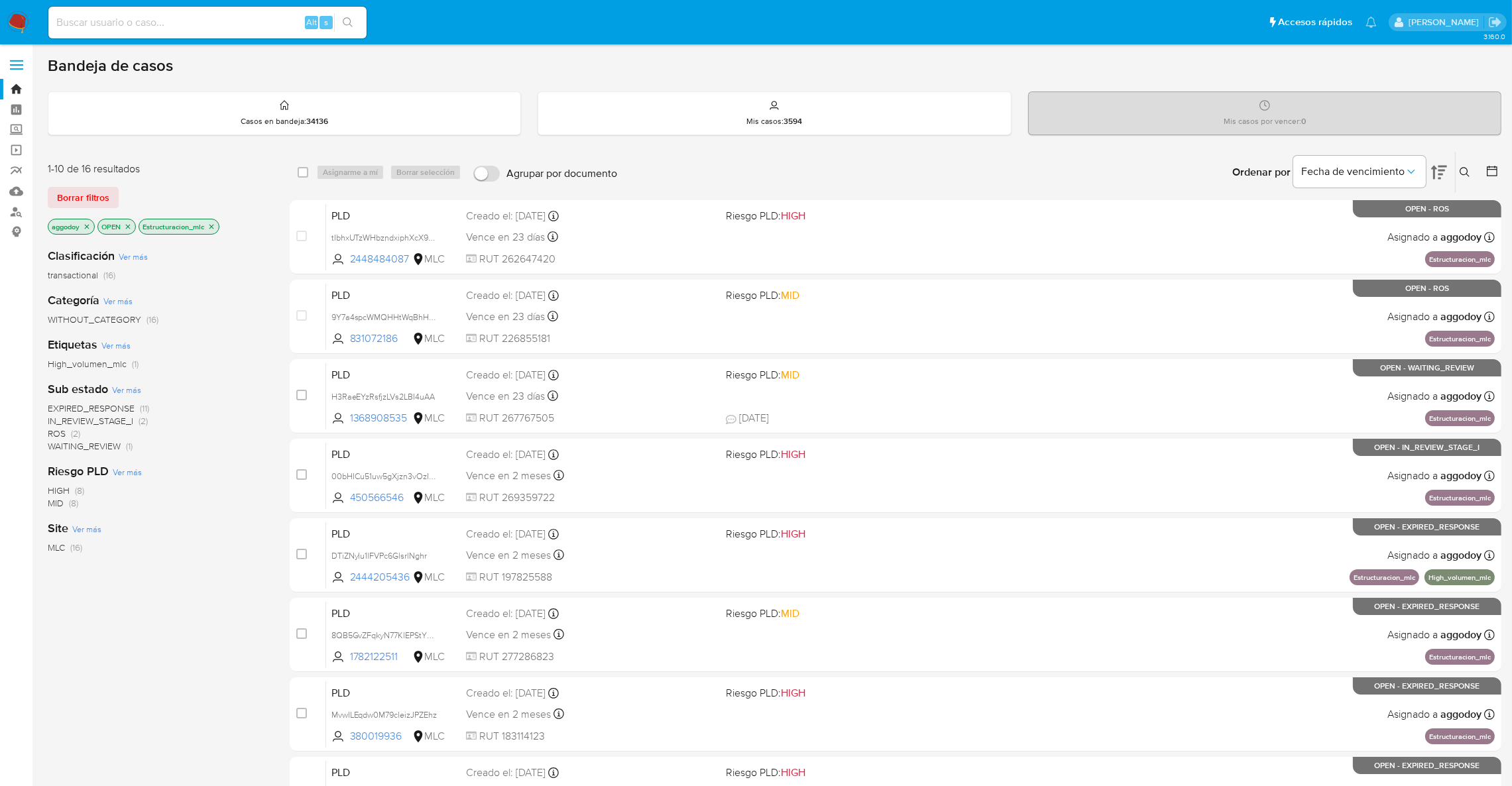
drag, startPoint x: 613, startPoint y: 477, endPoint x: 598, endPoint y: 149, distance: 328.3
click at [590, 185] on div "select-all-cases-checkbox Asignarme a mí Borrar selección Agrupar por documento…" at bounding box center [895, 573] width 1212 height 844
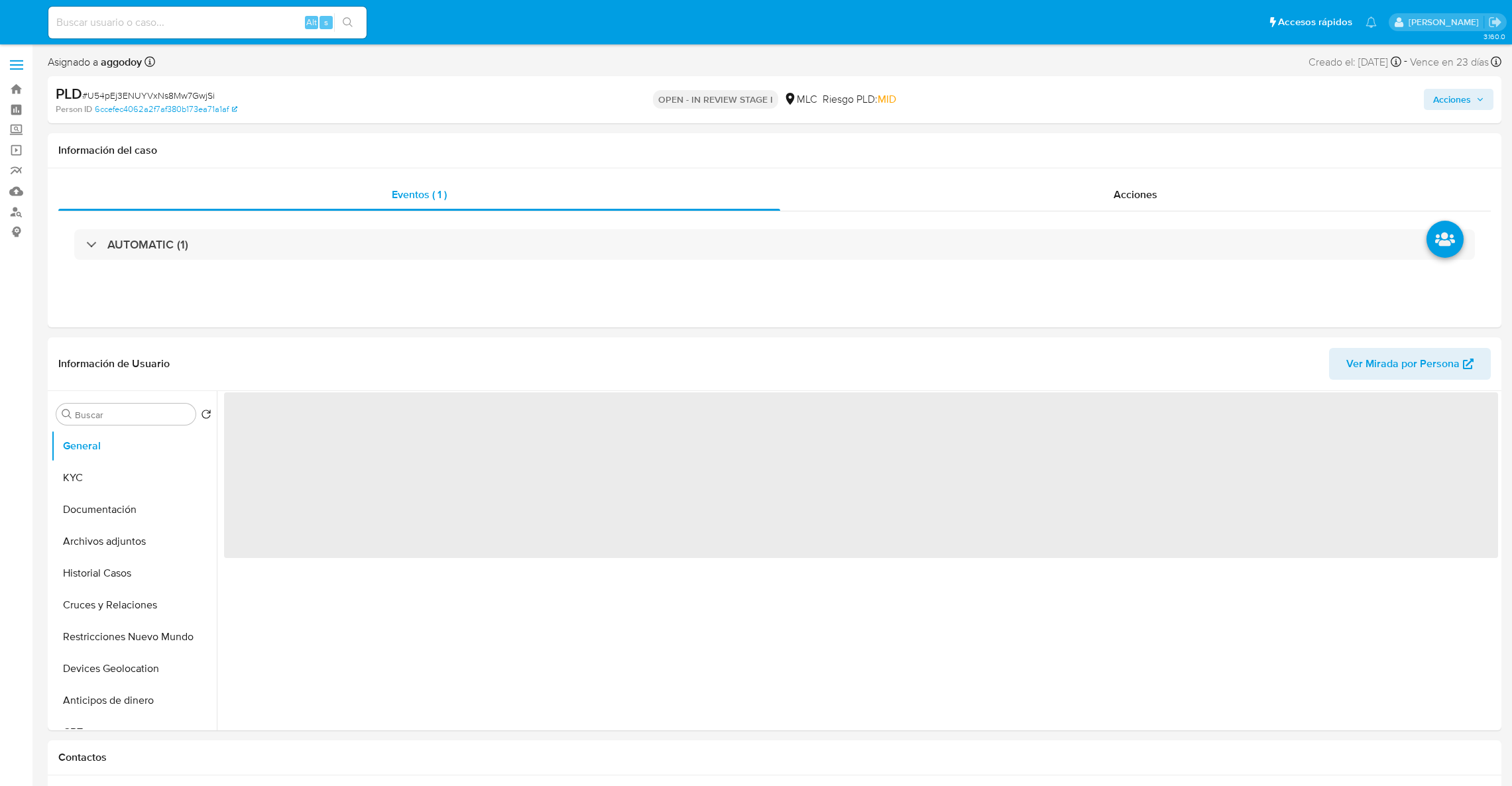
select select "10"
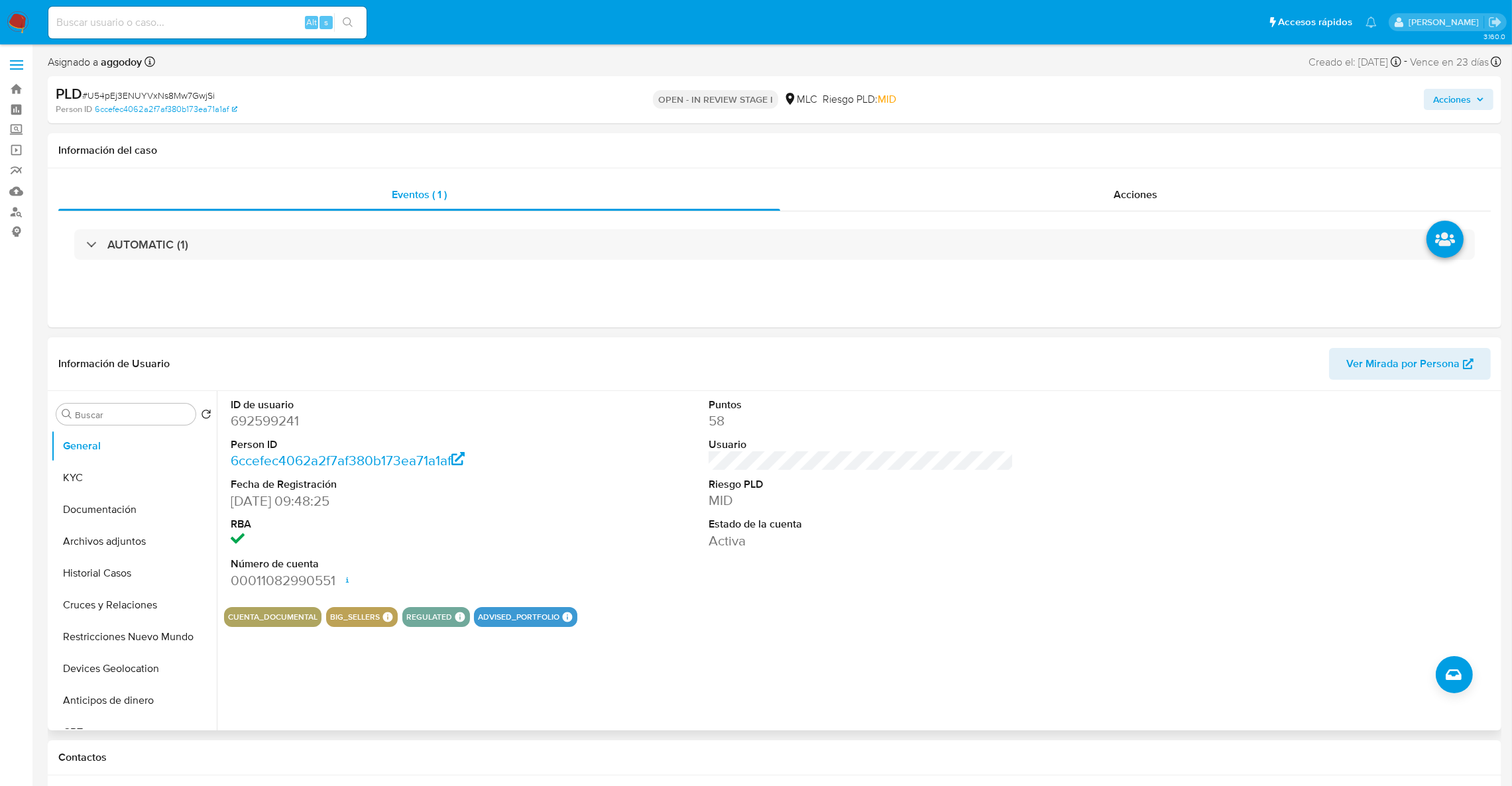
click at [261, 420] on dd "692599241" at bounding box center [384, 420] width 306 height 18
copy dd "692599241"
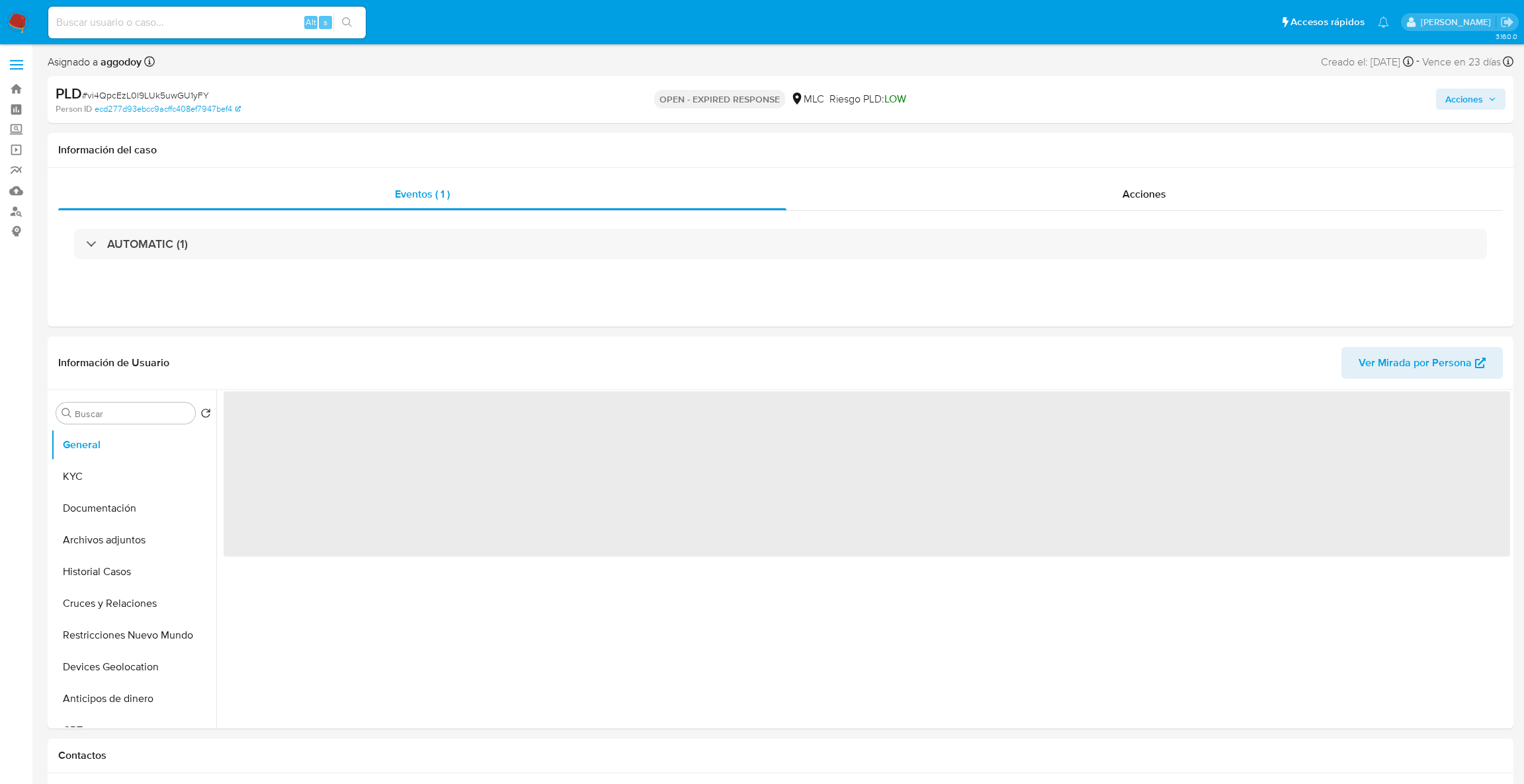
select select "10"
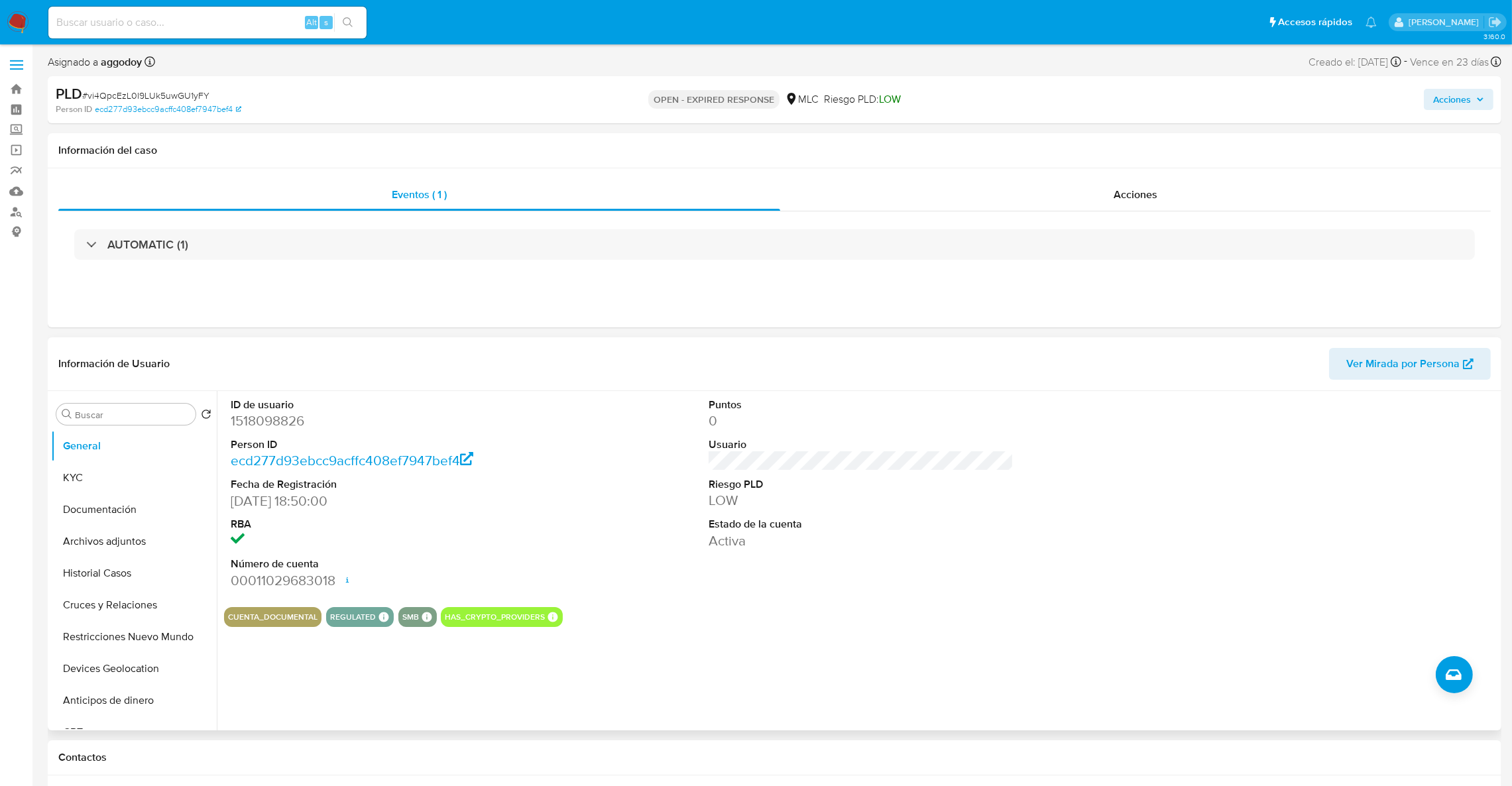
click at [261, 421] on dd "1518098826" at bounding box center [384, 420] width 306 height 18
copy dd "1518098826"
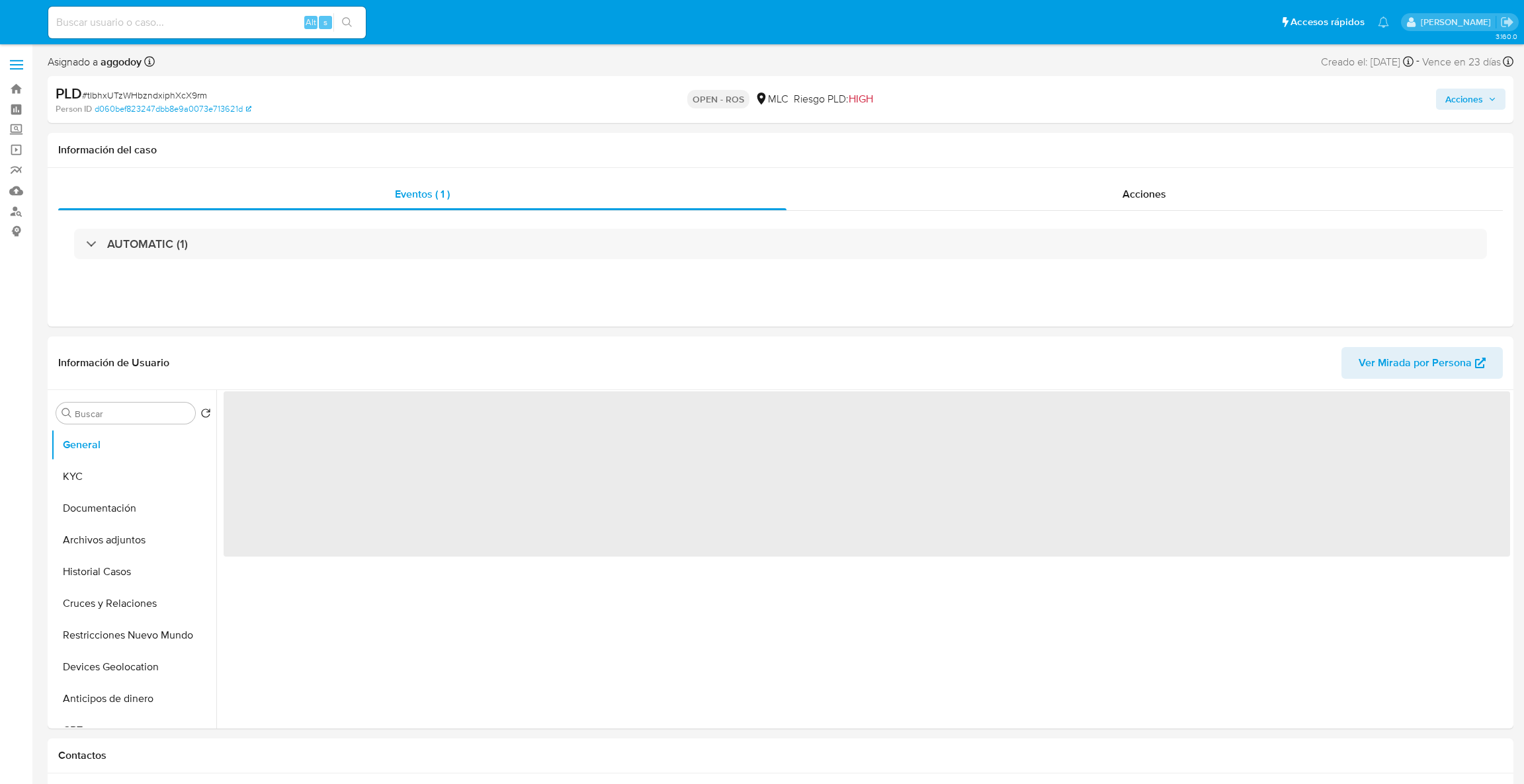
select select "10"
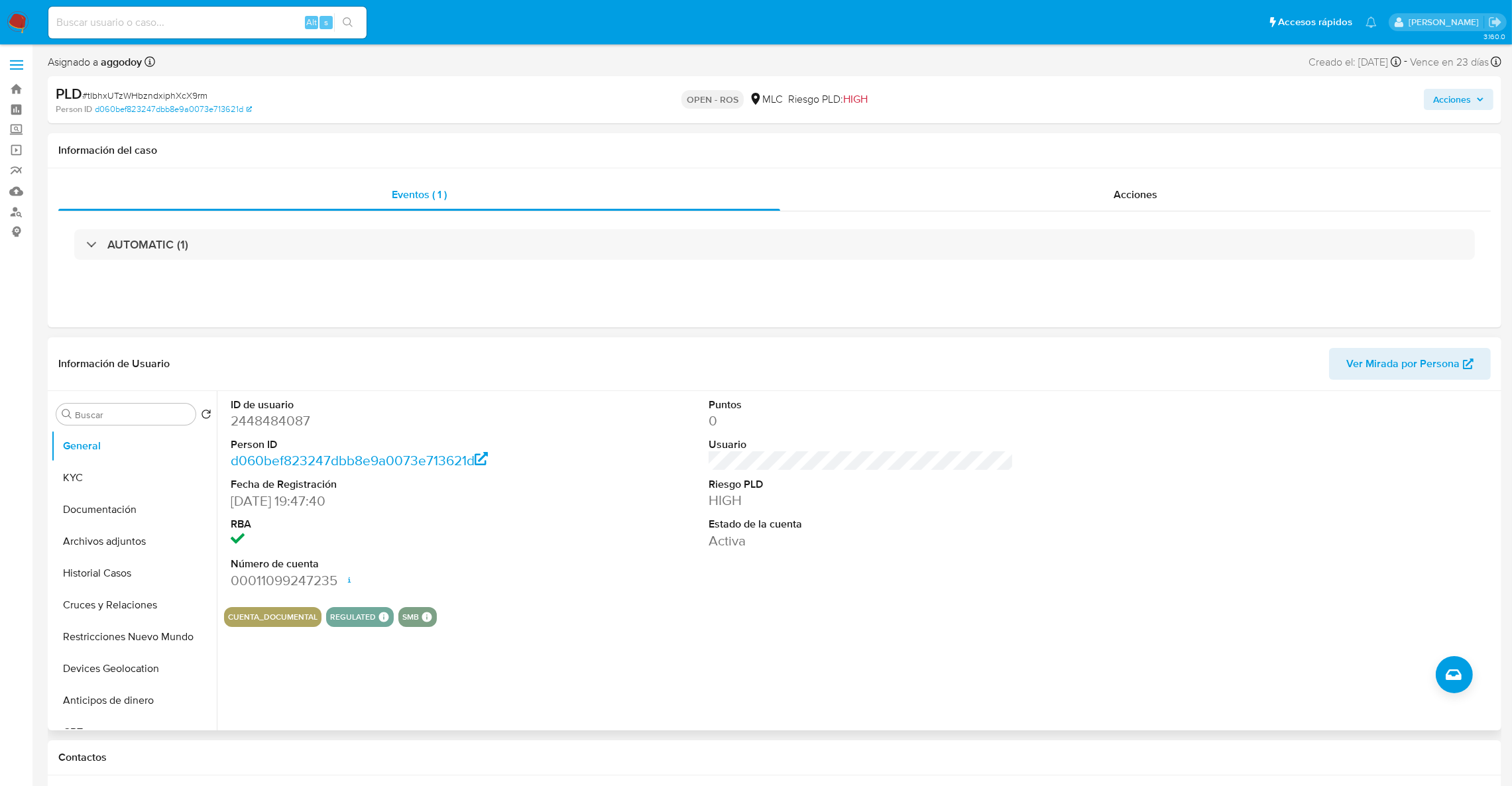
click at [249, 415] on dd "2448484087" at bounding box center [384, 420] width 306 height 18
copy dd "2448484087"
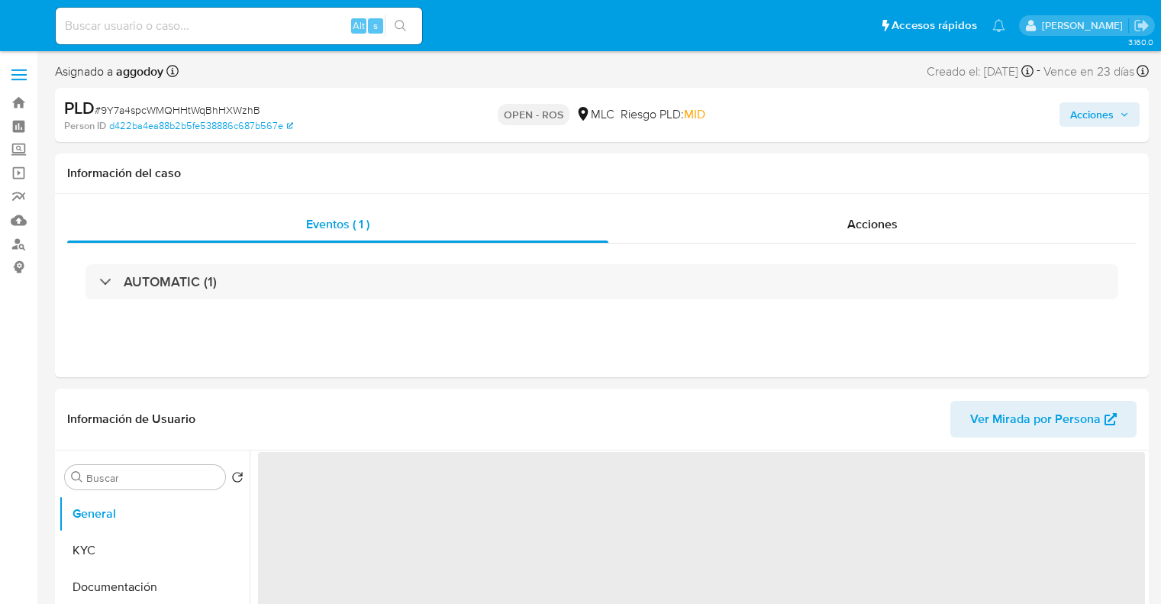
select select "10"
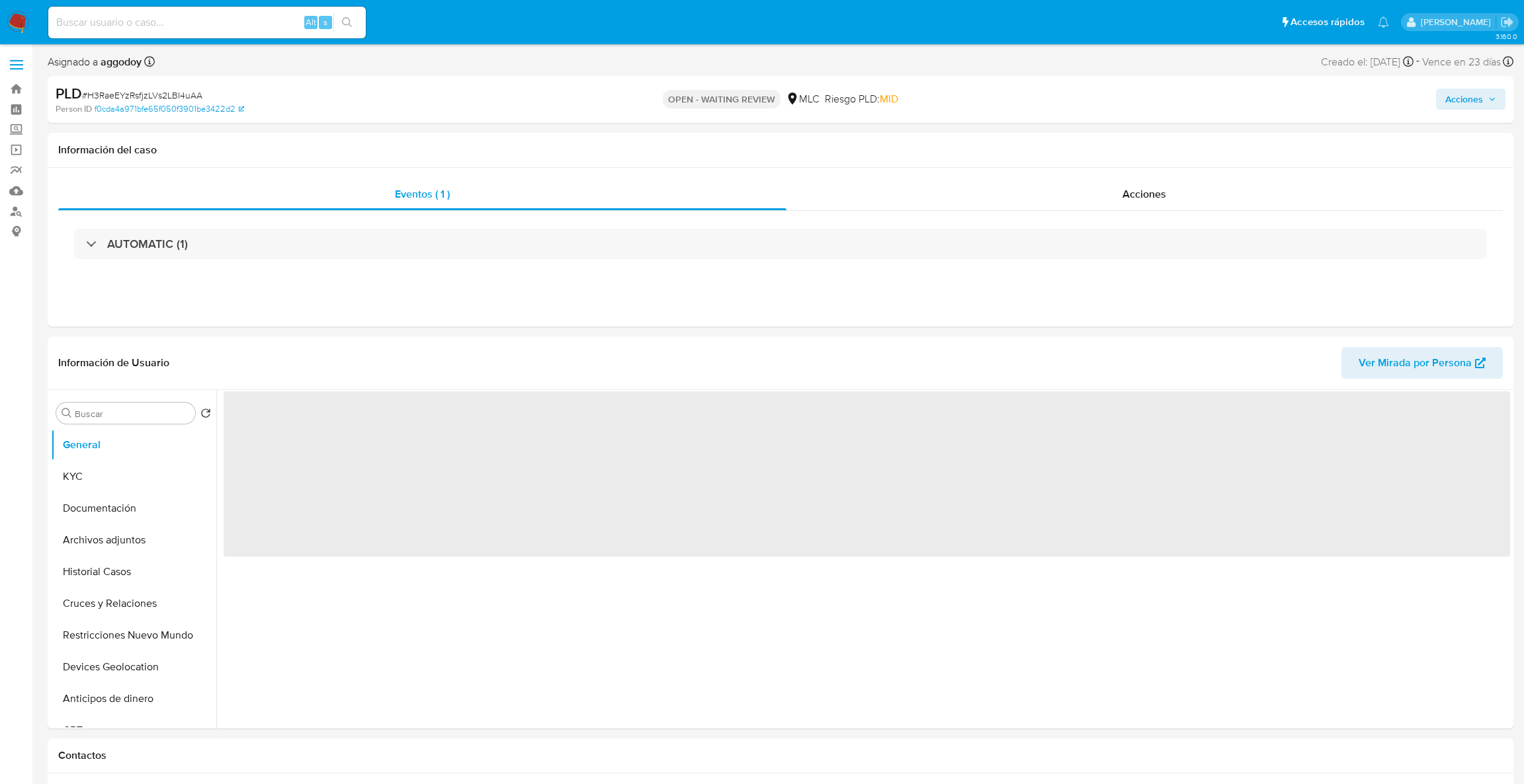
select select "10"
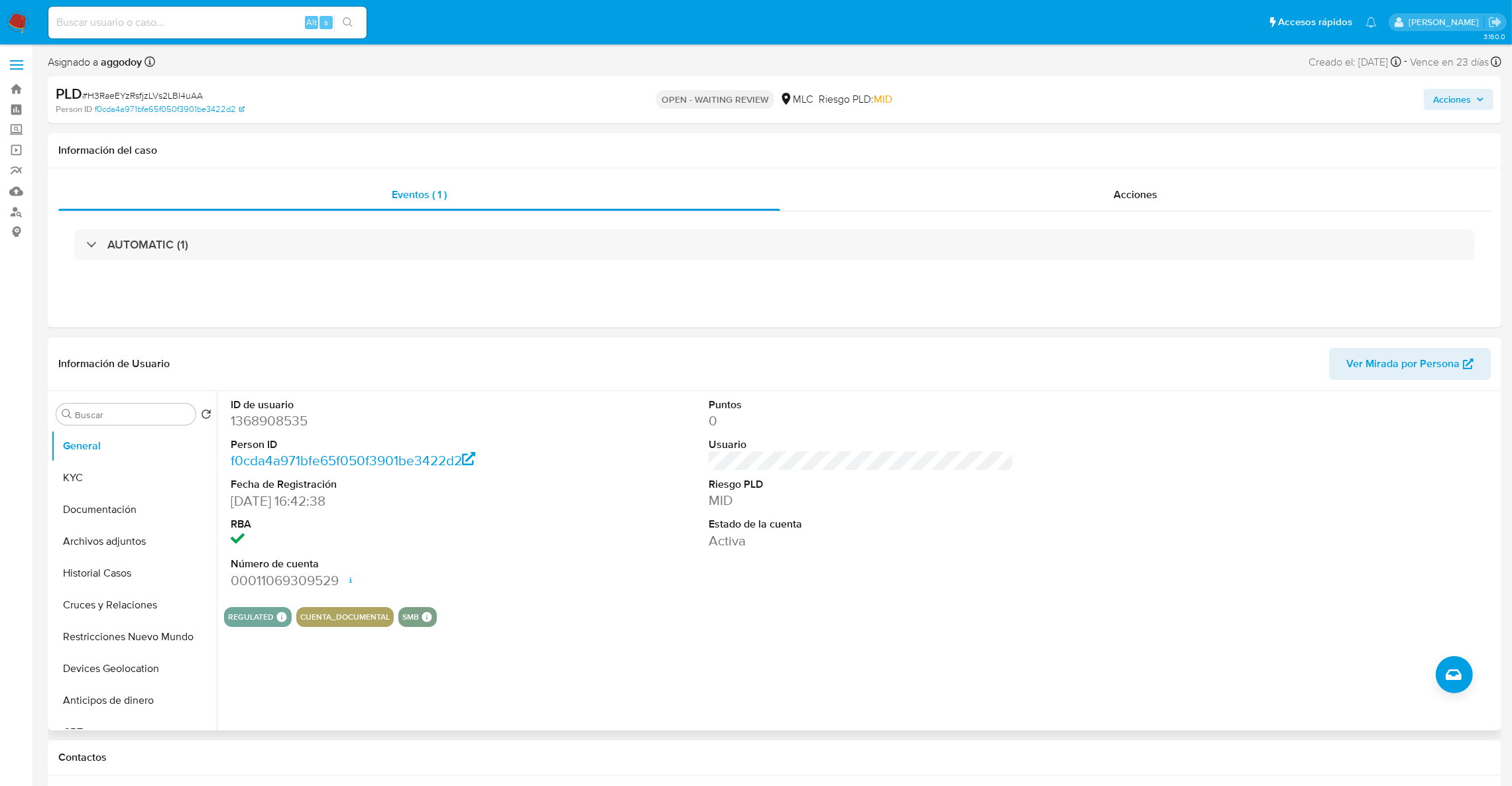
click at [272, 412] on dd "1368908535" at bounding box center [384, 420] width 306 height 18
copy dd "1368908535"
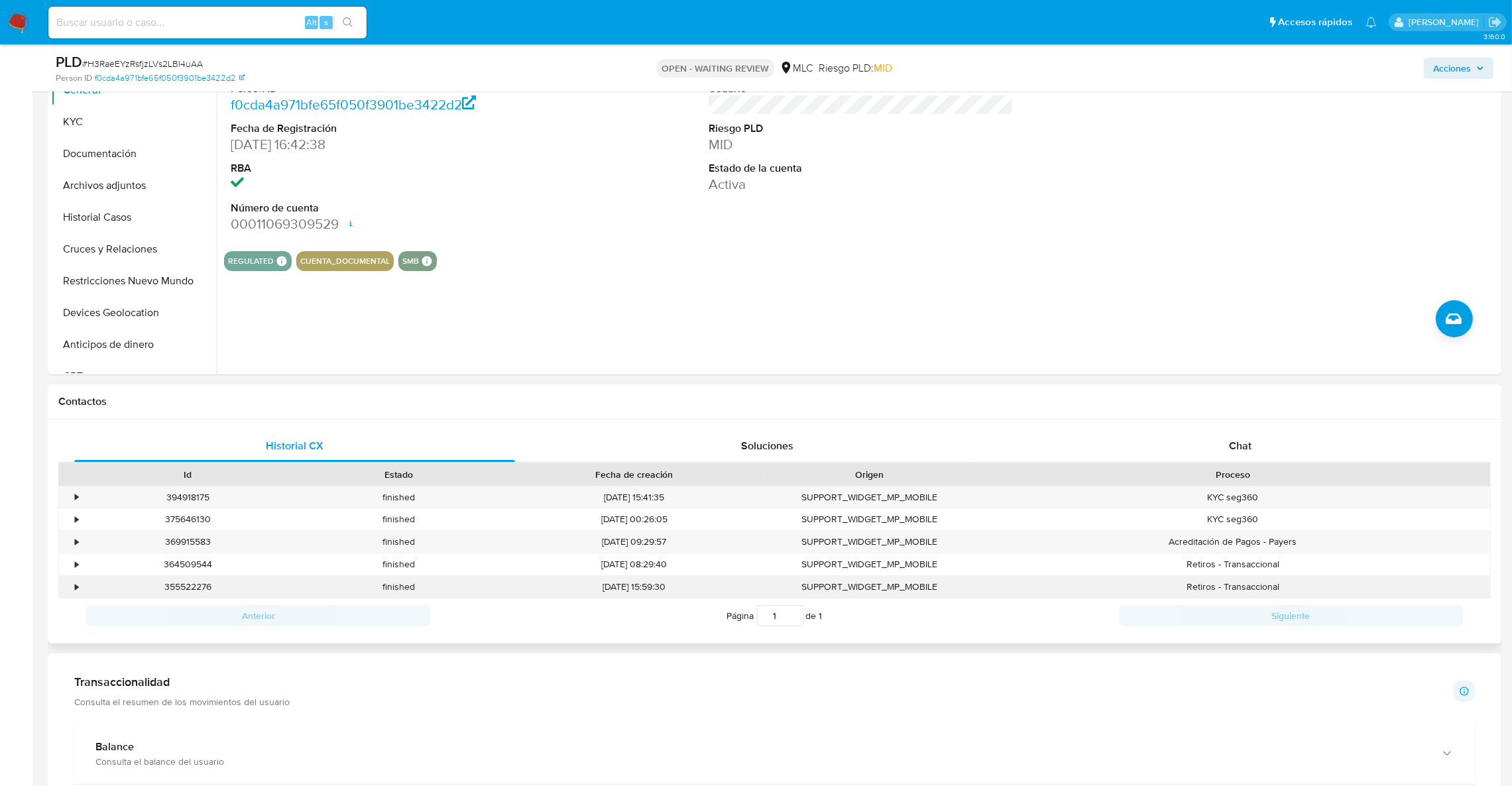
scroll to position [497, 0]
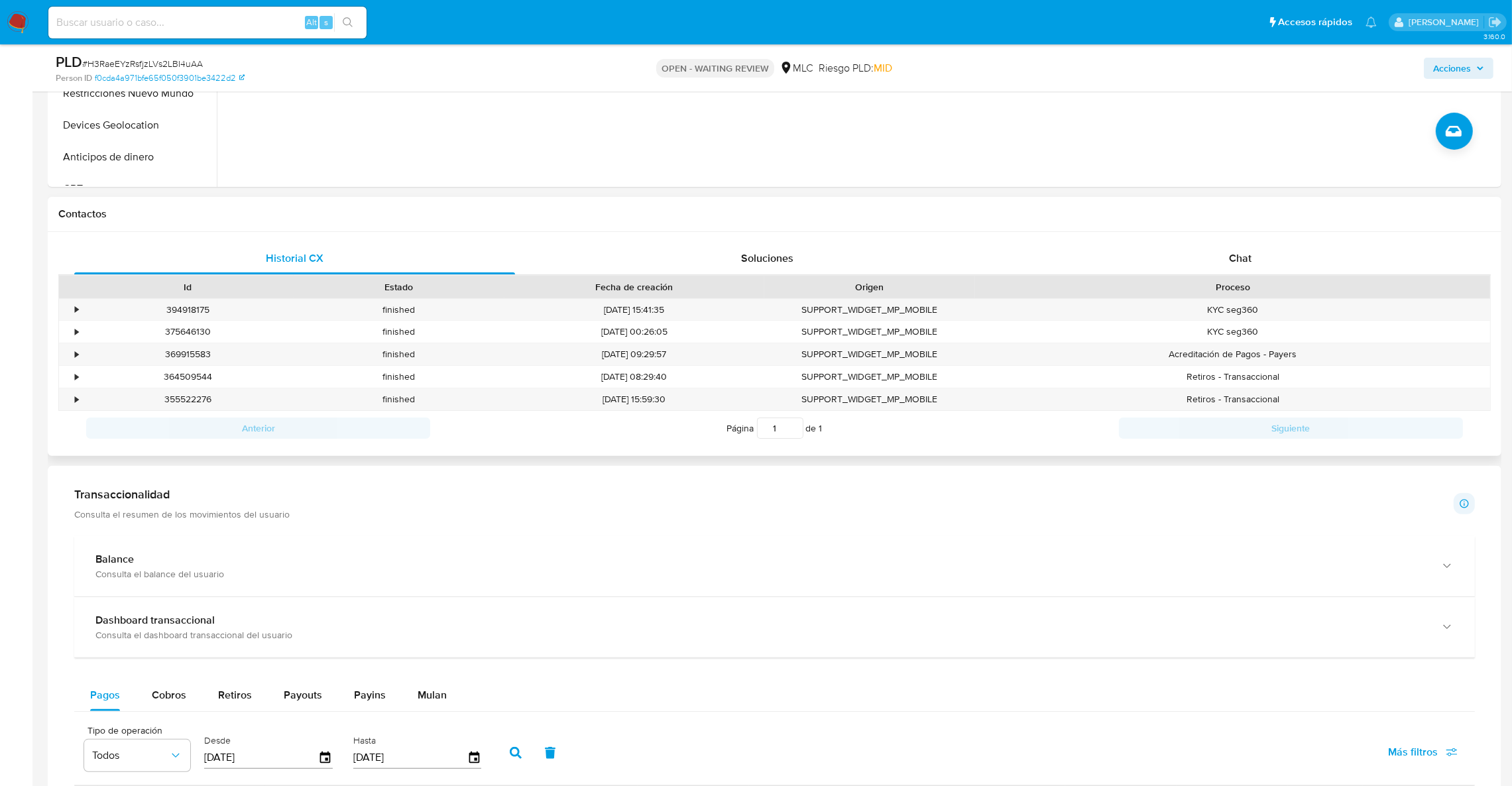
click at [1182, 240] on div "Historial CX Soluciones Chat Id Estado Fecha de creación Origen Proceso • 39491…" at bounding box center [775, 344] width 1454 height 224
click at [1184, 241] on div "Historial CX Soluciones Chat Id Estado Fecha de creación Origen Proceso • 39491…" at bounding box center [775, 344] width 1454 height 224
click at [1184, 242] on div "Chat" at bounding box center [1240, 258] width 441 height 32
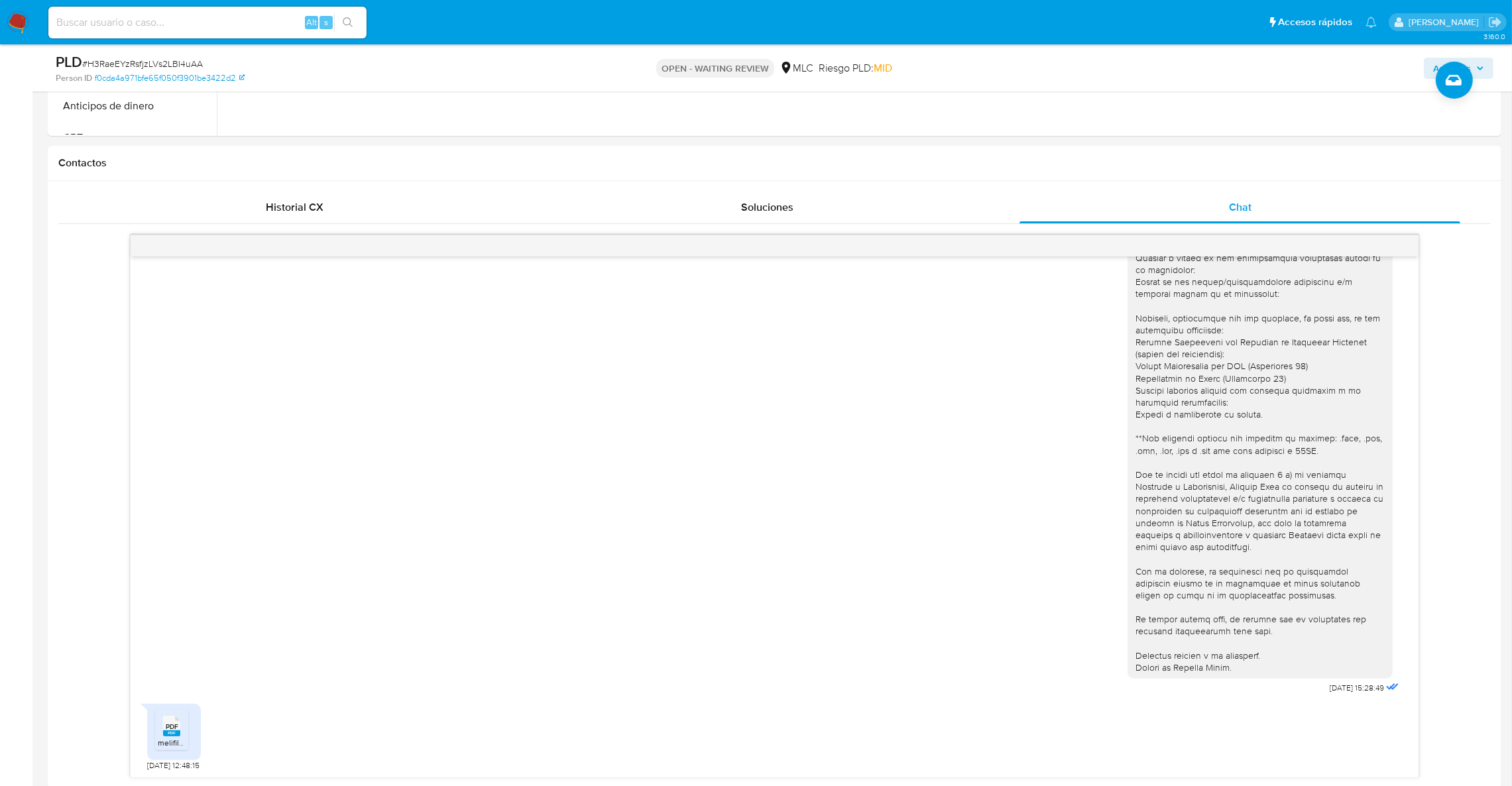
scroll to position [696, 0]
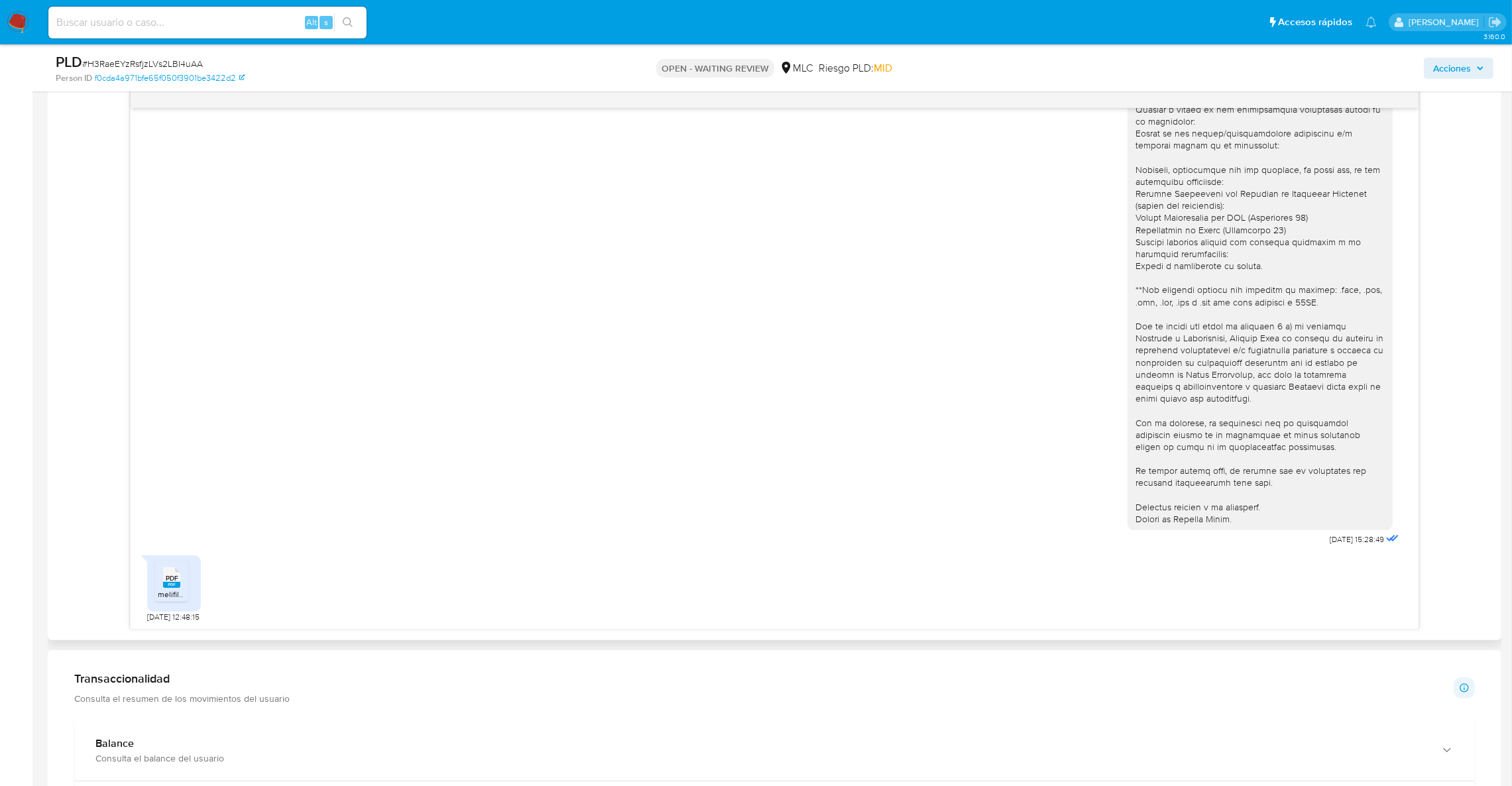
click at [189, 592] on ul "PDF PDF melifile8649211089930458953.pdf" at bounding box center [175, 584] width 38 height 46
click at [185, 588] on div "PDF PDF" at bounding box center [172, 577] width 28 height 26
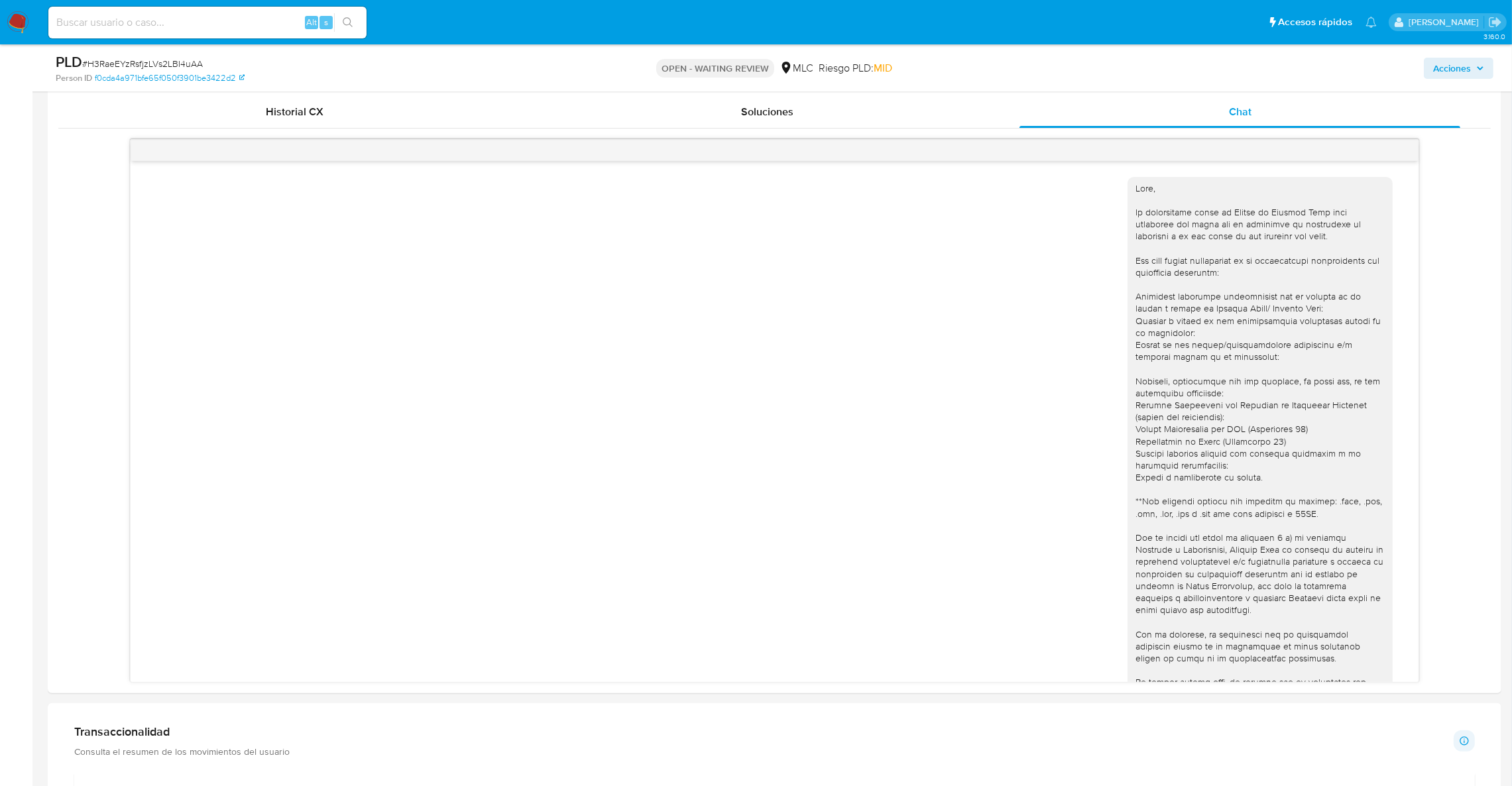
scroll to position [298, 0]
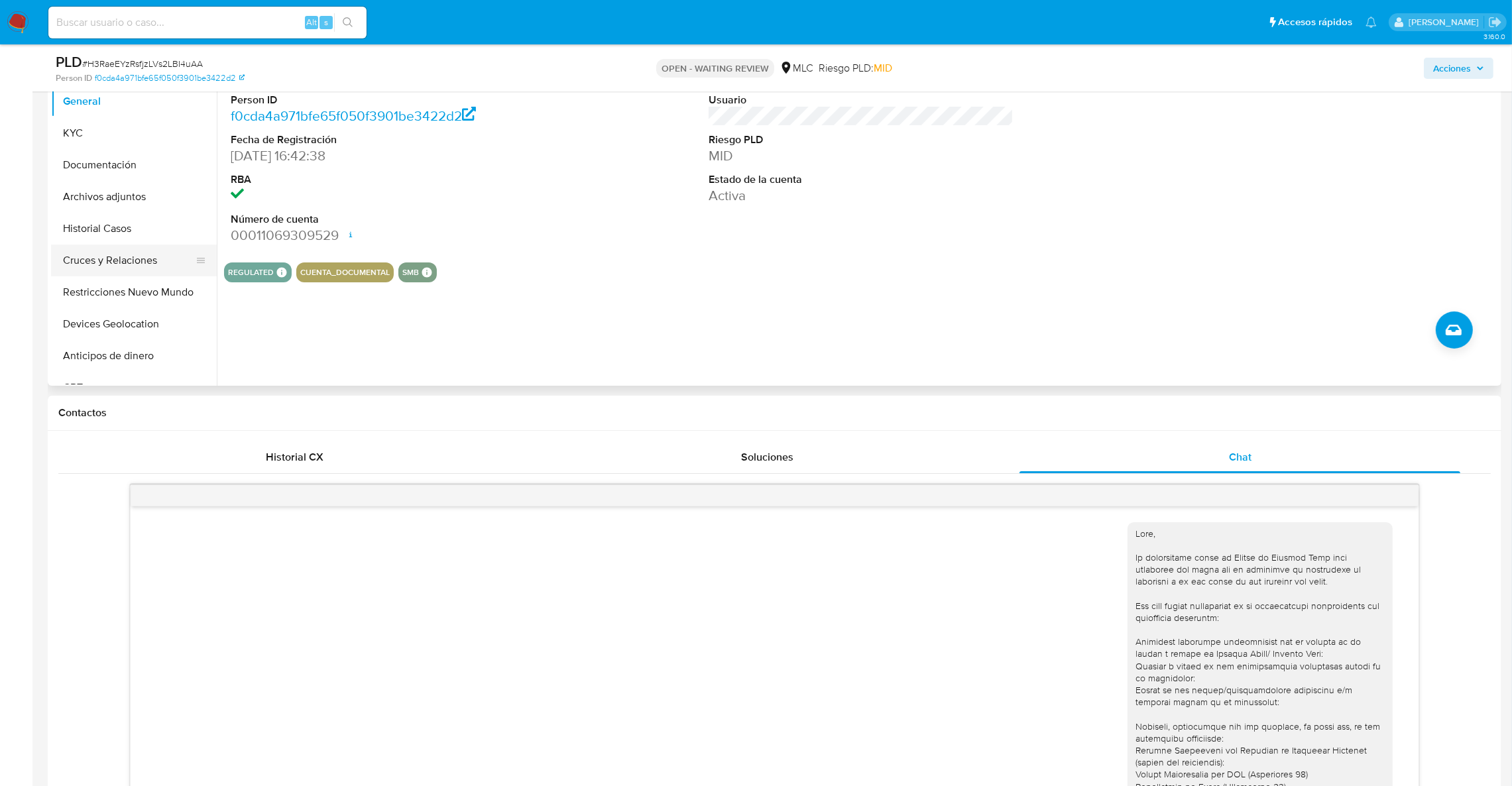
click at [122, 264] on button "Cruces y Relaciones" at bounding box center [129, 261] width 155 height 32
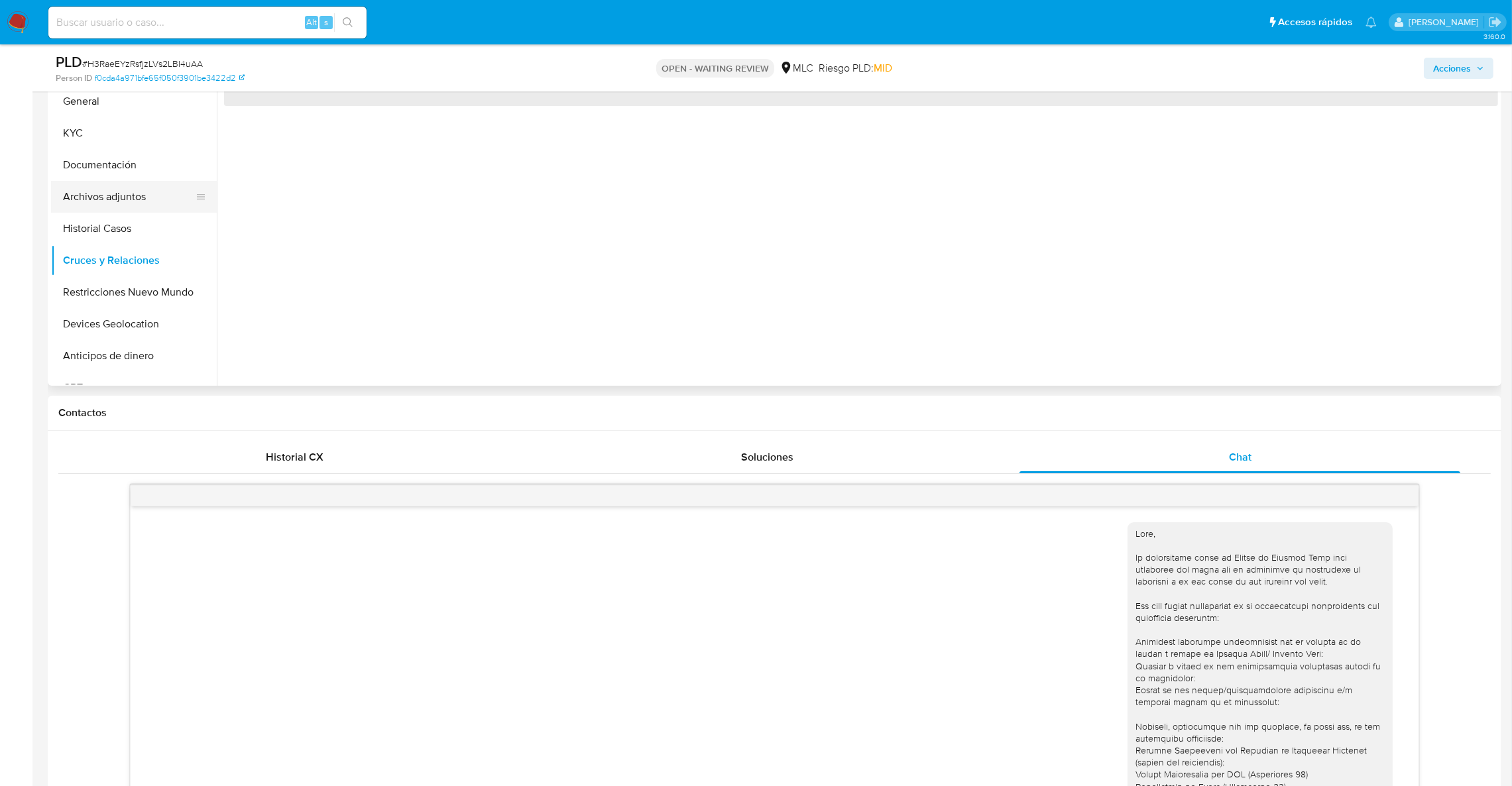
click at [122, 206] on button "Archivos adjuntos" at bounding box center [129, 196] width 155 height 32
